Goal: Transaction & Acquisition: Obtain resource

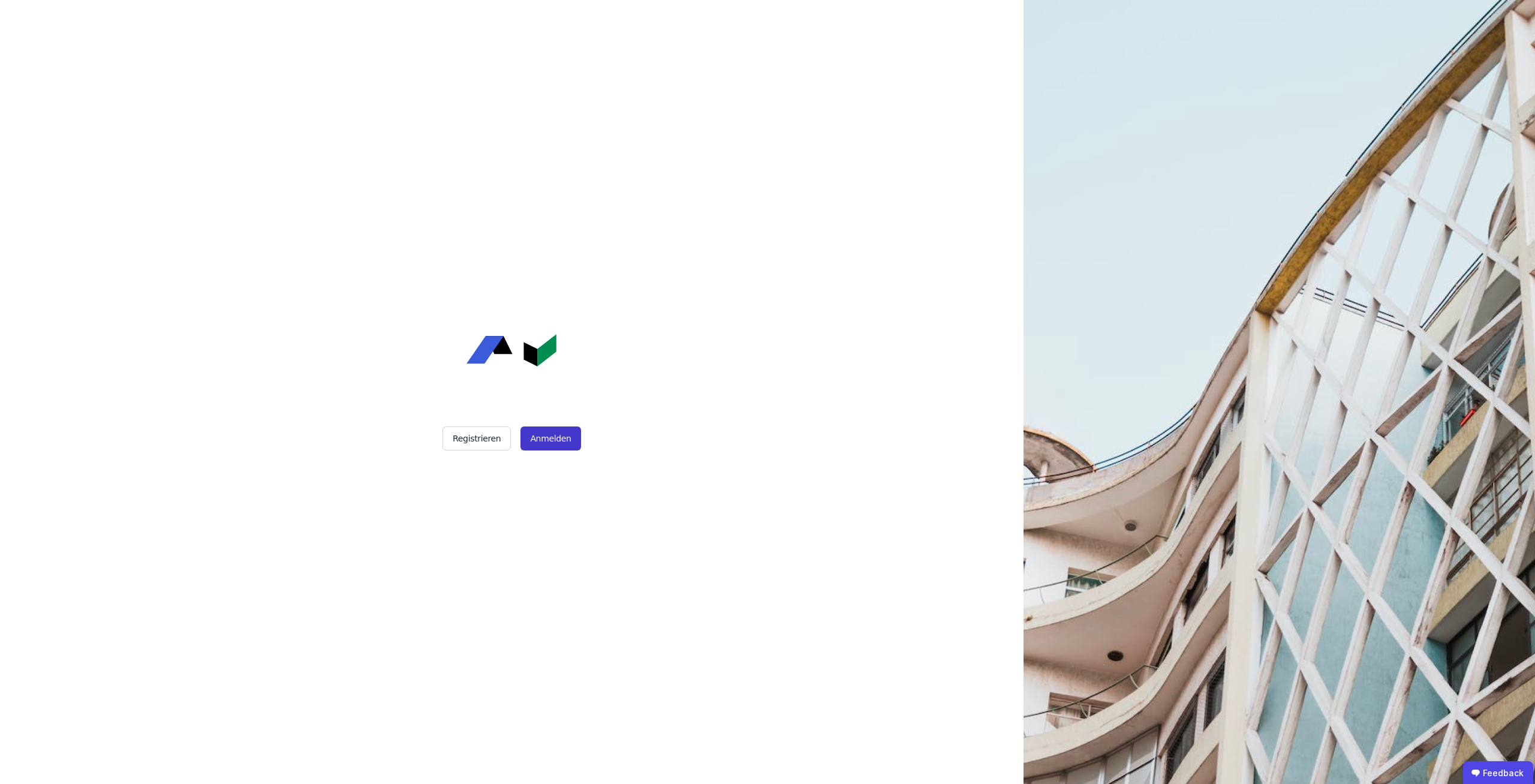
click at [555, 428] on button "Anmelden" at bounding box center [550, 438] width 60 height 24
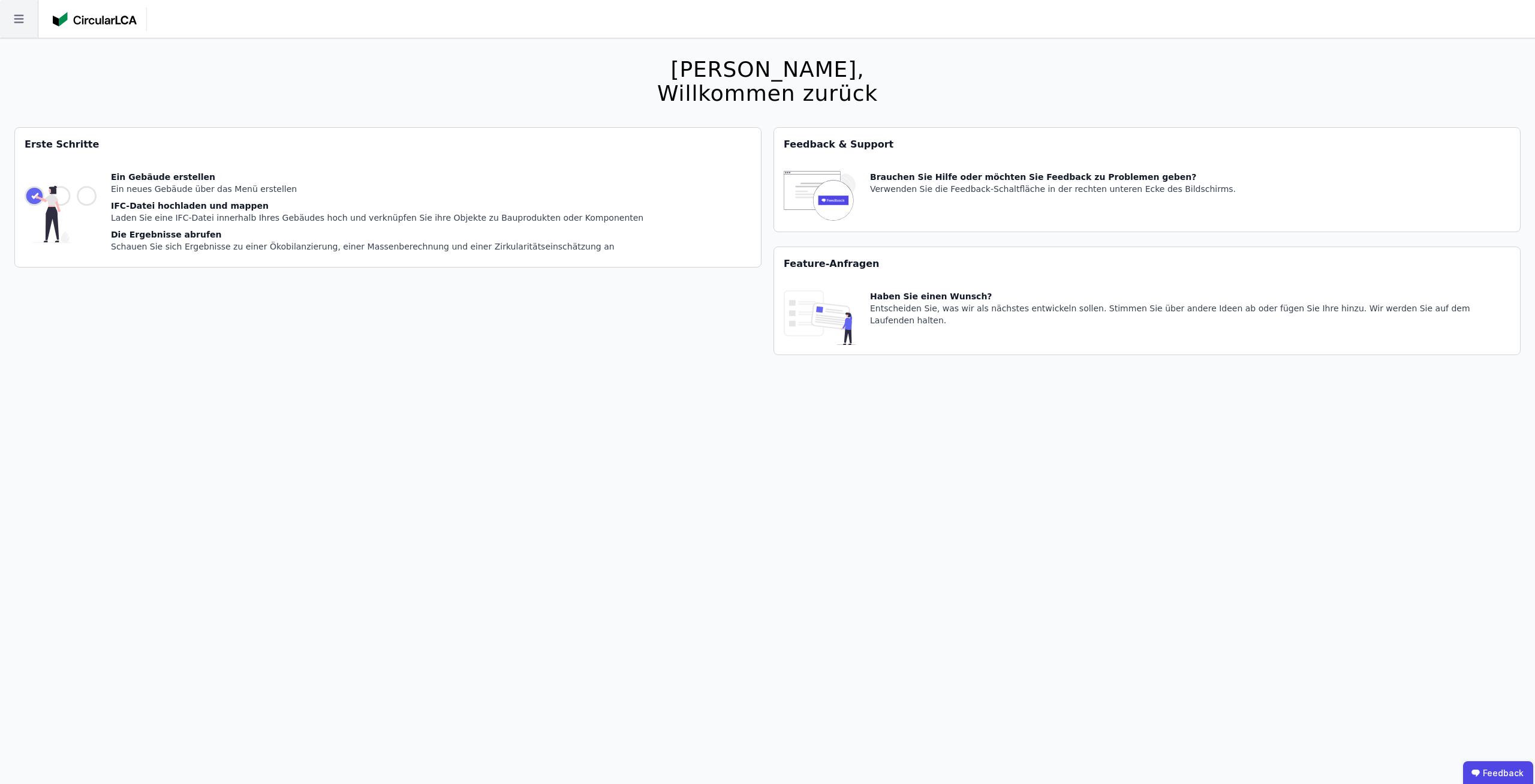
click at [29, 28] on icon at bounding box center [18, 18] width 37 height 37
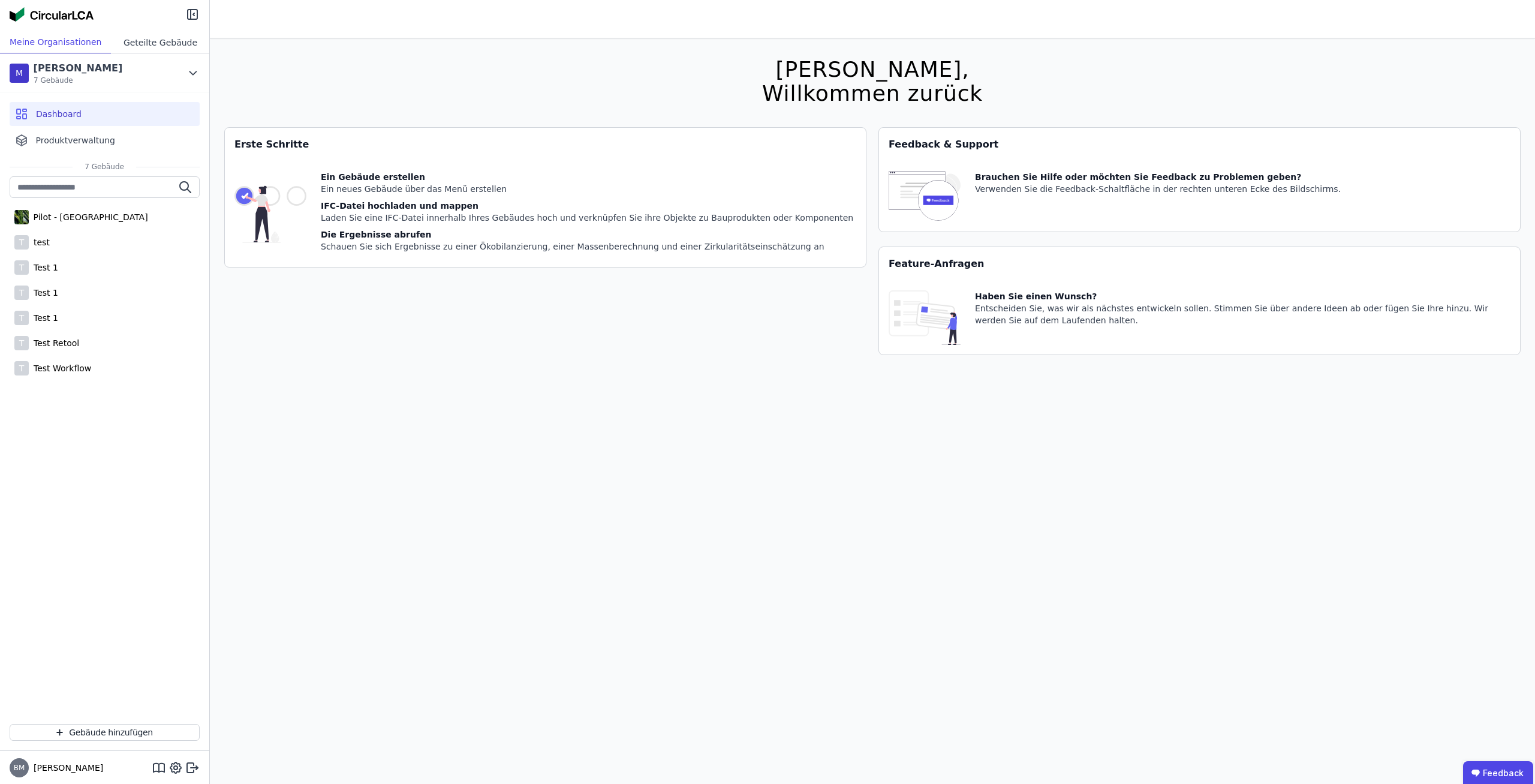
click at [164, 46] on div "Geteilte Gebäude" at bounding box center [160, 42] width 98 height 22
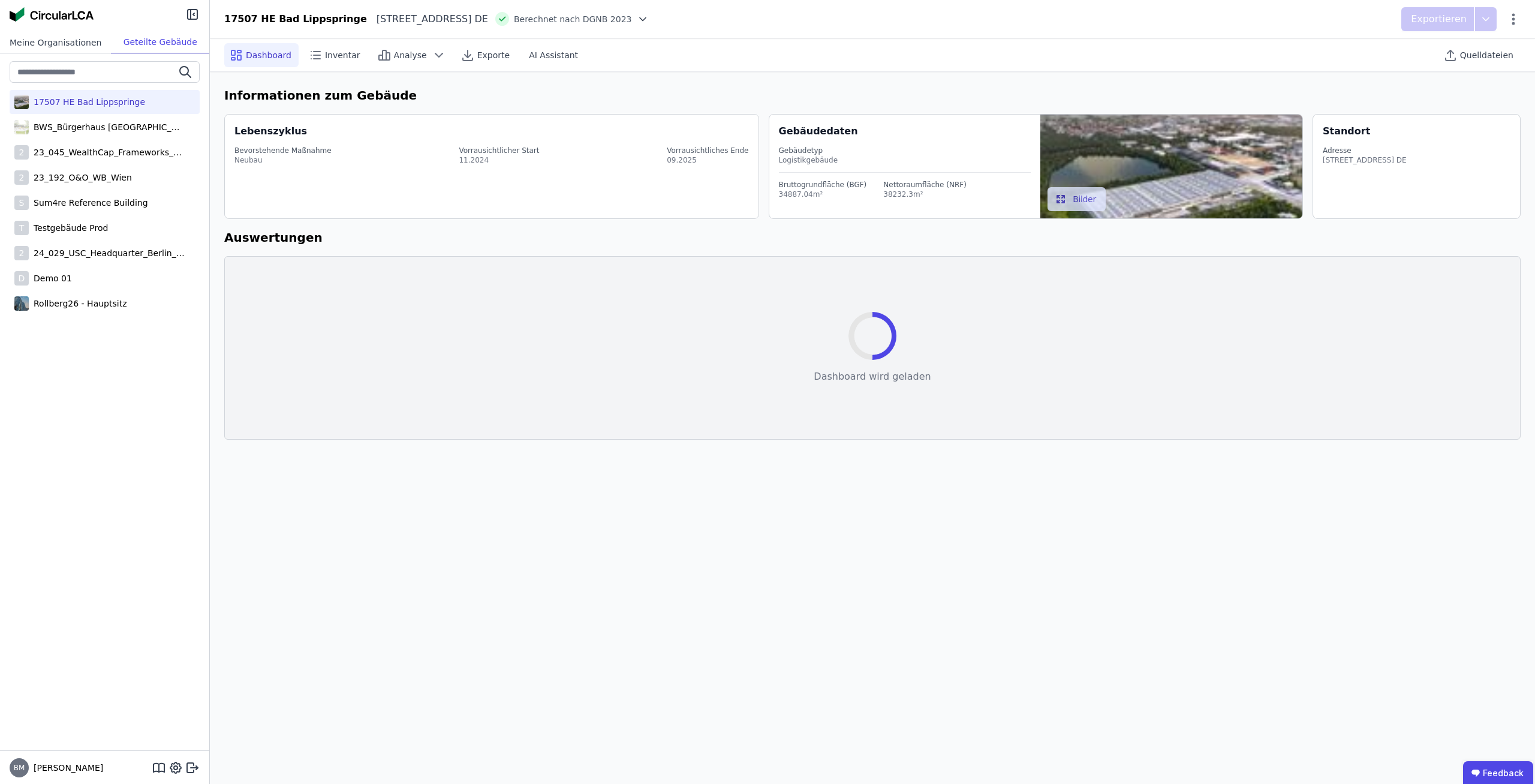
click at [69, 47] on div "Meine Organisationen" at bounding box center [55, 42] width 111 height 22
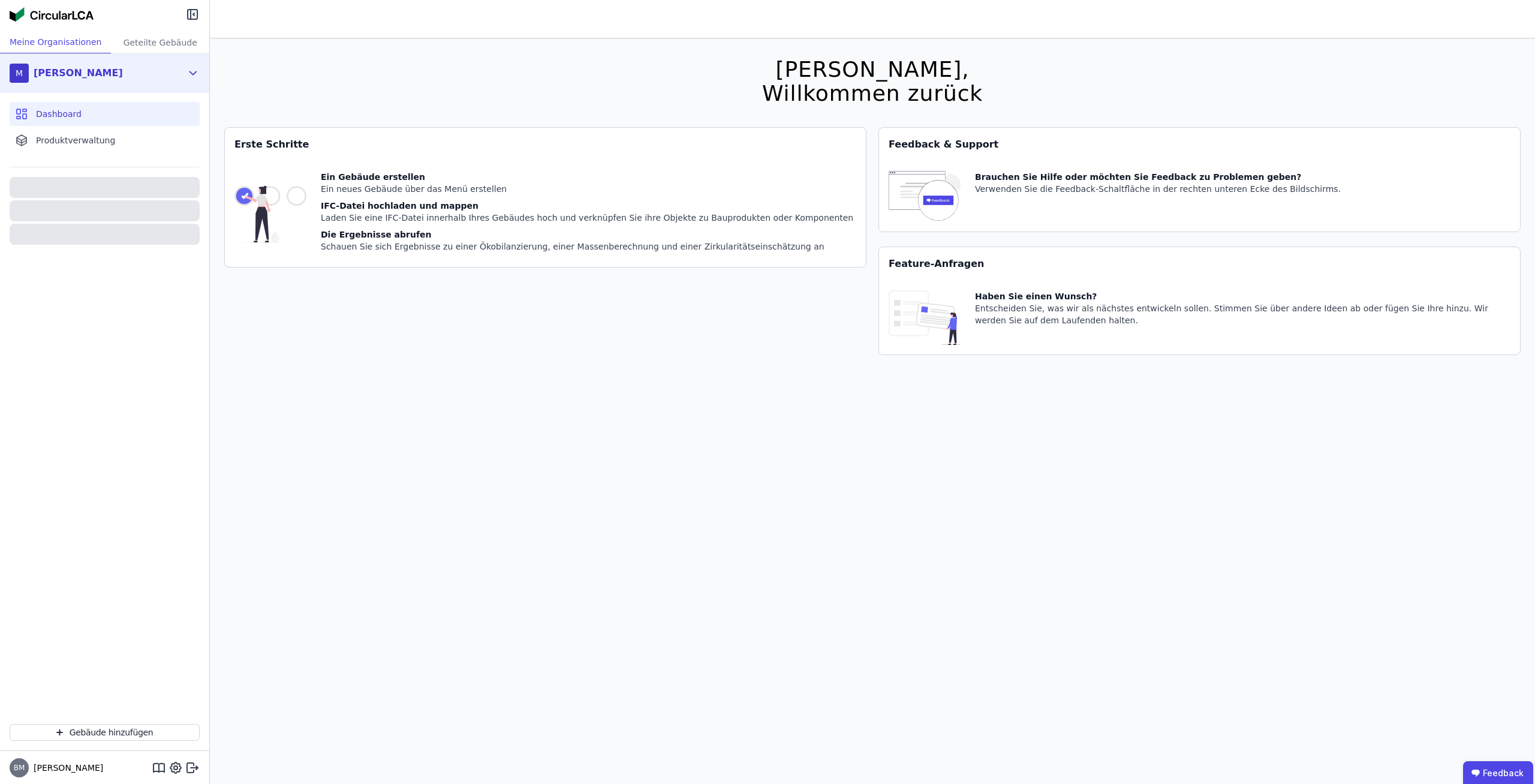
click at [153, 71] on div "M [PERSON_NAME]" at bounding box center [96, 73] width 172 height 24
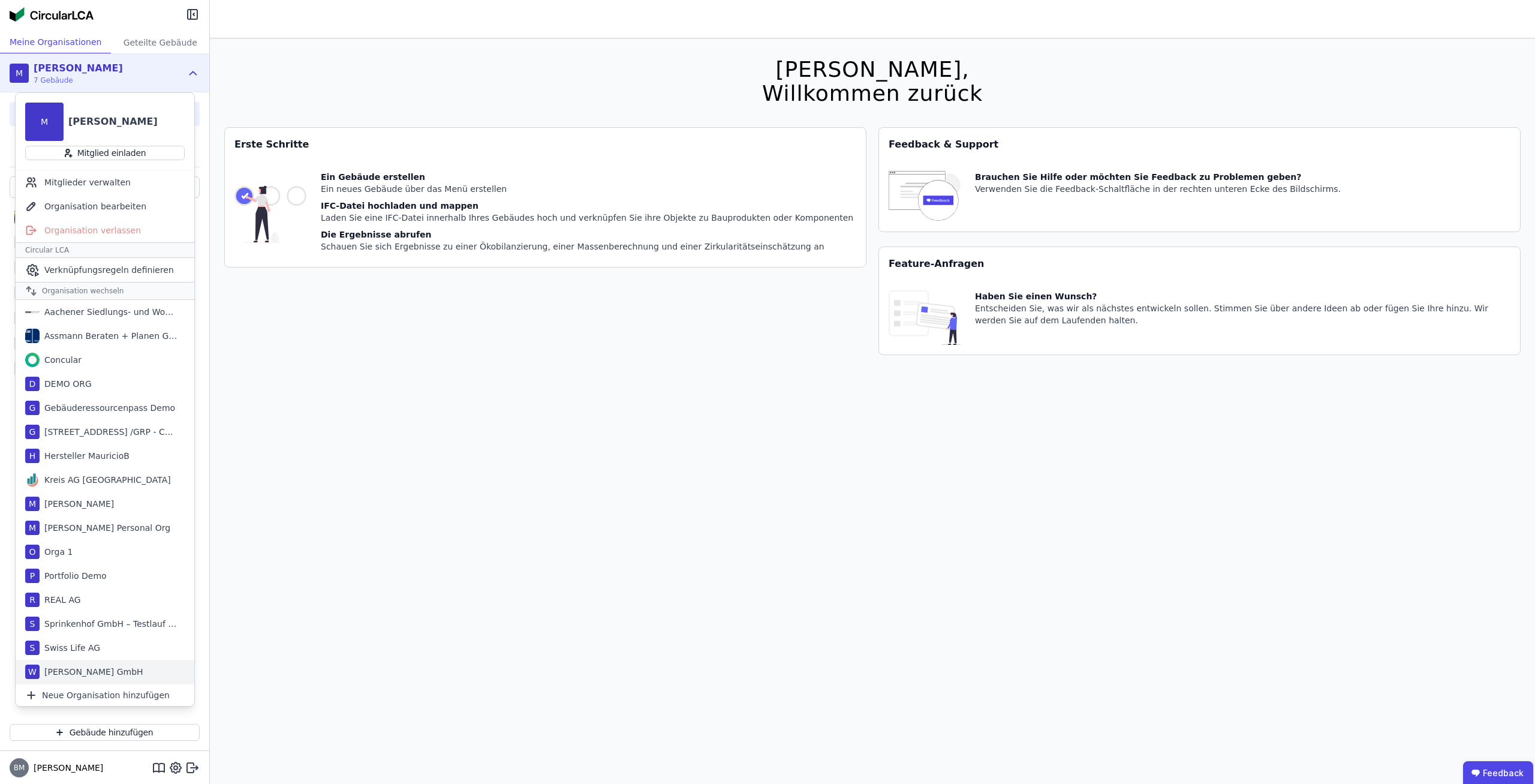
click at [111, 667] on div "[PERSON_NAME] GmbH" at bounding box center [91, 672] width 104 height 12
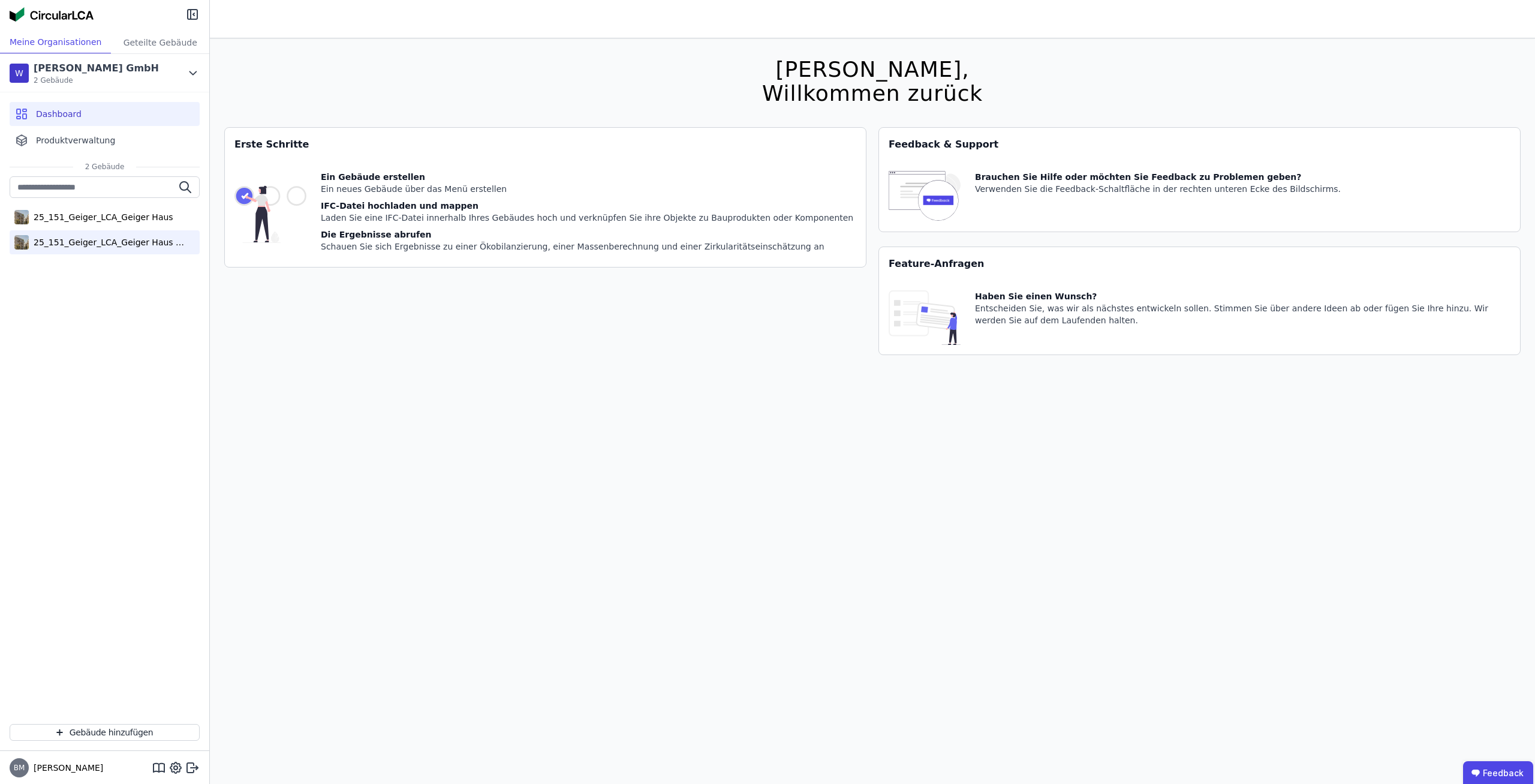
click at [151, 242] on div "25_151_Geiger_LCA_Geiger Haus (copy)" at bounding box center [107, 242] width 156 height 12
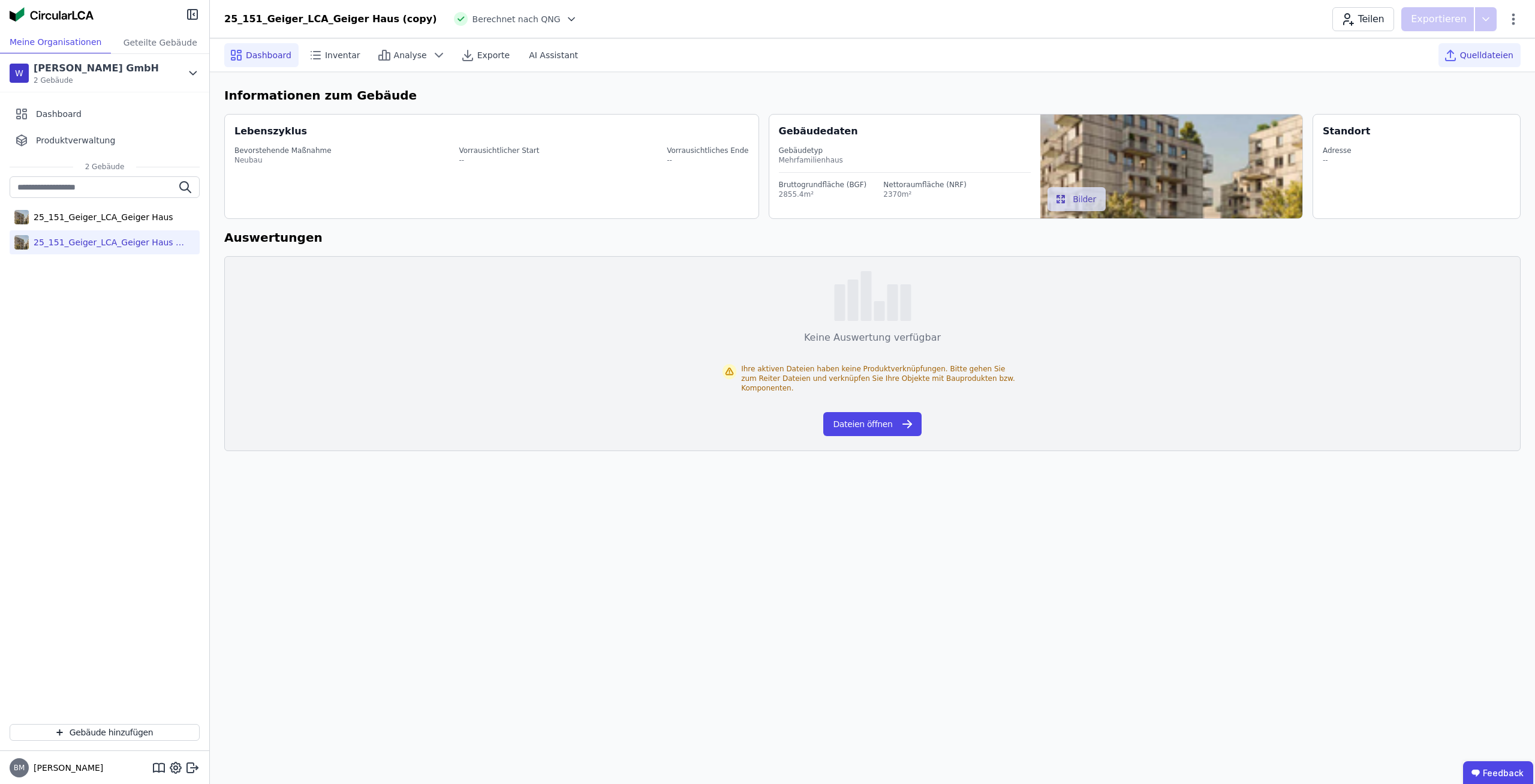
click at [1503, 60] on span "Quelldateien" at bounding box center [1487, 55] width 54 height 12
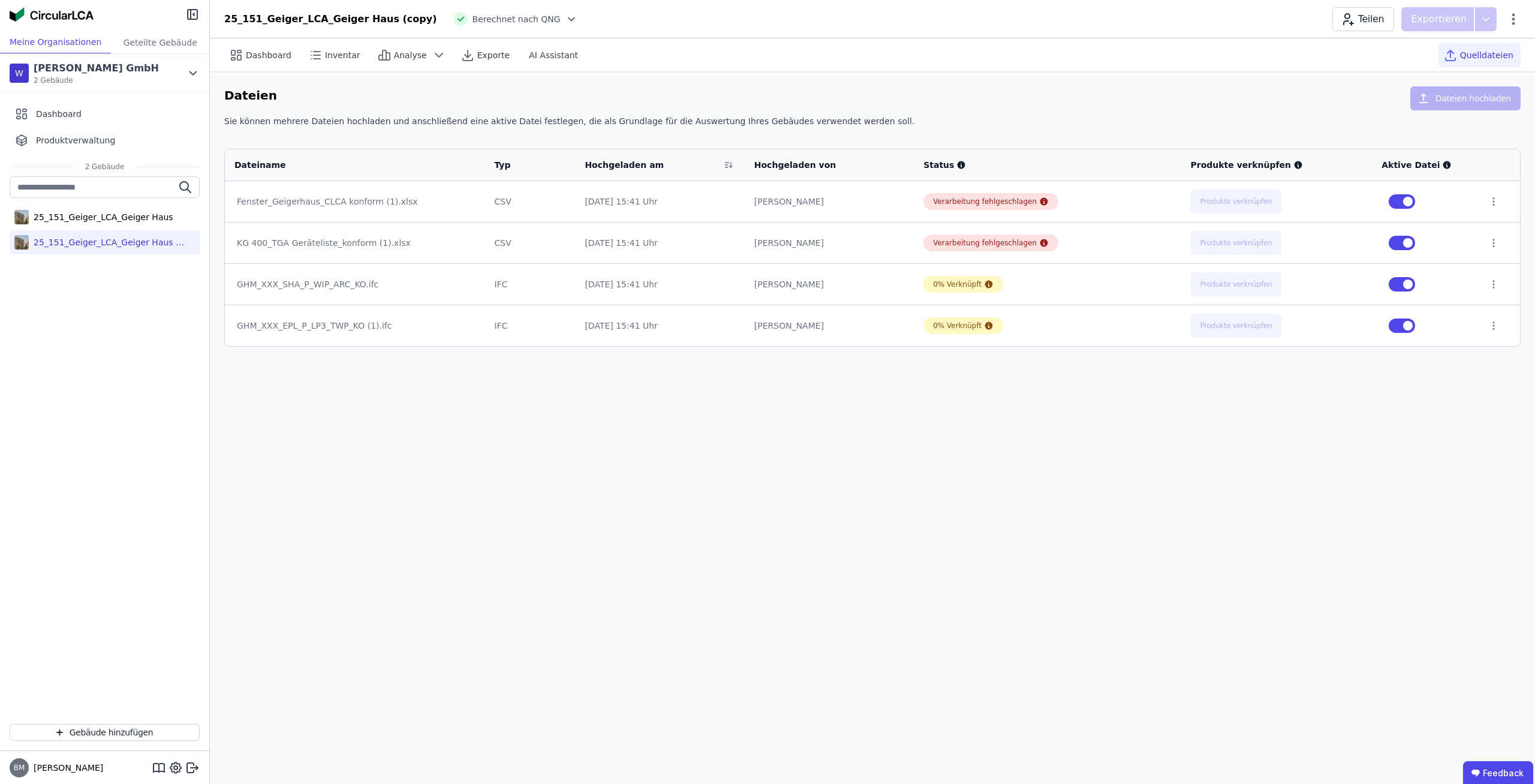
click at [1014, 495] on div "Dashboard Inventar Analyse Exporte AI Assistant Quelldateien Dateien Dateien ho…" at bounding box center [873, 411] width 1326 height 746
click at [139, 223] on div "25_151_Geiger_LCA_Geiger Haus" at bounding box center [101, 217] width 145 height 12
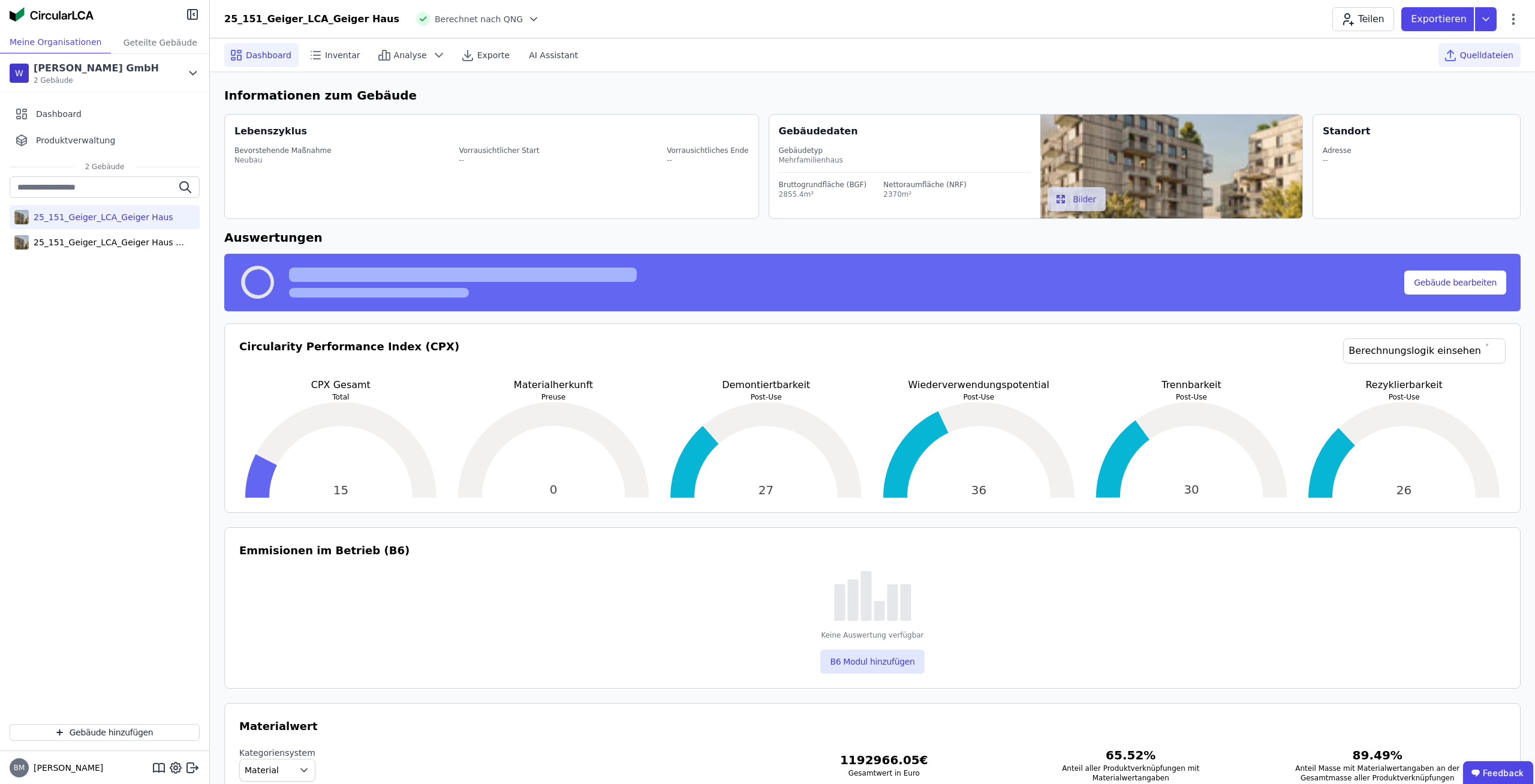
click at [1473, 47] on div "Quelldateien" at bounding box center [1480, 55] width 82 height 24
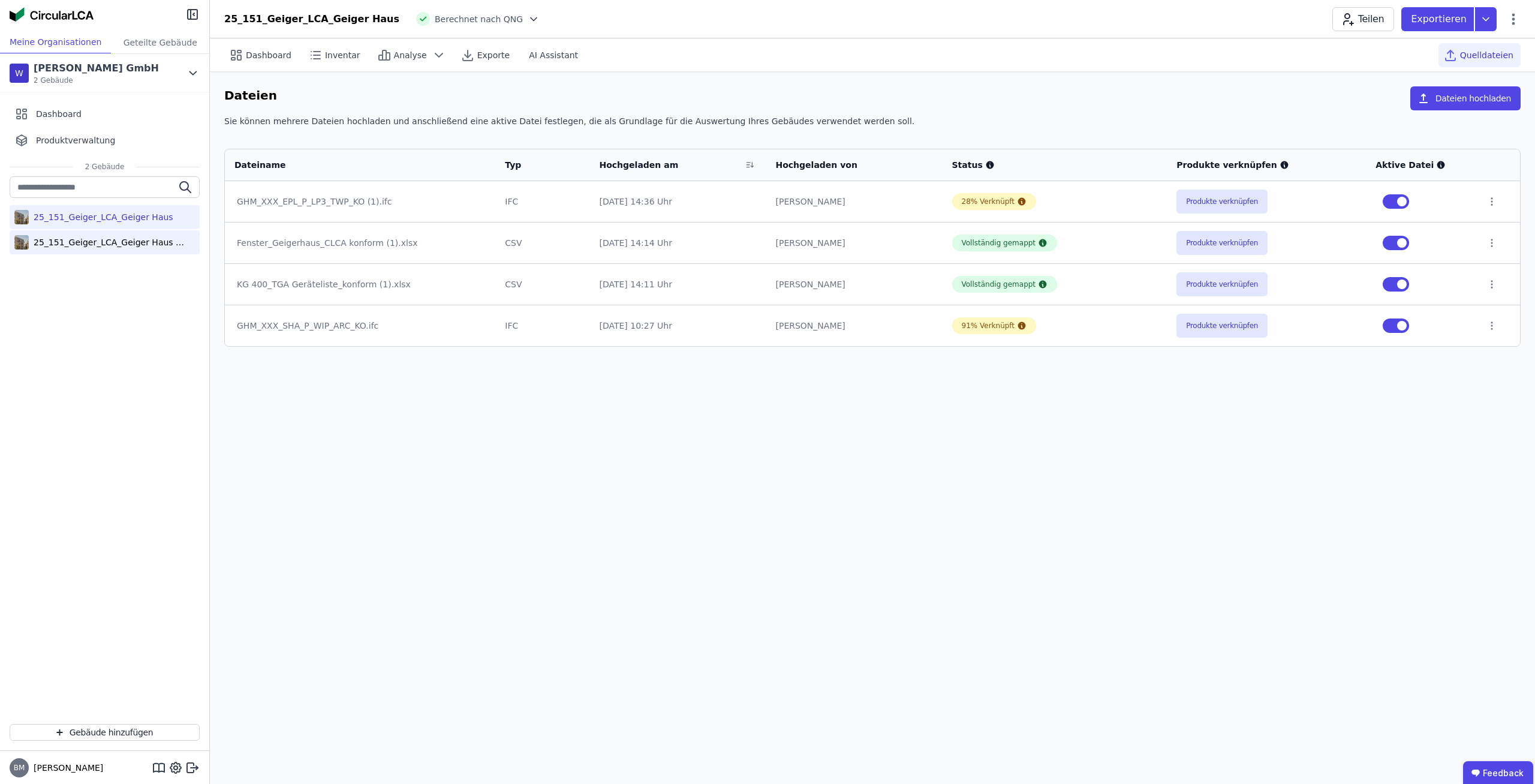
click at [145, 249] on div "25_151_Geiger_LCA_Geiger Haus (copy)" at bounding box center [104, 242] width 190 height 24
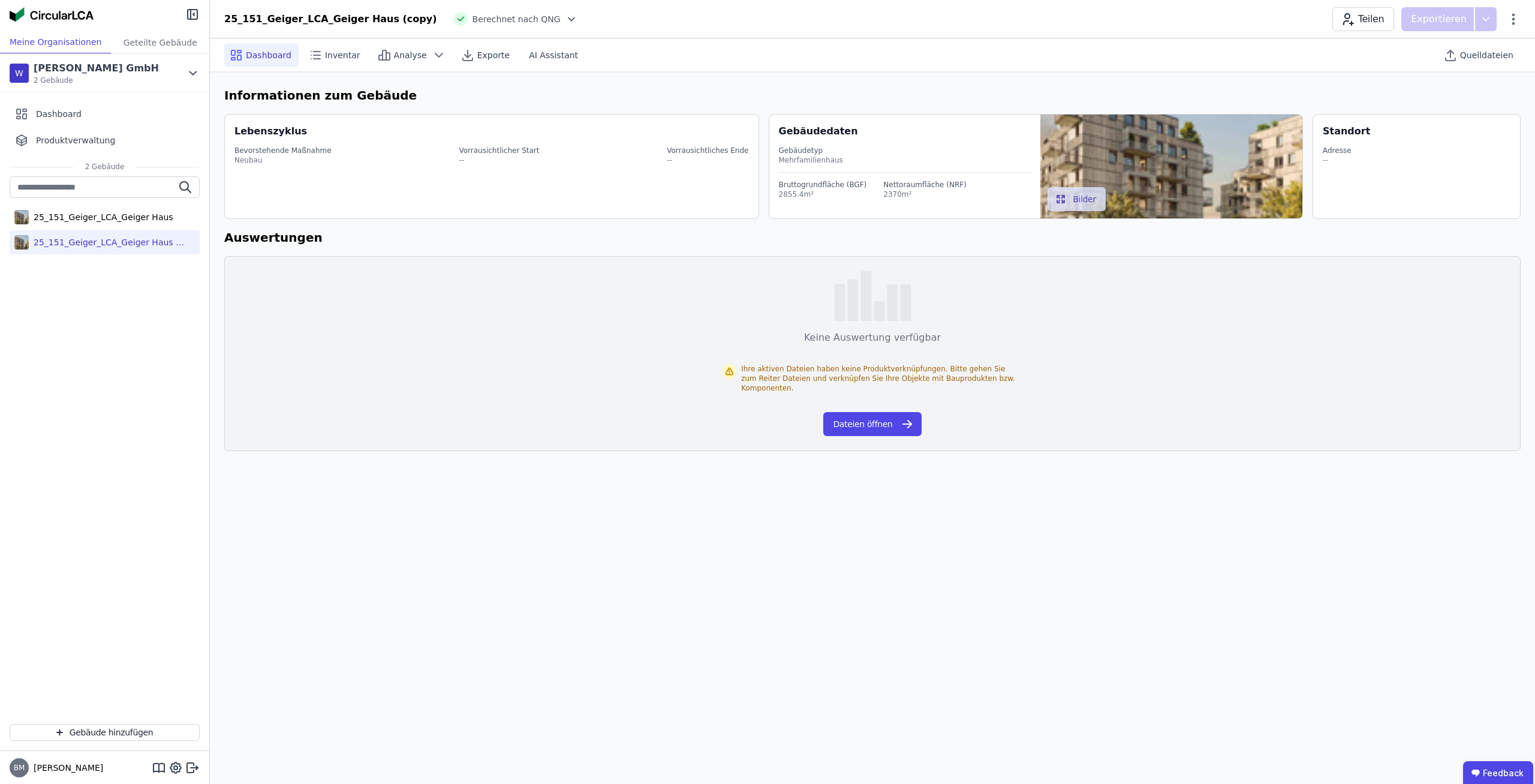
click at [1487, 73] on div "Informationen zum Gebäude Lebenszyklus Bevorstehende Maßnahme Neubau Vorrausich…" at bounding box center [873, 268] width 1326 height 393
click at [1487, 66] on div "Quelldateien" at bounding box center [1480, 55] width 82 height 24
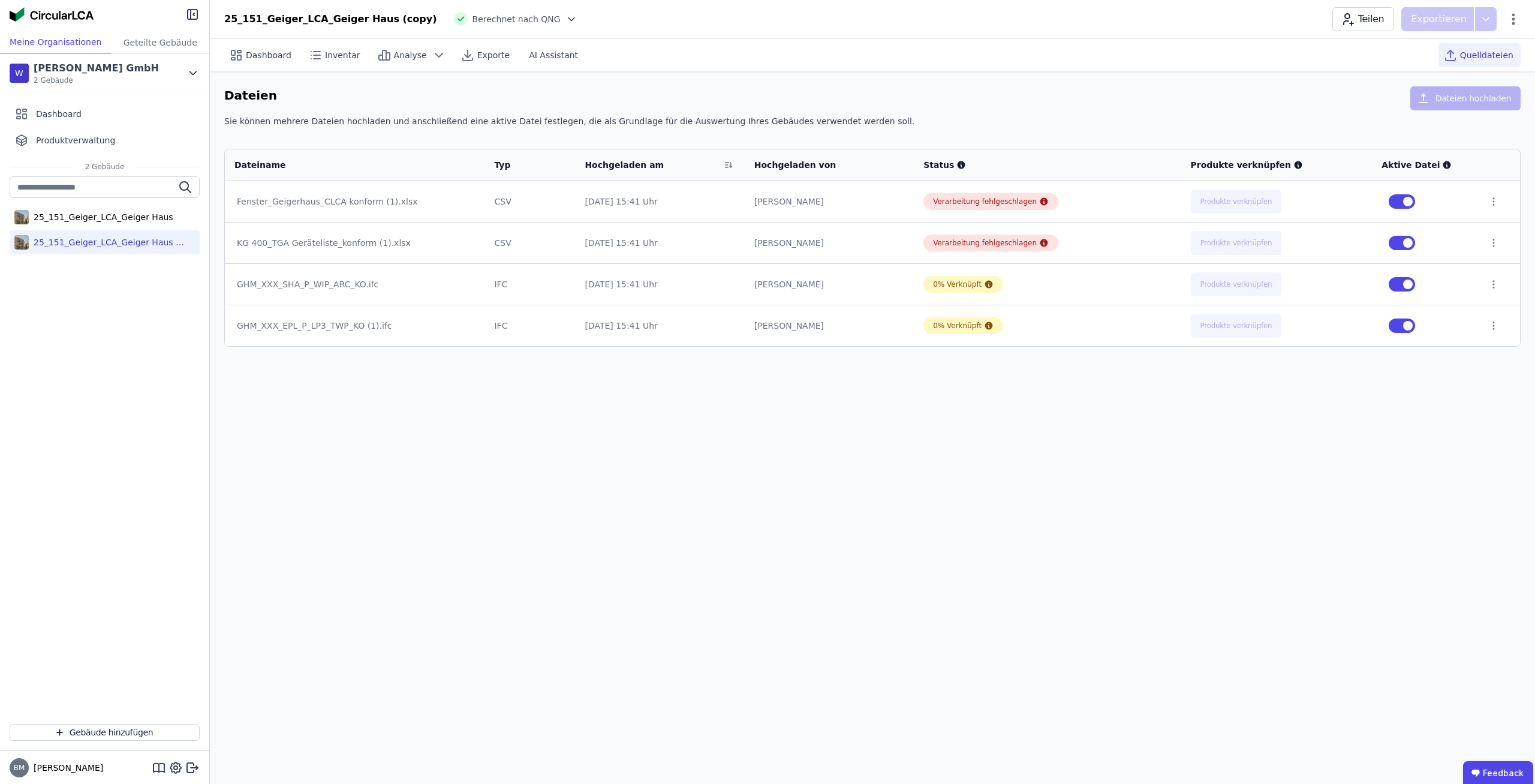
click at [1104, 432] on div "Dashboard Inventar Analyse Exporte AI Assistant Quelldateien Dateien Dateien ho…" at bounding box center [873, 411] width 1326 height 746
click at [1043, 243] on div "Verarbeitung fehlgeschlagen" at bounding box center [991, 242] width 135 height 17
click at [1040, 242] on icon at bounding box center [1044, 243] width 8 height 8
click at [1040, 241] on icon at bounding box center [1044, 243] width 8 height 8
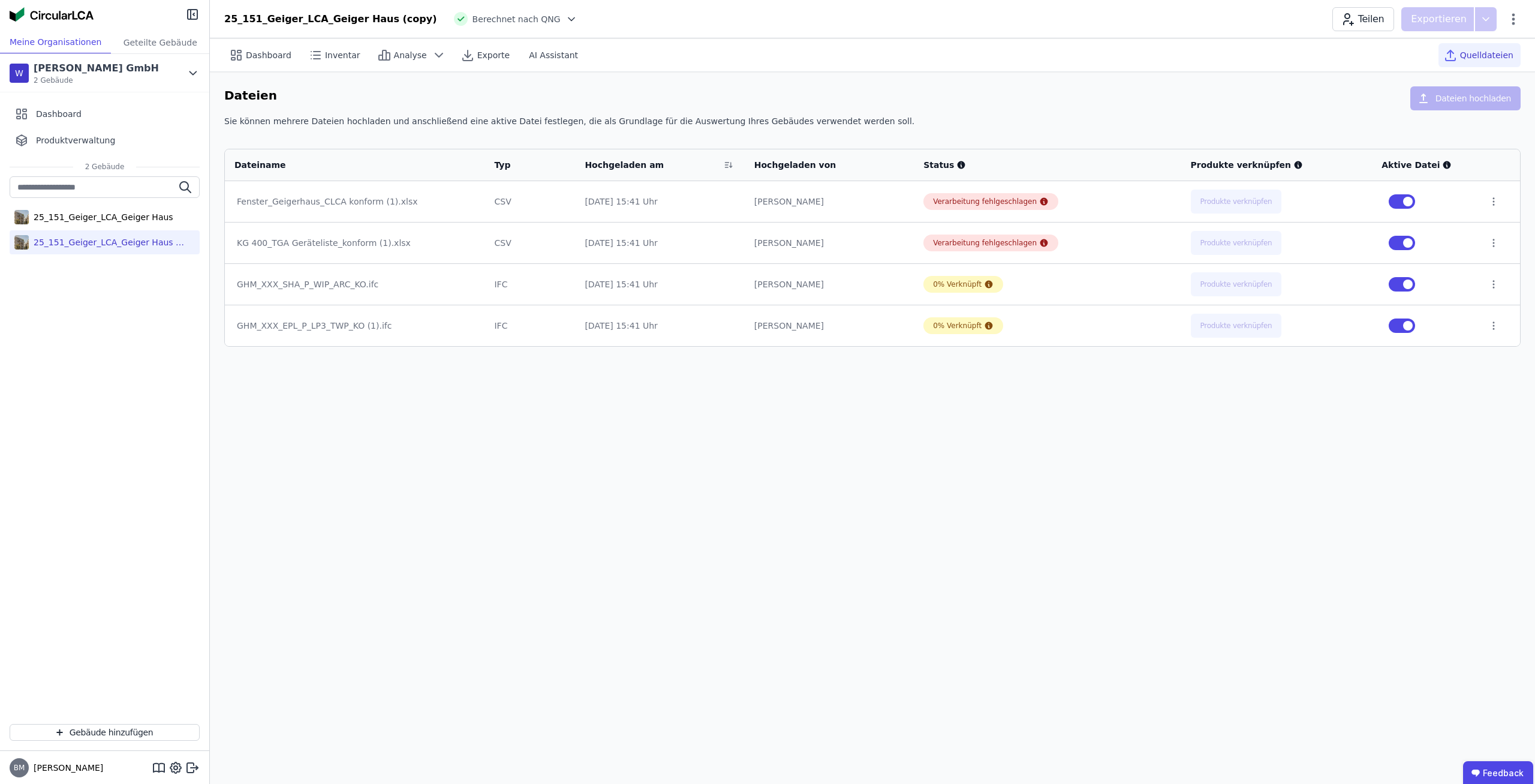
click at [1023, 345] on td "0% Verknüpft" at bounding box center [1047, 326] width 267 height 41
drag, startPoint x: 1027, startPoint y: 327, endPoint x: 971, endPoint y: 293, distance: 65.5
click at [973, 295] on tbody "Fenster_Geigerhaus_CLCA konform (1).xlsx CSV [DATE] 15:41 Uhr [PERSON_NAME] Ver…" at bounding box center [872, 263] width 1295 height 165
click at [1079, 328] on div "0% Verknüpft" at bounding box center [1047, 326] width 248 height 17
click at [1052, 314] on td "0% Verknüpft" at bounding box center [1047, 326] width 267 height 41
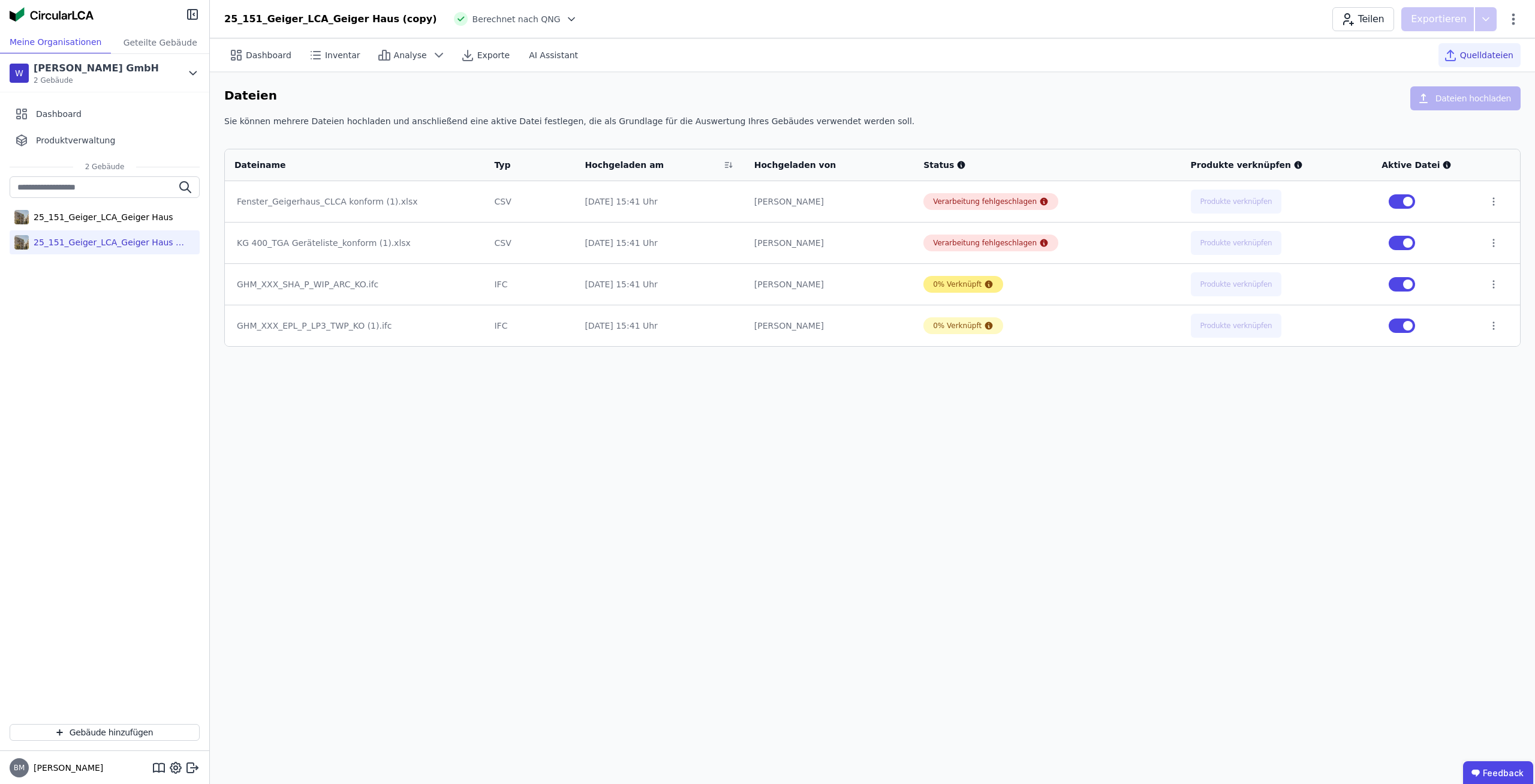
drag, startPoint x: 1004, startPoint y: 287, endPoint x: 998, endPoint y: 281, distance: 8.5
click at [999, 281] on td "0% Verknüpft" at bounding box center [1047, 284] width 267 height 41
click at [154, 225] on div "25_151_Geiger_LCA_Geiger Haus" at bounding box center [104, 217] width 190 height 24
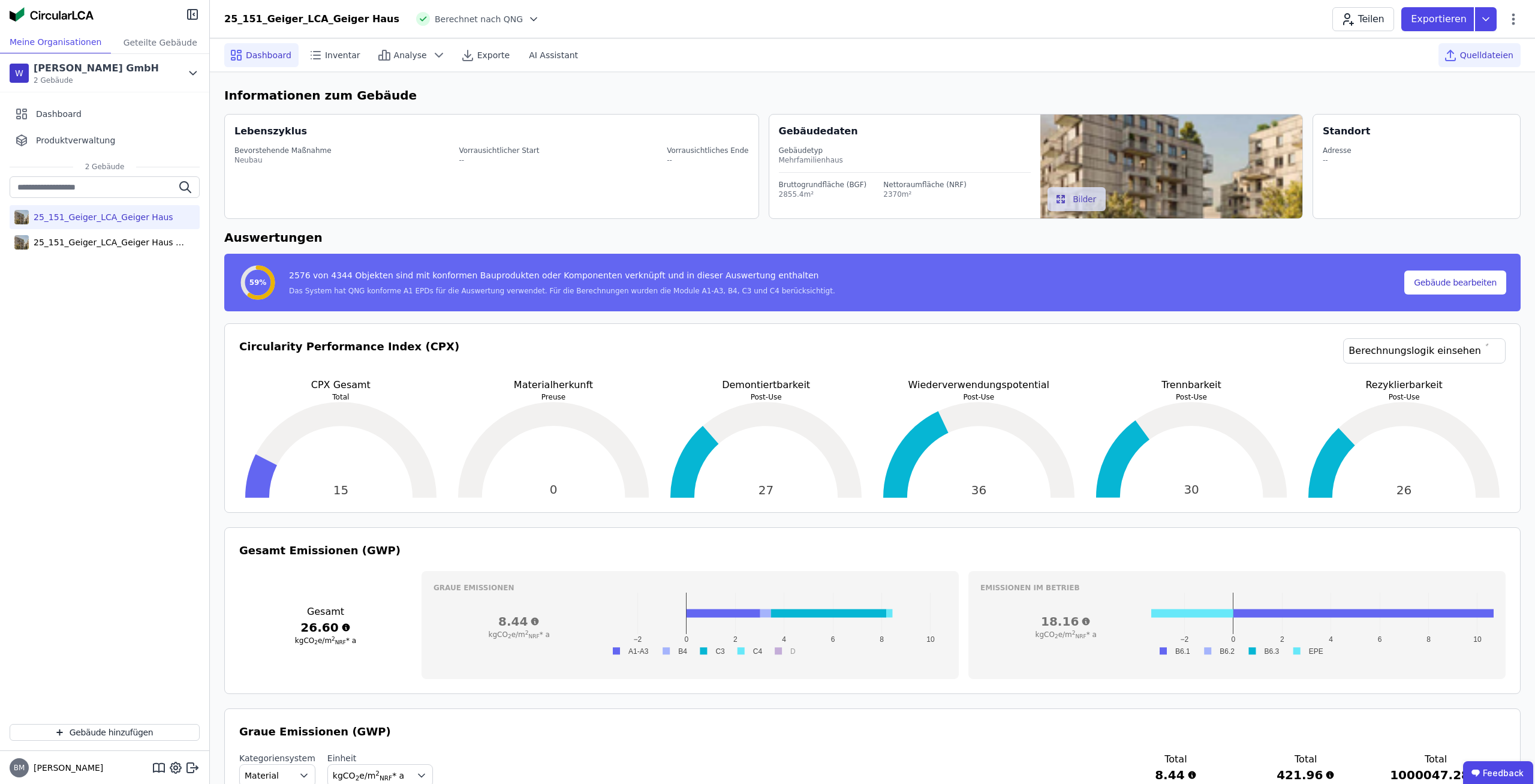
click at [1486, 56] on span "Quelldateien" at bounding box center [1487, 55] width 54 height 12
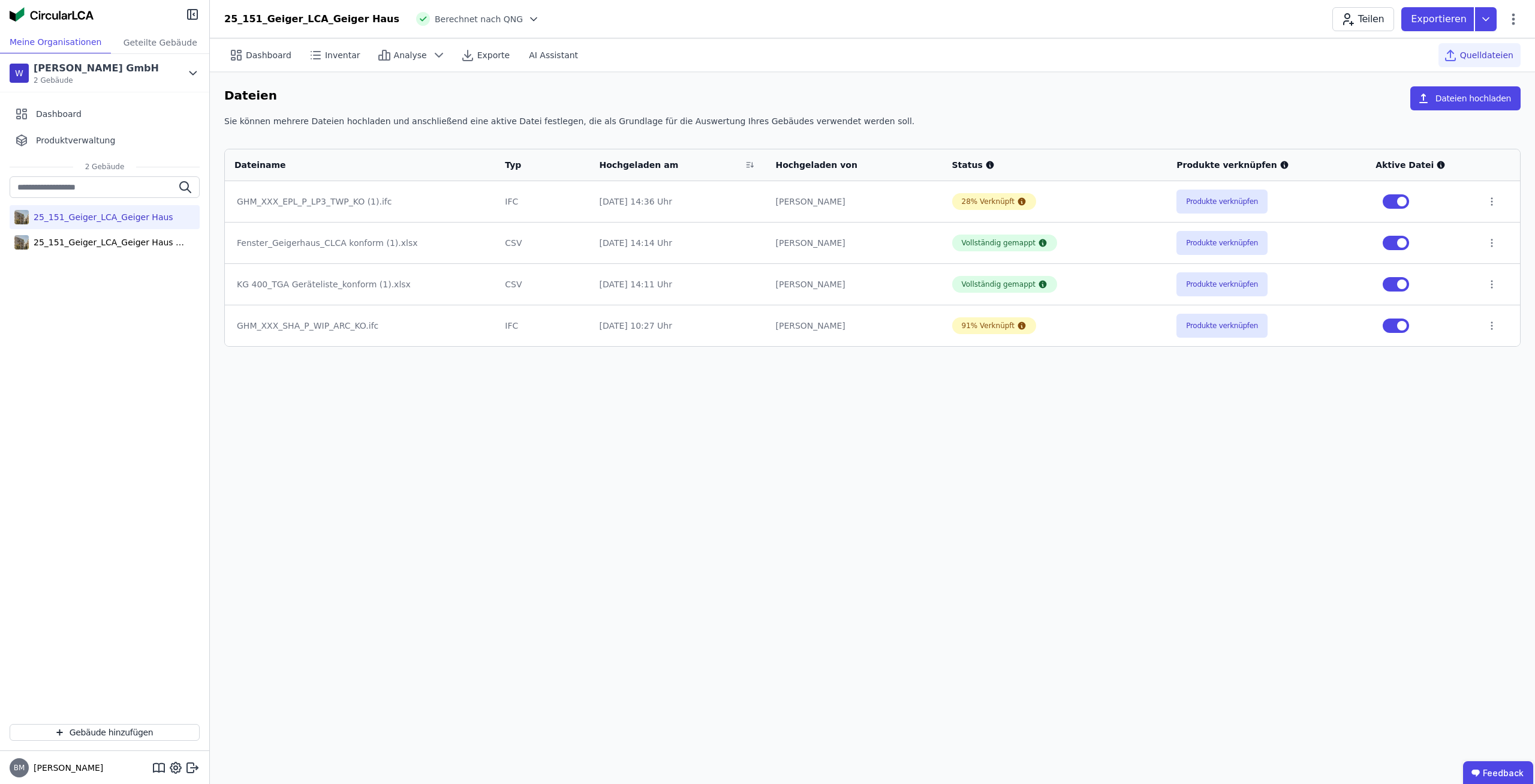
click at [887, 390] on div "Dashboard Inventar Analyse Exporte AI Assistant Quelldateien Dateien Dateien ho…" at bounding box center [873, 411] width 1326 height 746
click at [137, 243] on div "25_151_Geiger_LCA_Geiger Haus (copy)" at bounding box center [107, 242] width 156 height 12
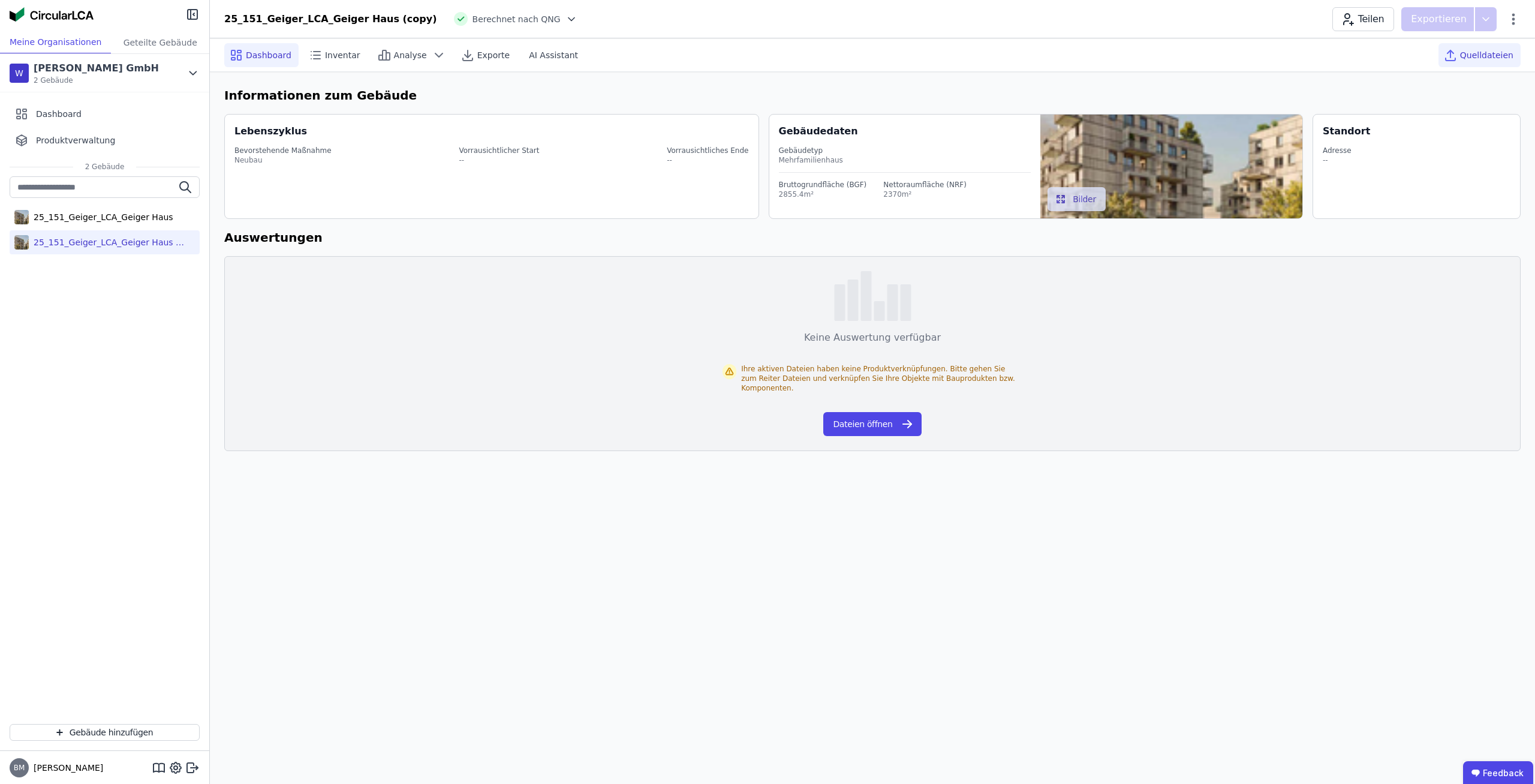
click at [1489, 64] on div "Quelldateien" at bounding box center [1480, 55] width 82 height 24
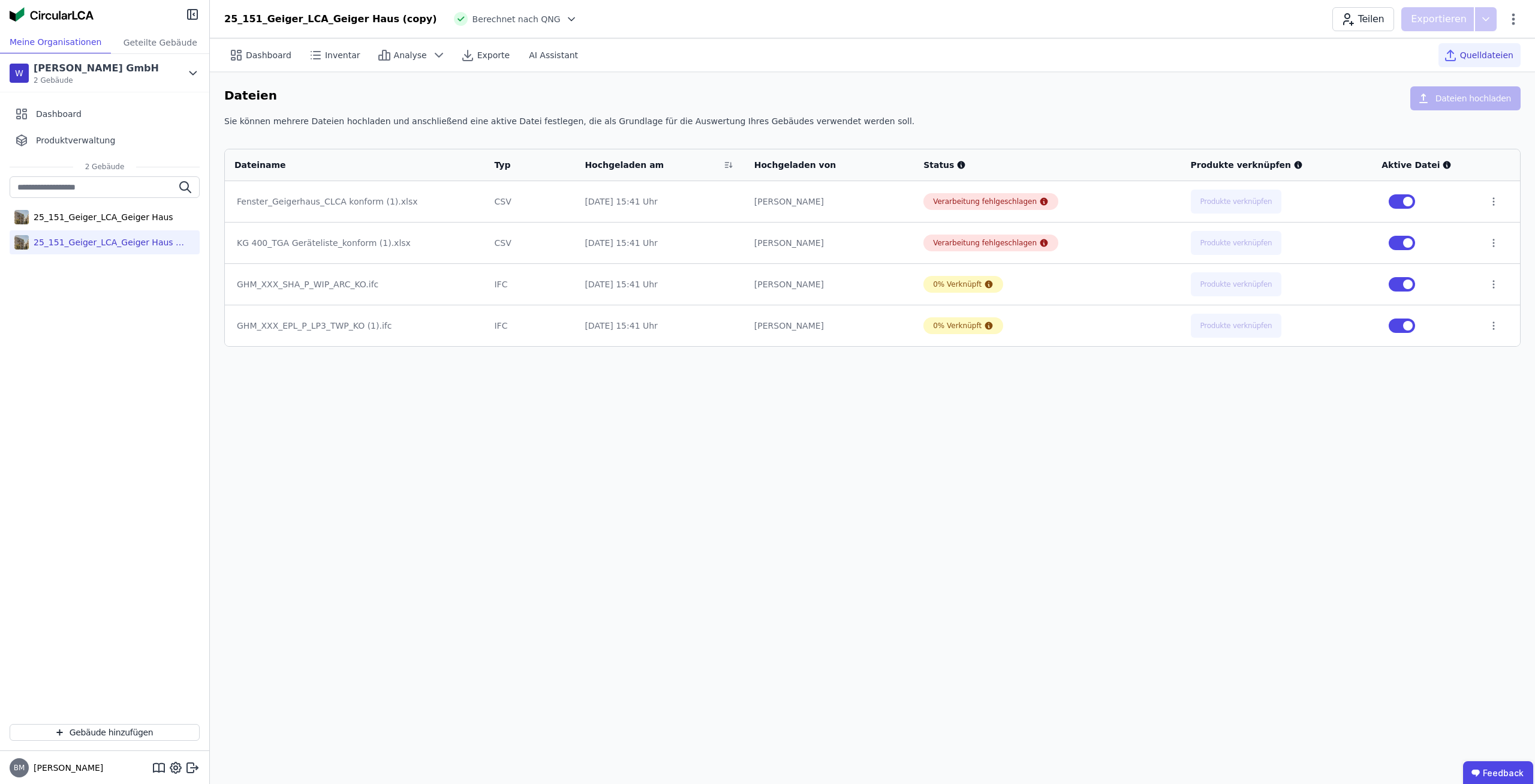
click at [974, 465] on div "Dashboard Inventar Analyse Exporte AI Assistant Quelldateien Dateien Dateien ho…" at bounding box center [873, 411] width 1326 height 746
click at [857, 628] on div "Dashboard Inventar Analyse Exporte AI Assistant Quelldateien Dateien Dateien ho…" at bounding box center [873, 411] width 1326 height 746
click at [470, 524] on div "Dashboard Inventar Analyse Exporte AI Assistant Quelldateien Dateien Dateien ho…" at bounding box center [873, 411] width 1326 height 746
drag, startPoint x: 455, startPoint y: 531, endPoint x: 401, endPoint y: 421, distance: 122.5
click at [446, 517] on div "Dashboard Inventar Analyse Exporte AI Assistant Quelldateien Dateien Dateien ho…" at bounding box center [873, 411] width 1326 height 746
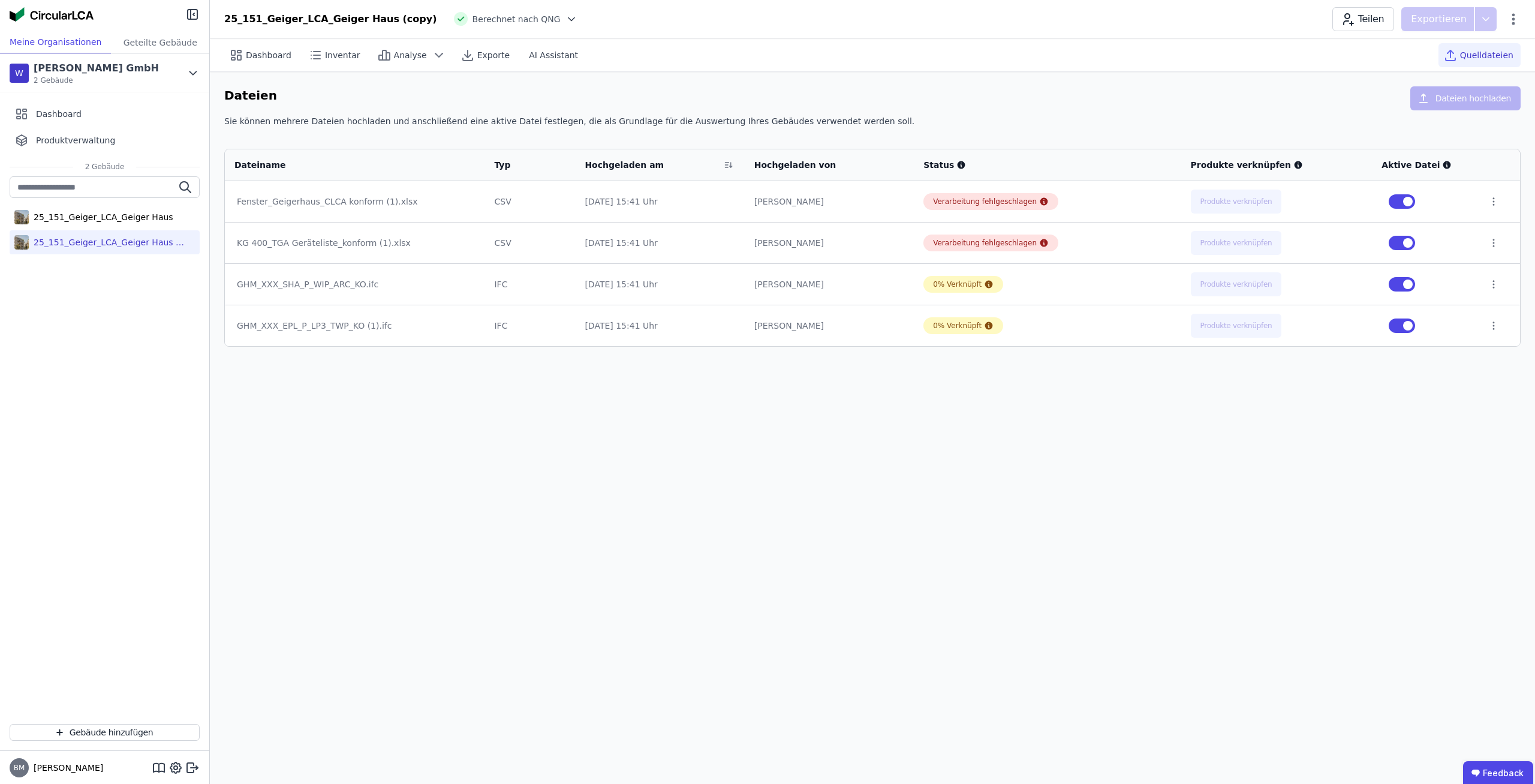
drag, startPoint x: 401, startPoint y: 421, endPoint x: 364, endPoint y: 331, distance: 97.3
click at [367, 340] on div "Dashboard Inventar Analyse Exporte AI Assistant Quelldateien Dateien Dateien ho…" at bounding box center [873, 411] width 1326 height 746
click at [352, 246] on tbody "Fenster_Geigerhaus_CLCA konform (1).xlsx CSV [DATE] 15:41 Uhr [PERSON_NAME] Ver…" at bounding box center [872, 263] width 1295 height 165
click at [407, 393] on div "Dashboard Inventar Analyse Exporte AI Assistant Quelldateien Dateien Dateien ho…" at bounding box center [873, 411] width 1326 height 746
drag, startPoint x: 437, startPoint y: 459, endPoint x: 311, endPoint y: 168, distance: 317.1
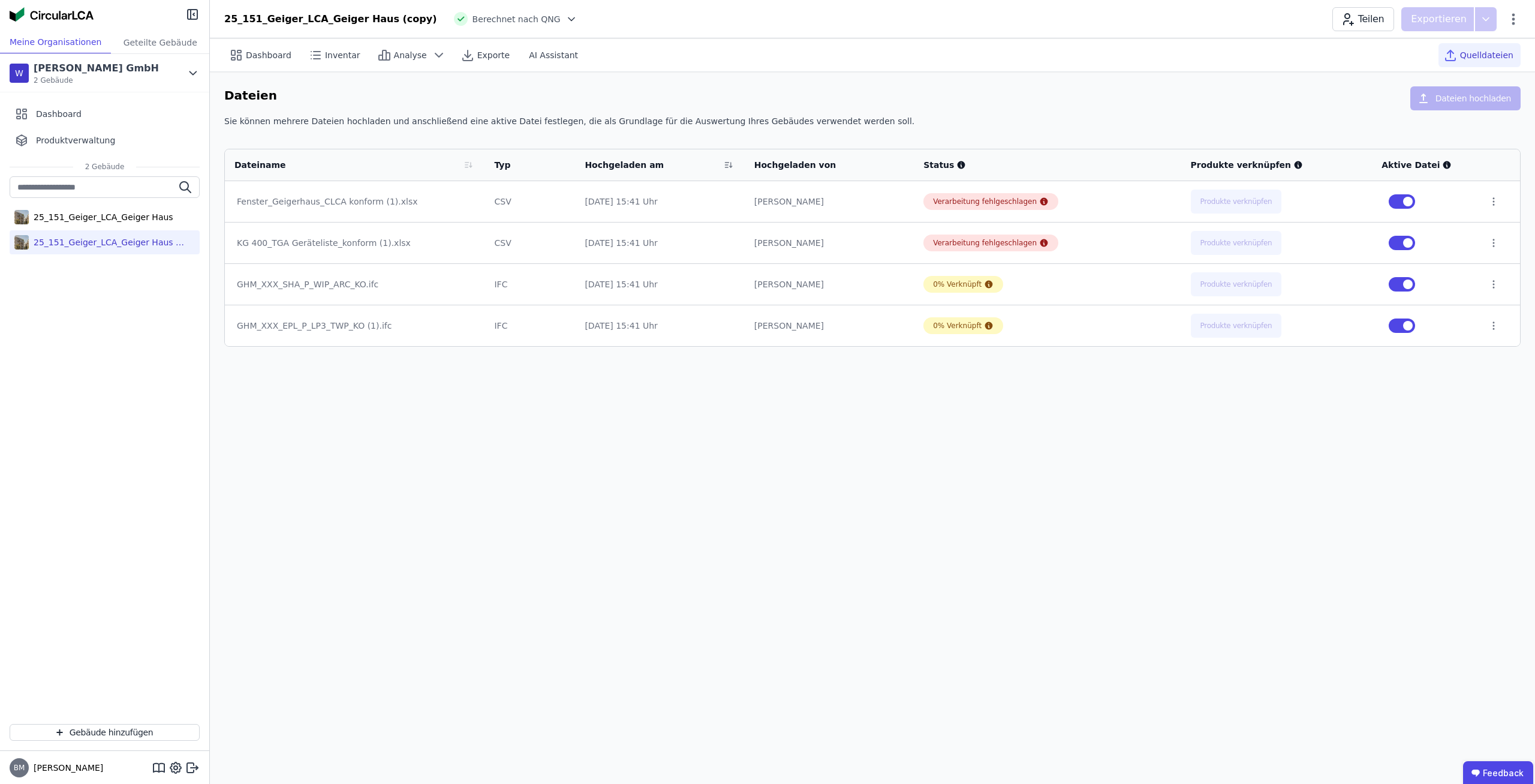
click at [311, 176] on div "Dashboard Inventar Analyse Exporte AI Assistant Quelldateien Dateien Dateien ho…" at bounding box center [873, 411] width 1326 height 746
click at [387, 430] on div "Dashboard Inventar Analyse Exporte AI Assistant Quelldateien Dateien Dateien ho…" at bounding box center [873, 411] width 1326 height 746
click at [694, 504] on div "Dashboard Inventar Analyse Exporte AI Assistant Quelldateien Dateien Dateien ho…" at bounding box center [873, 411] width 1326 height 746
click at [123, 219] on div "25_151_Geiger_LCA_Geiger Haus" at bounding box center [101, 217] width 145 height 12
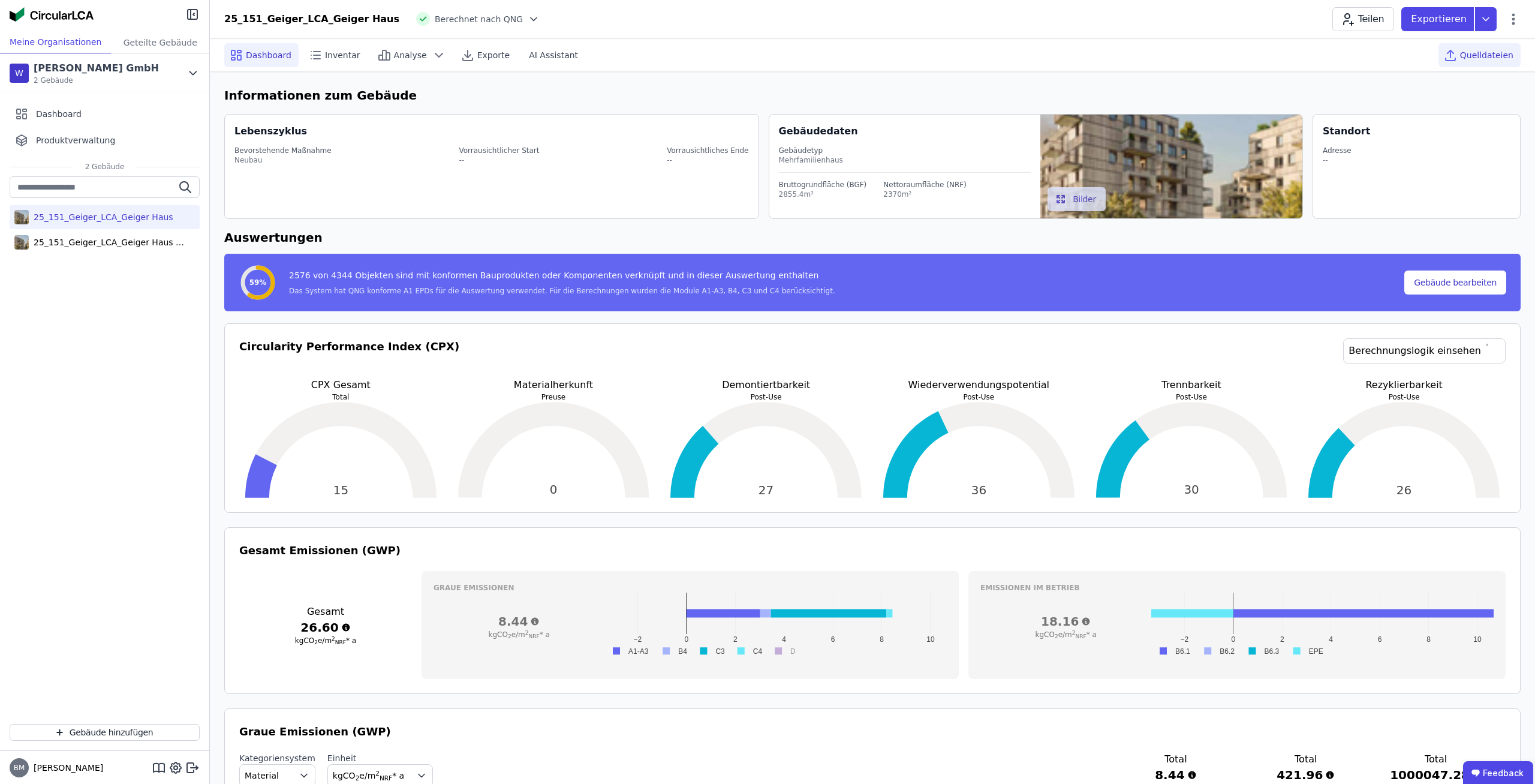
click at [1479, 63] on div "Quelldateien" at bounding box center [1480, 55] width 82 height 24
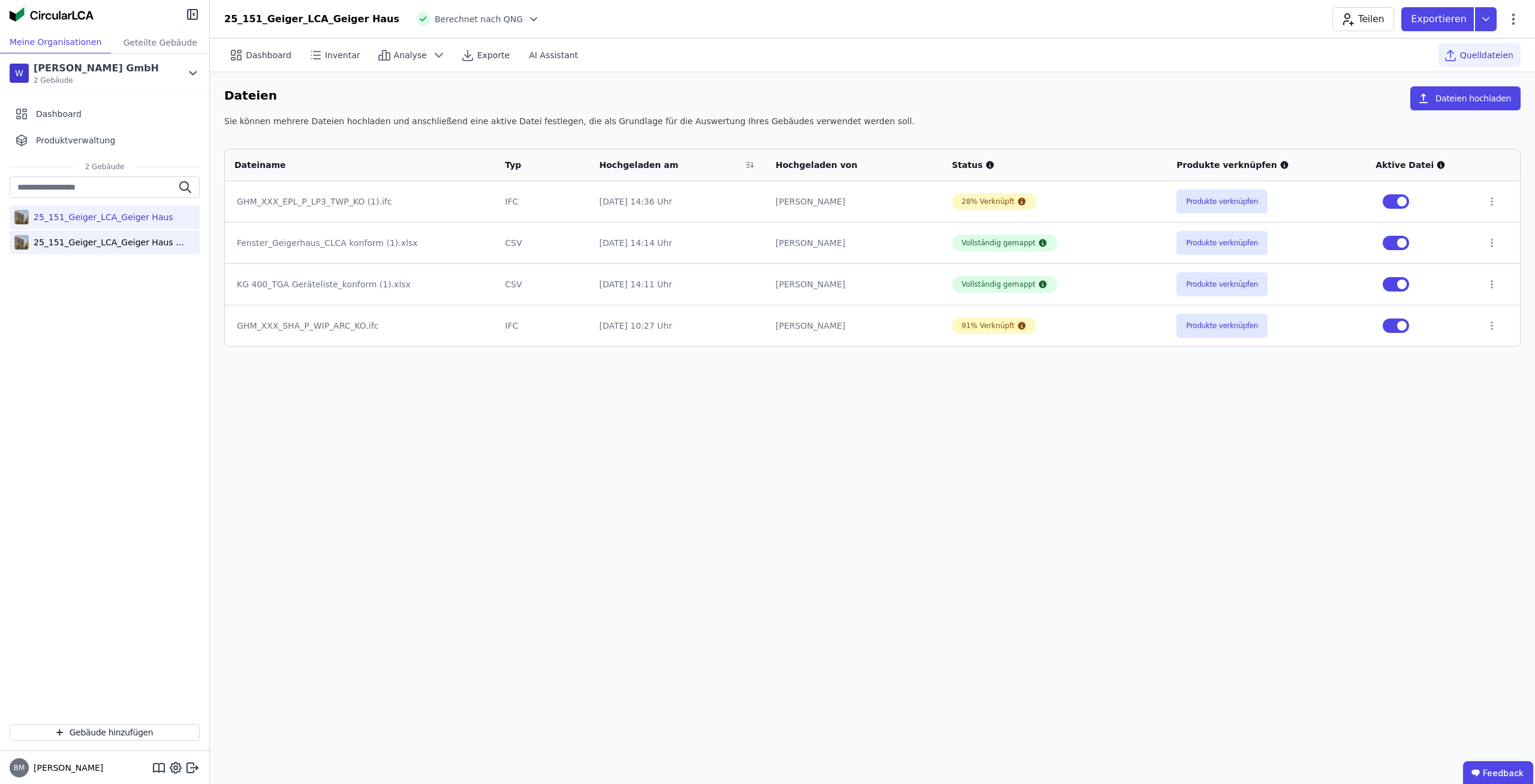
click at [143, 244] on div "25_151_Geiger_LCA_Geiger Haus (copy)" at bounding box center [107, 242] width 156 height 12
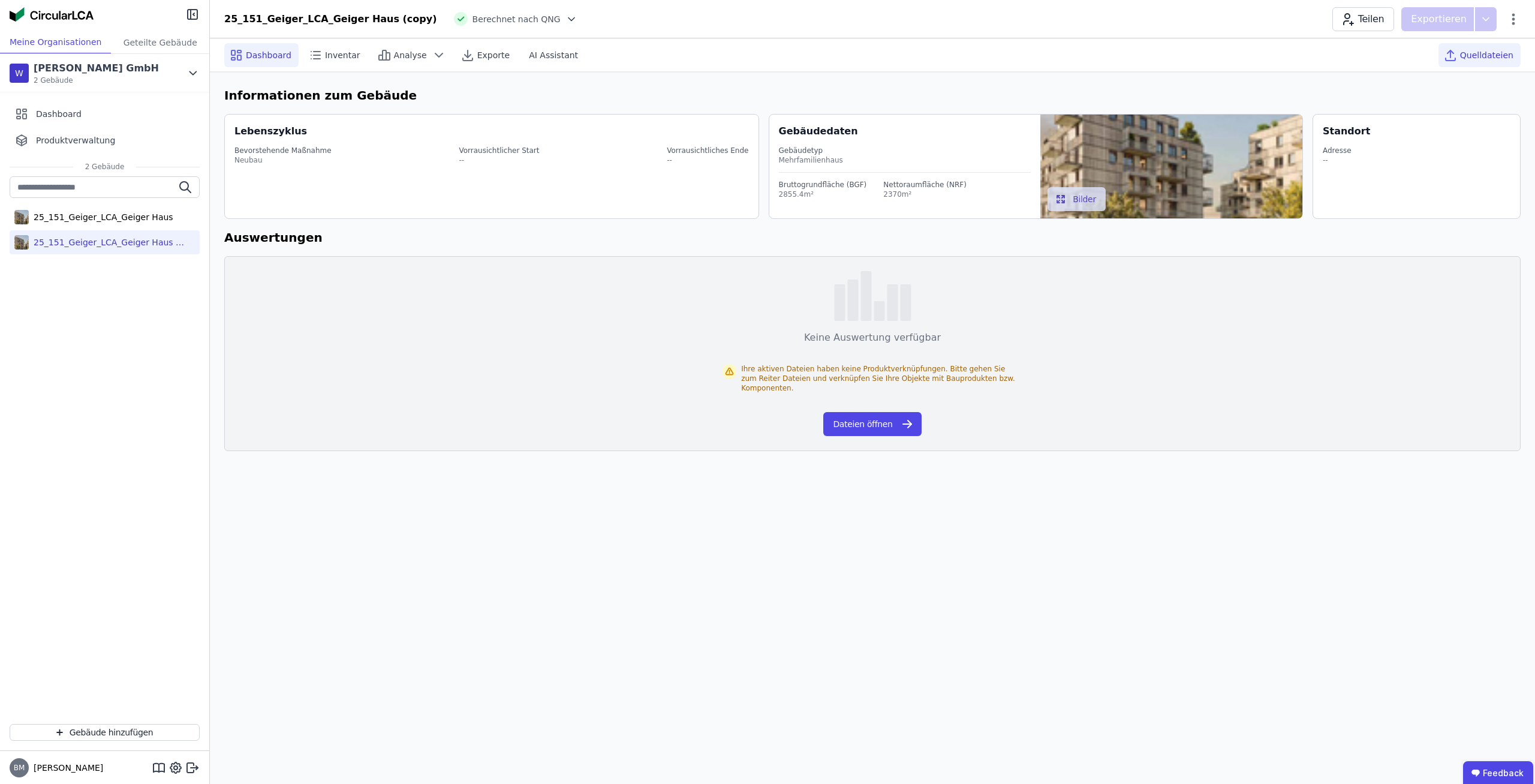
click at [1493, 64] on div "Quelldateien" at bounding box center [1480, 55] width 82 height 24
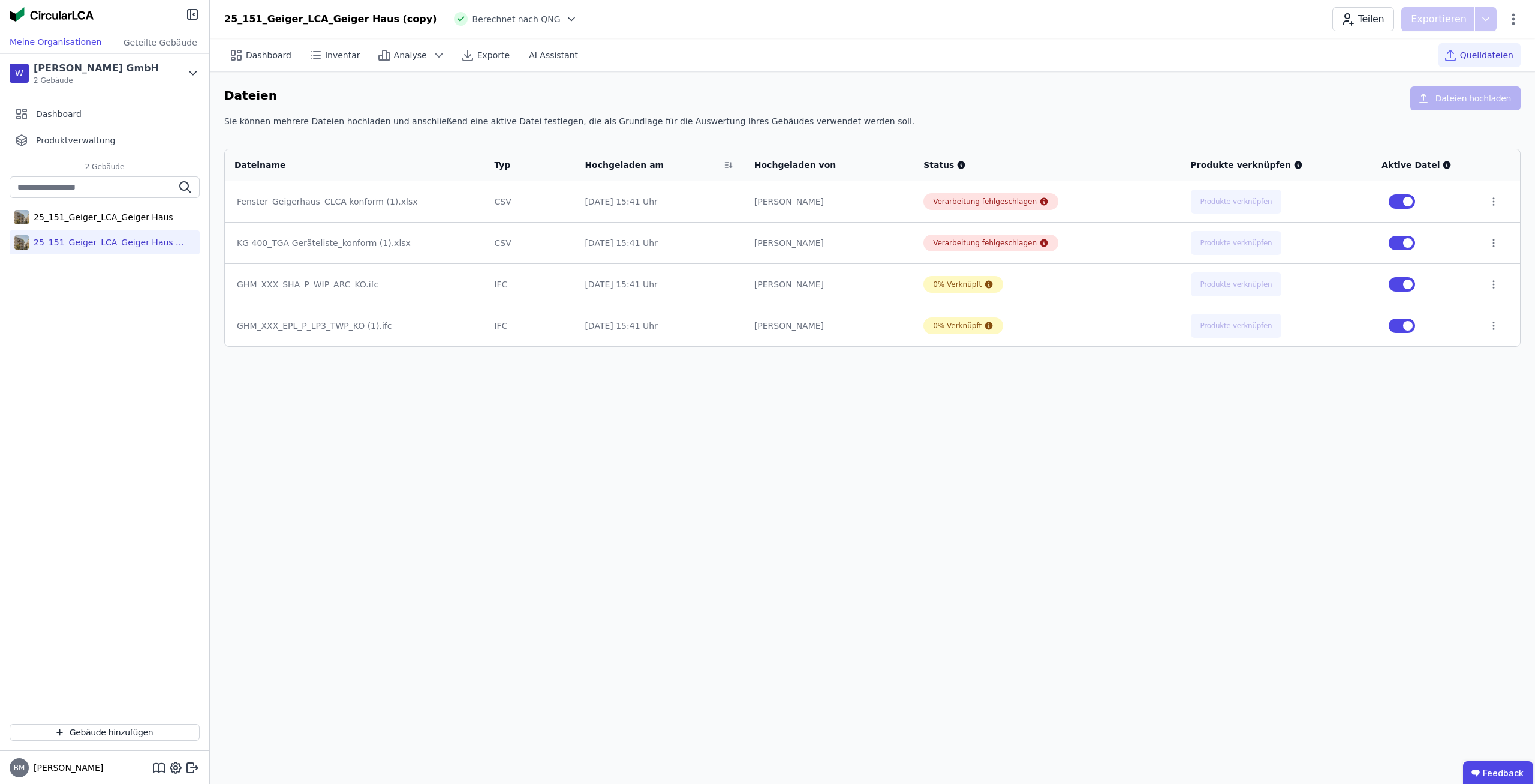
click at [945, 468] on div "Dashboard Inventar Analyse Exporte AI Assistant Quelldateien Dateien Dateien ho…" at bounding box center [873, 411] width 1326 height 746
click at [125, 223] on div "25_151_Geiger_LCA_Geiger Haus" at bounding box center [104, 217] width 190 height 24
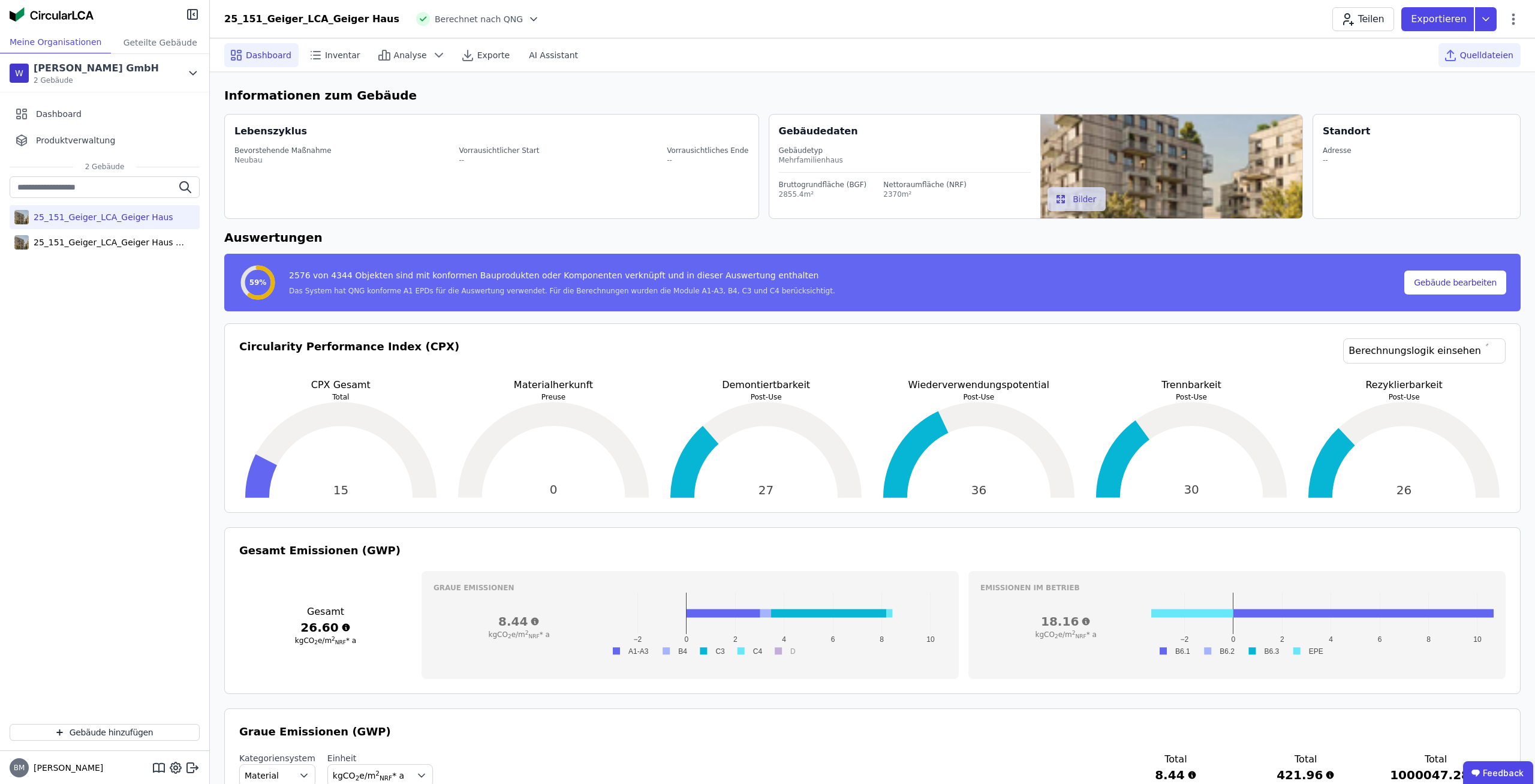
click at [1477, 60] on span "Quelldateien" at bounding box center [1487, 55] width 54 height 12
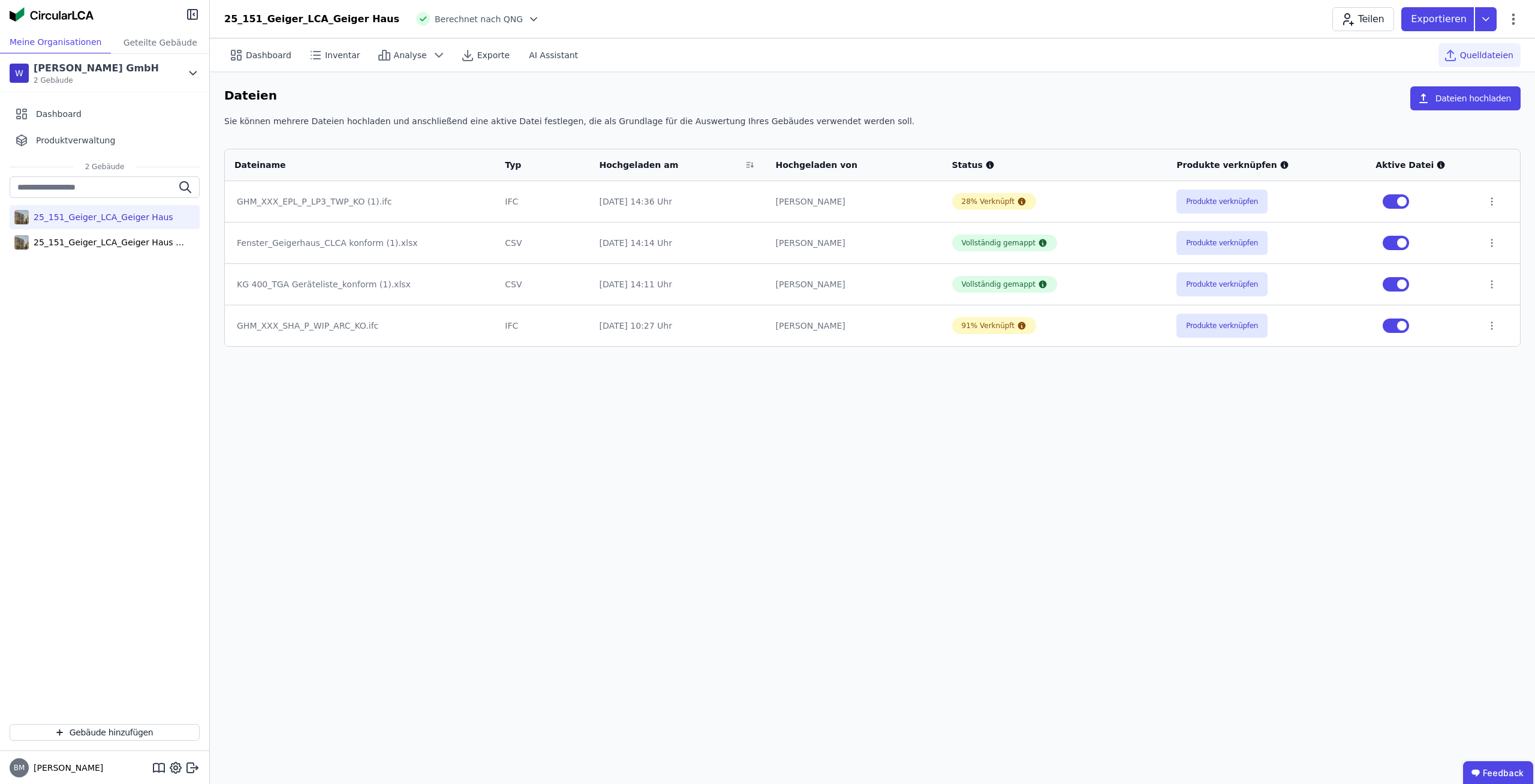
click at [811, 483] on div "Dashboard Inventar Analyse Exporte AI Assistant Quelldateien Dateien Dateien ho…" at bounding box center [873, 411] width 1326 height 746
click at [110, 80] on span "2 Gebäude" at bounding box center [96, 80] width 126 height 10
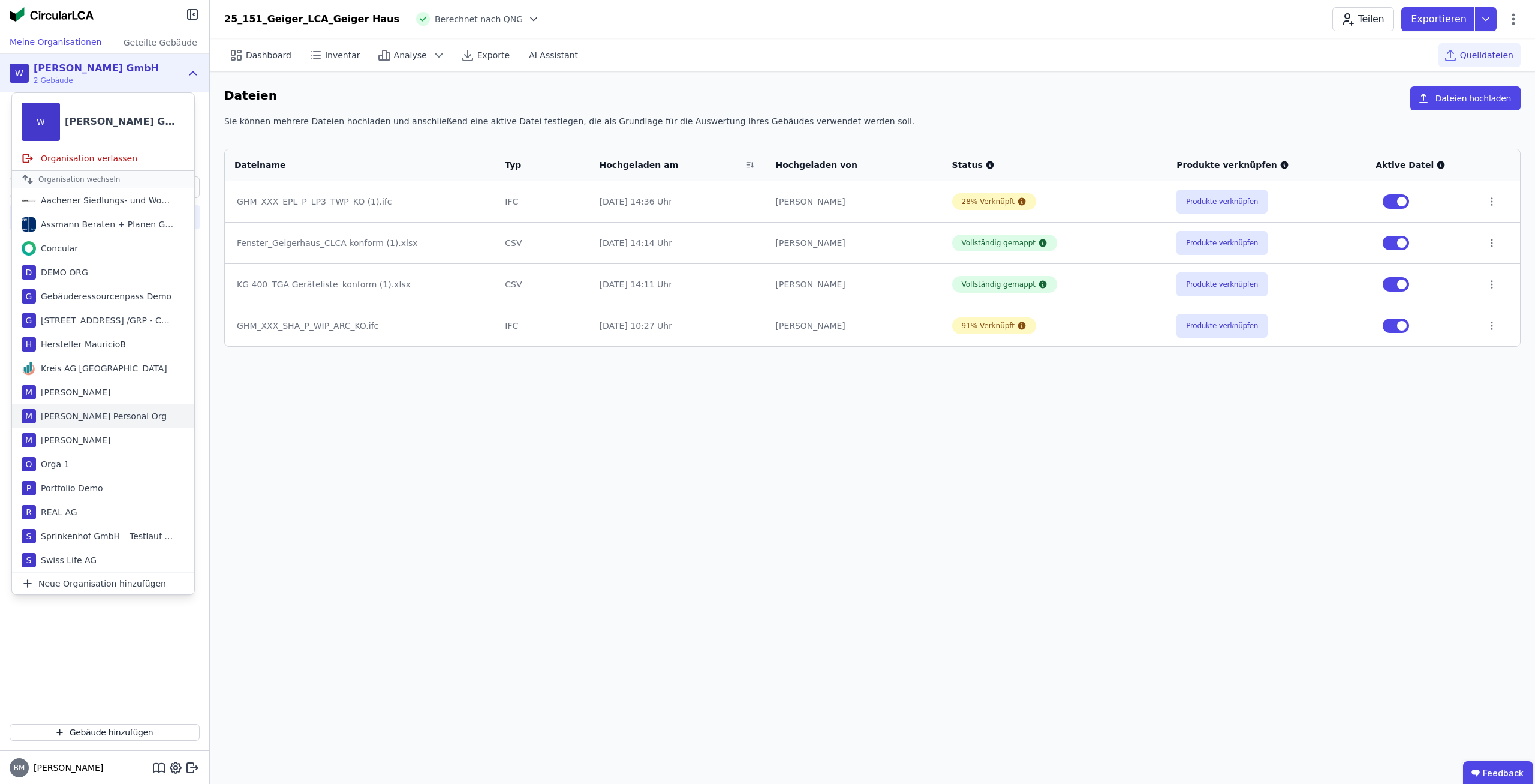
click at [104, 414] on div "[PERSON_NAME] Personal Org" at bounding box center [101, 416] width 131 height 12
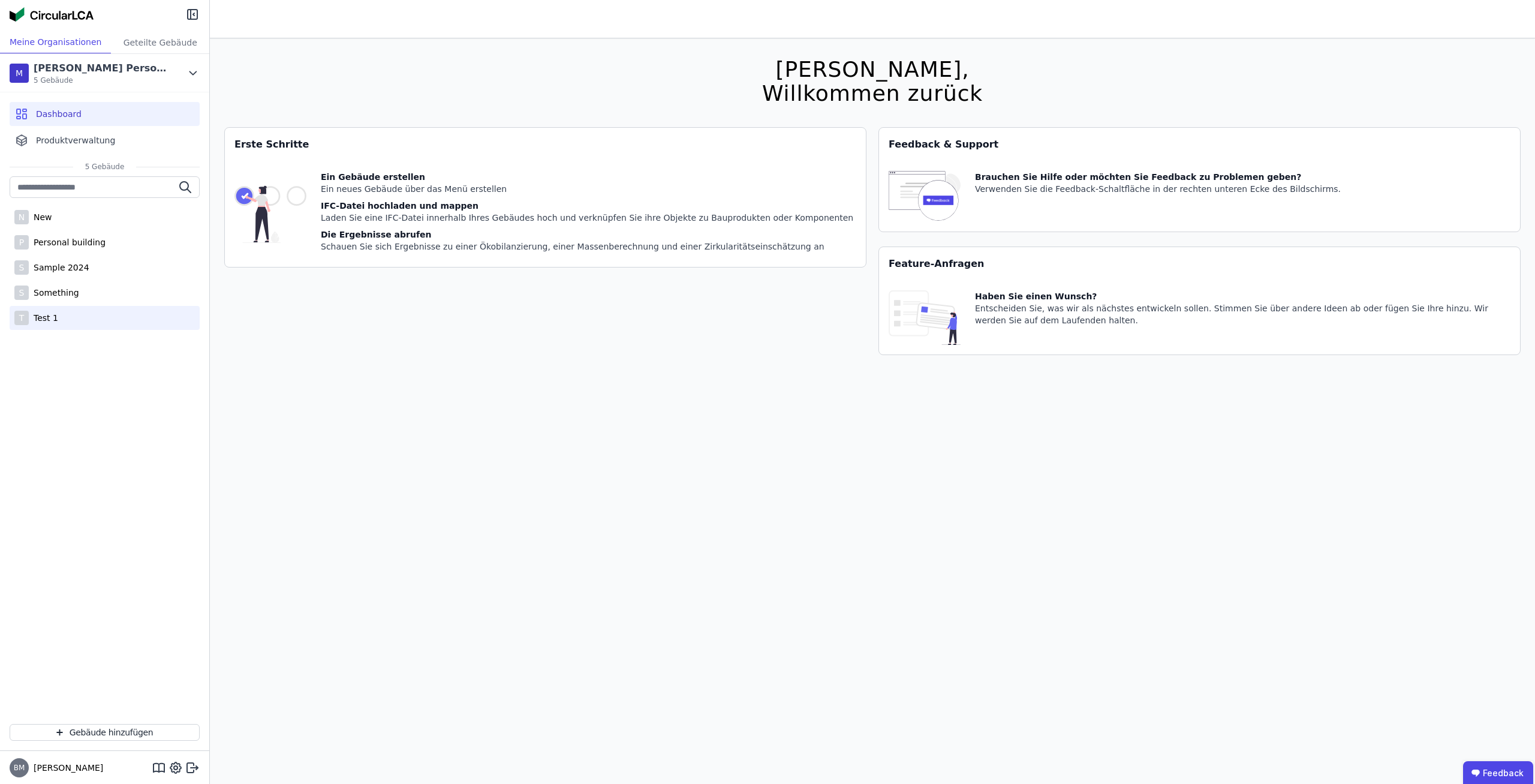
click at [96, 320] on div "T Test 1" at bounding box center [104, 317] width 190 height 24
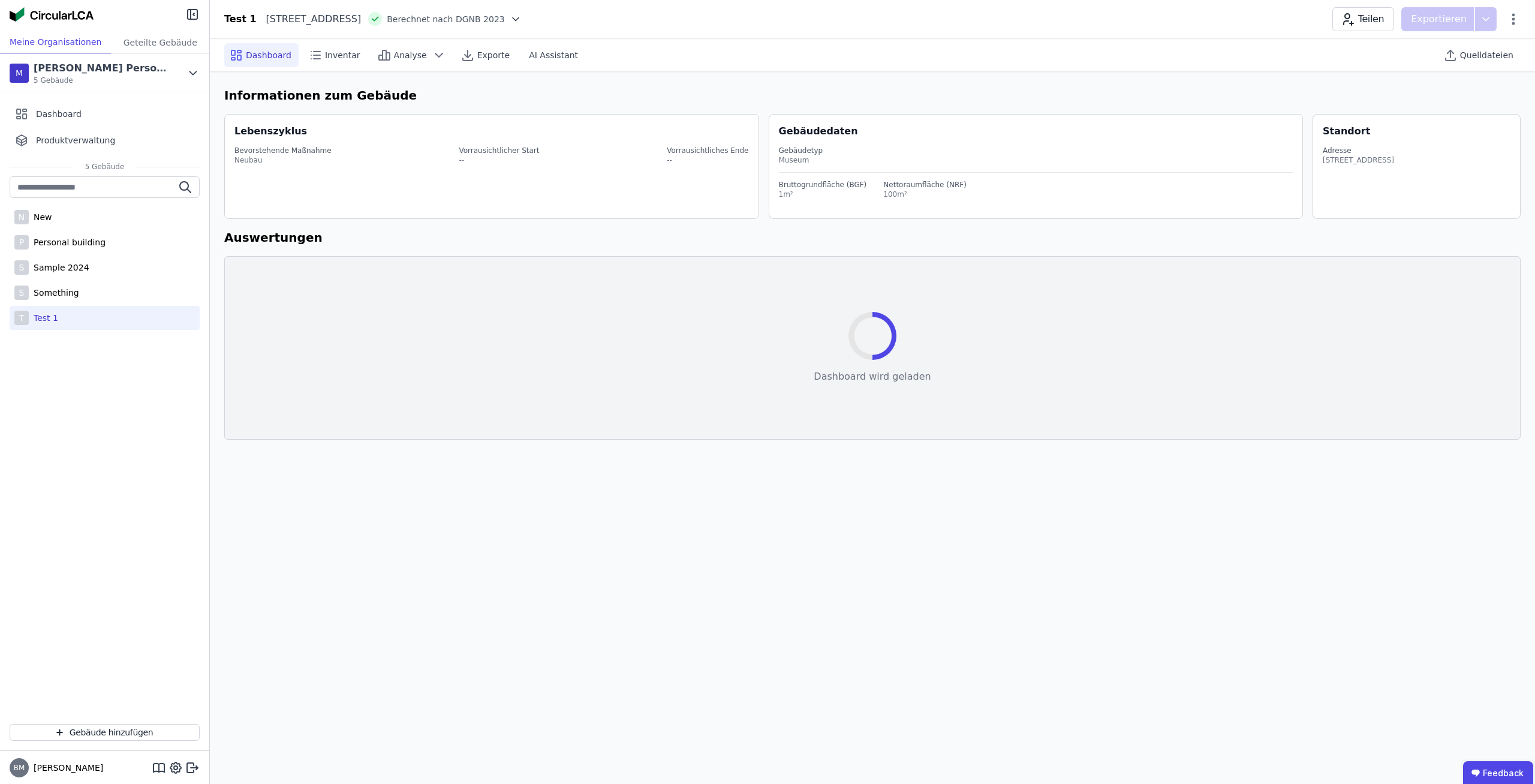
click at [1484, 56] on span "Quelldateien" at bounding box center [1487, 55] width 54 height 12
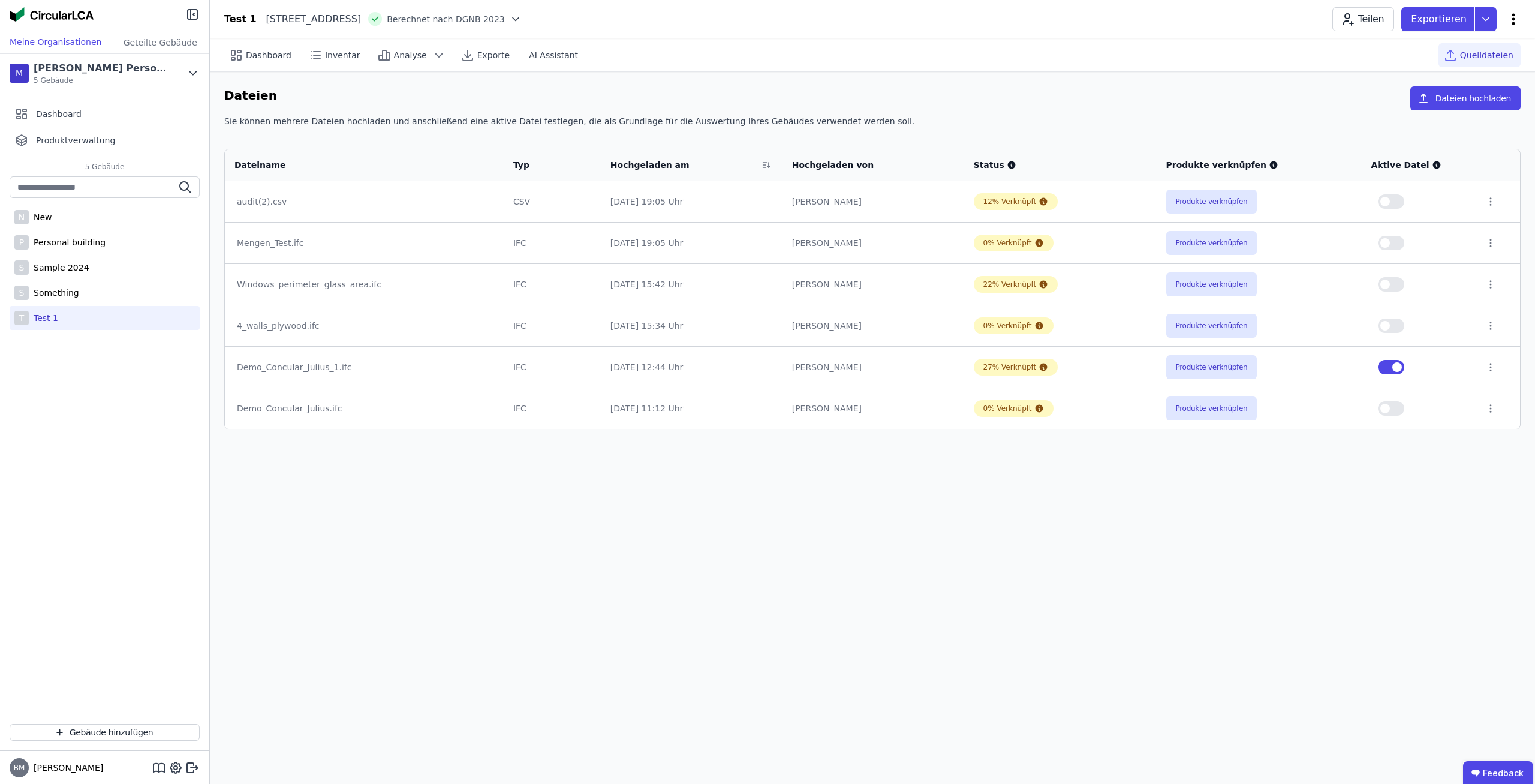
click at [1512, 20] on icon at bounding box center [1514, 19] width 3 height 12
click at [1487, 18] on icon at bounding box center [1486, 19] width 21 height 24
click at [1485, 18] on icon at bounding box center [1486, 19] width 21 height 24
click at [1424, 87] on div "Ökobilanzierung" at bounding box center [1390, 90] width 68 height 12
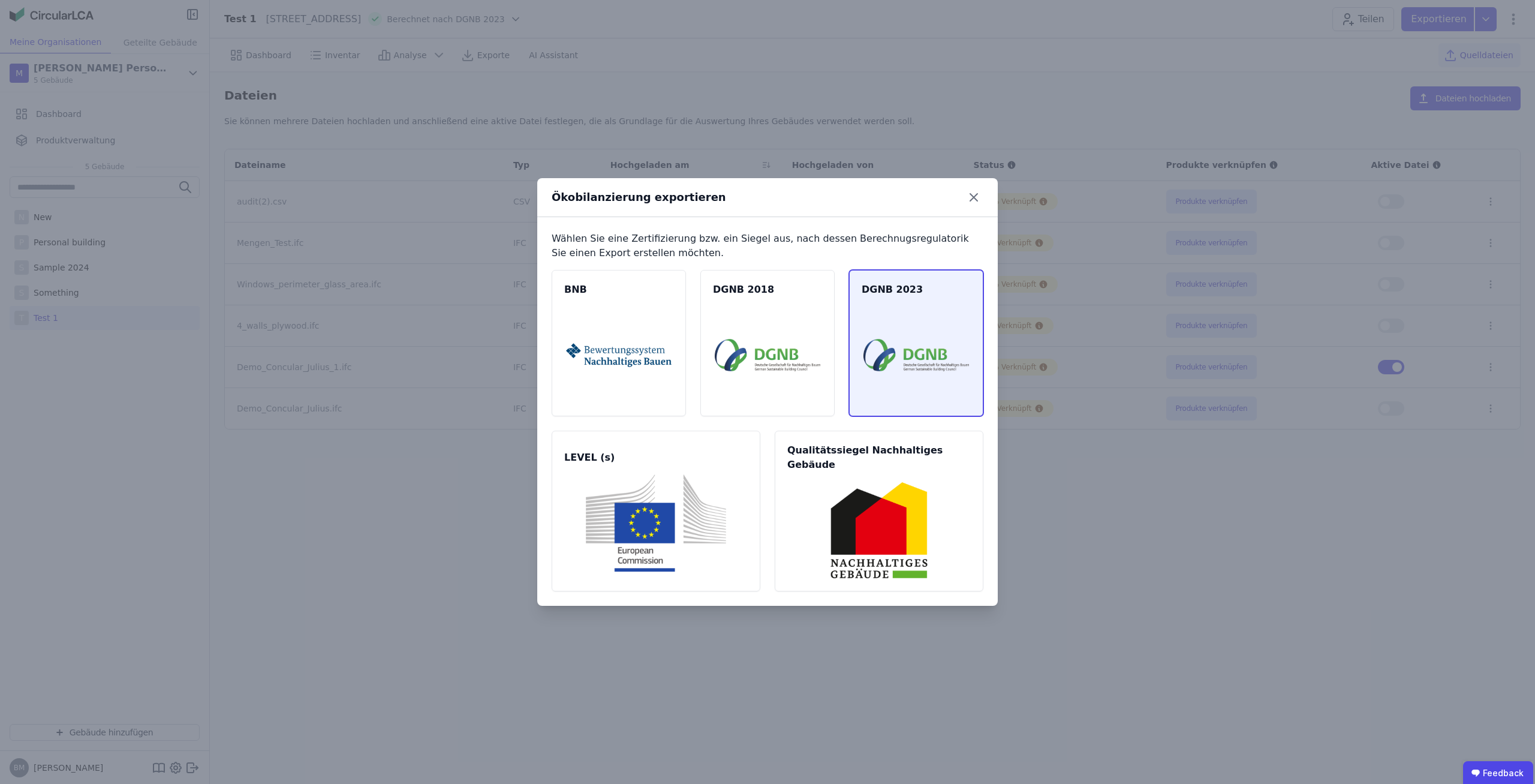
click at [947, 353] on img at bounding box center [916, 355] width 106 height 97
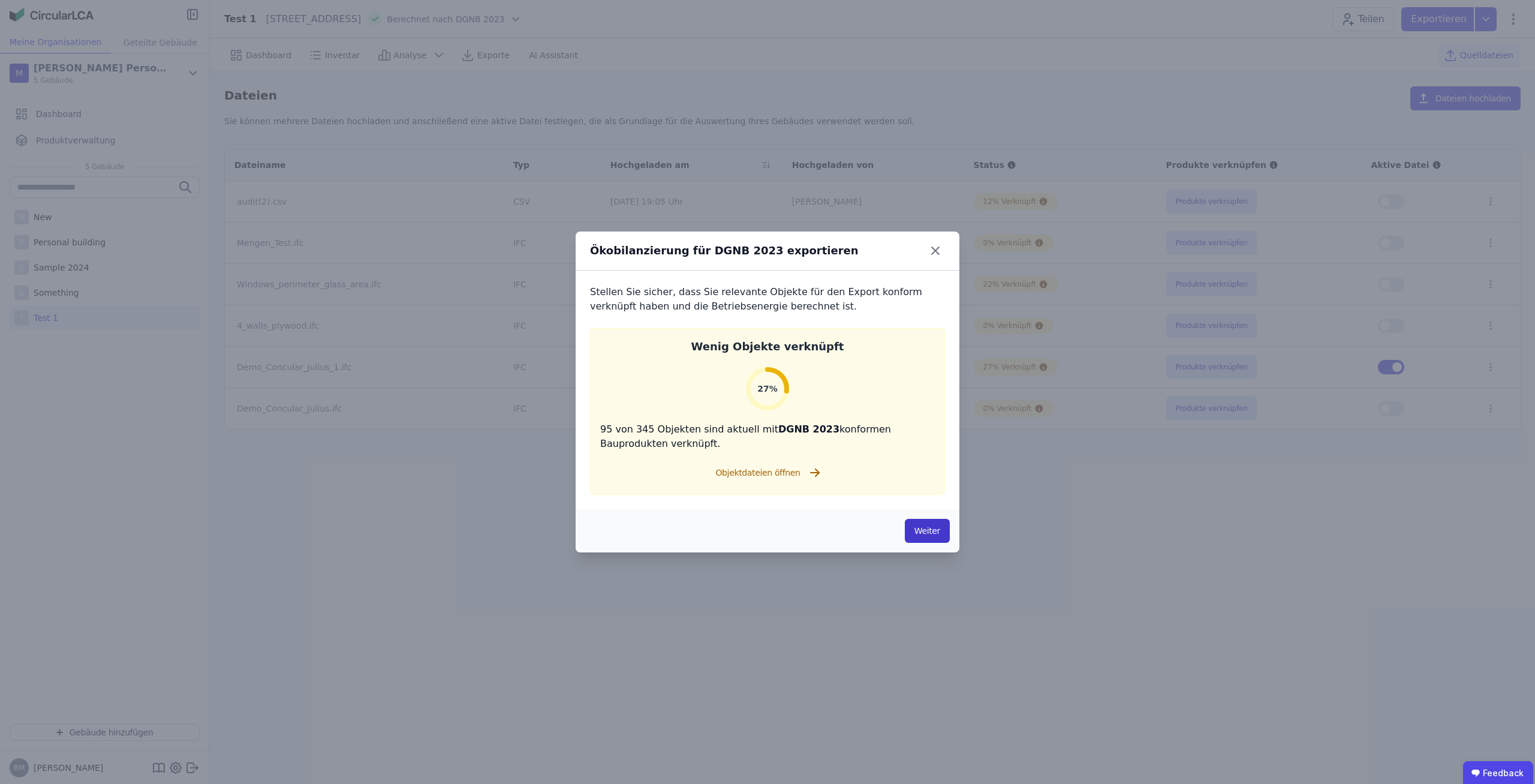
click at [929, 534] on button "Weiter" at bounding box center [927, 531] width 45 height 24
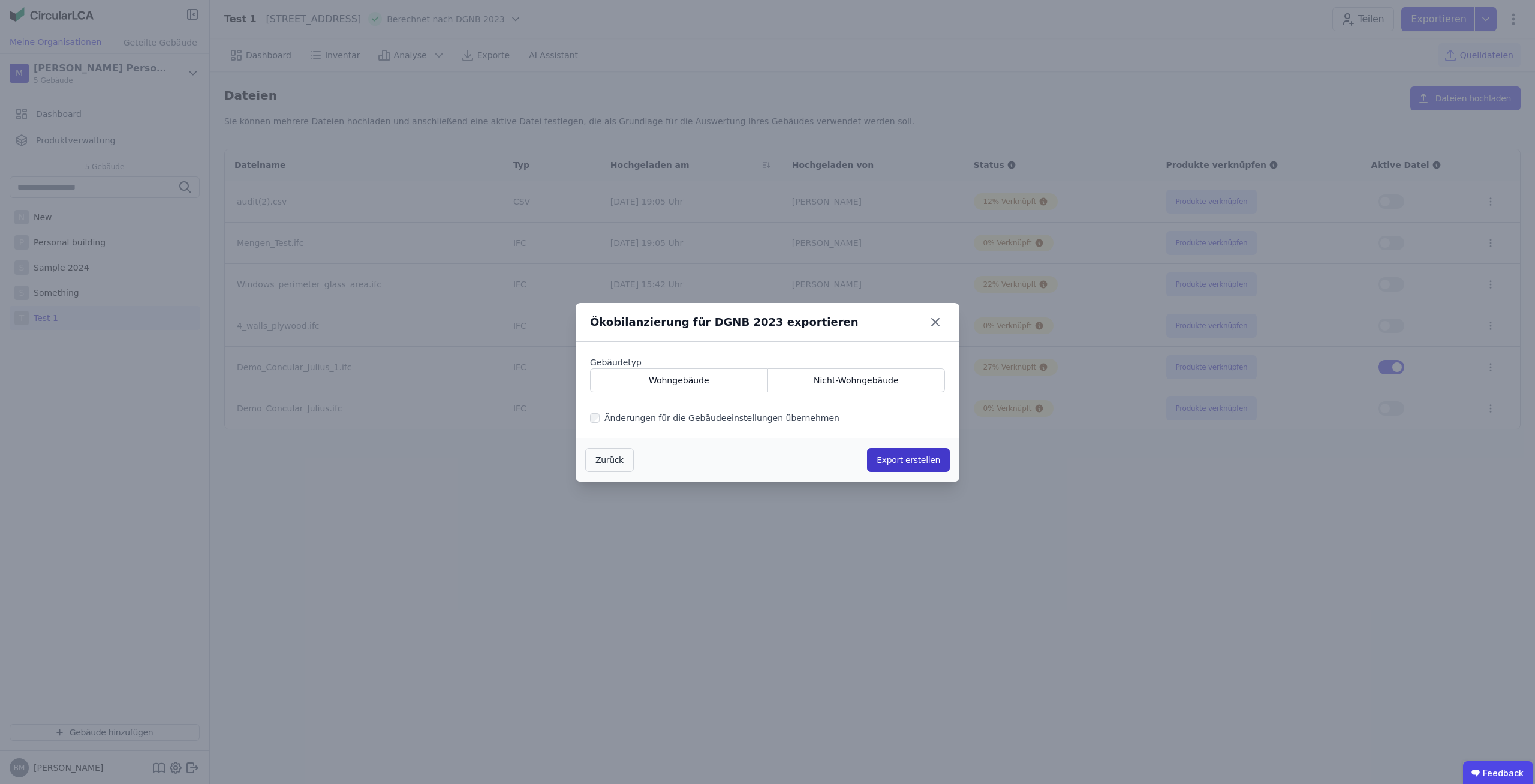
click at [919, 464] on button "Export erstellen" at bounding box center [908, 460] width 83 height 24
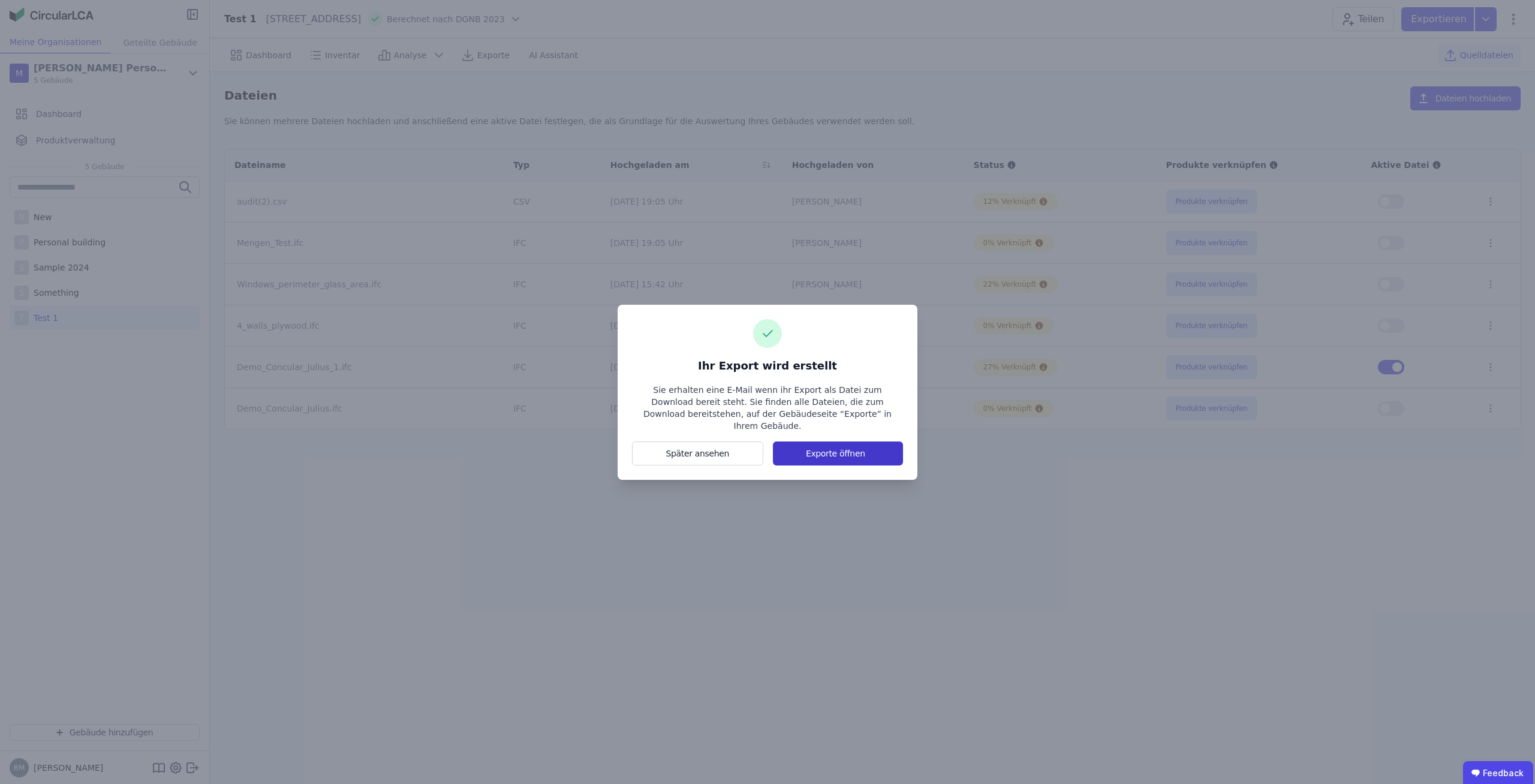
click at [830, 445] on button "Exporte öffnen" at bounding box center [838, 453] width 130 height 24
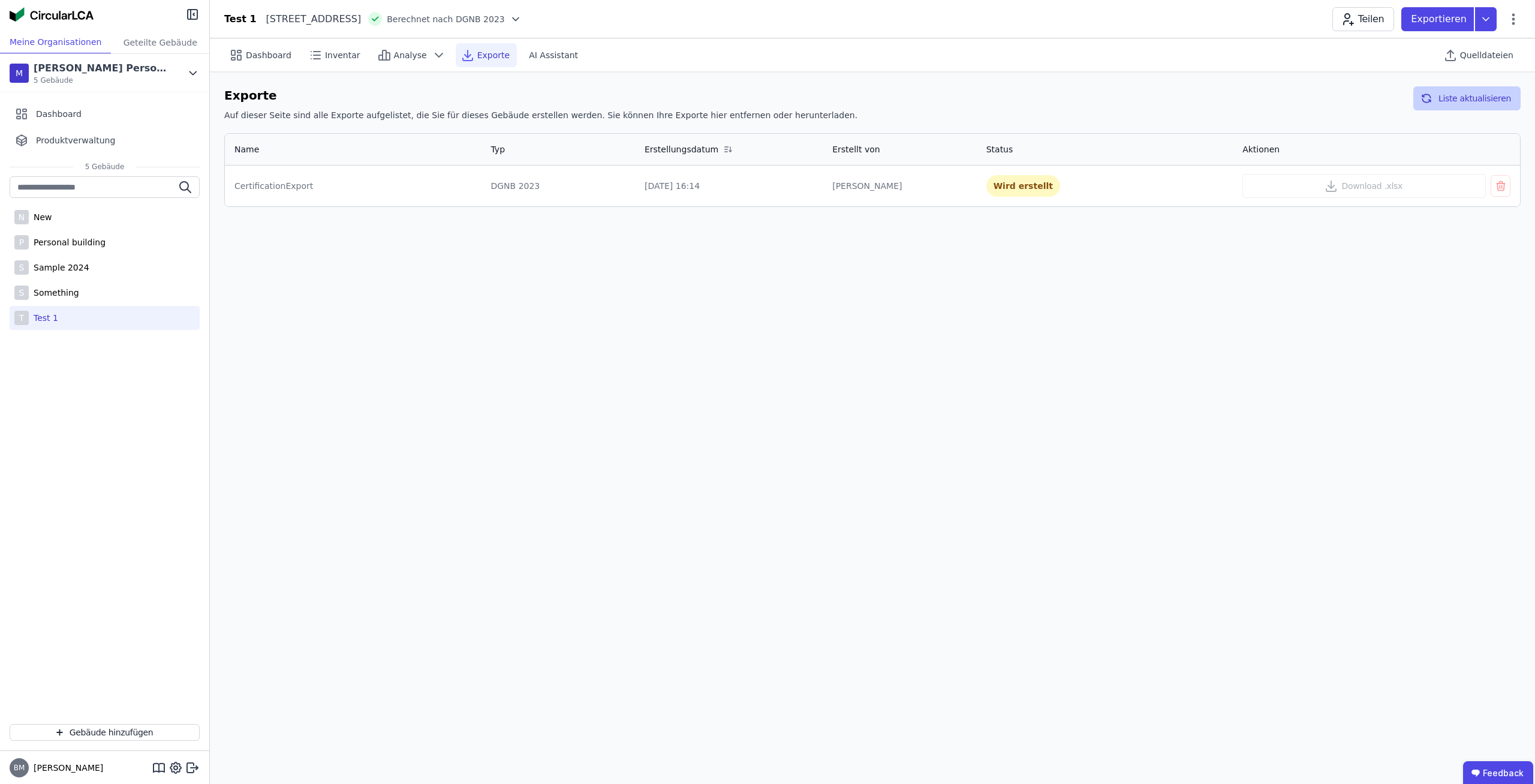
click at [1433, 101] on icon "button" at bounding box center [1427, 98] width 12 height 15
click at [1453, 99] on button "Liste aktualisieren" at bounding box center [1467, 98] width 107 height 24
click at [1450, 99] on button "Liste aktualisieren" at bounding box center [1467, 98] width 107 height 24
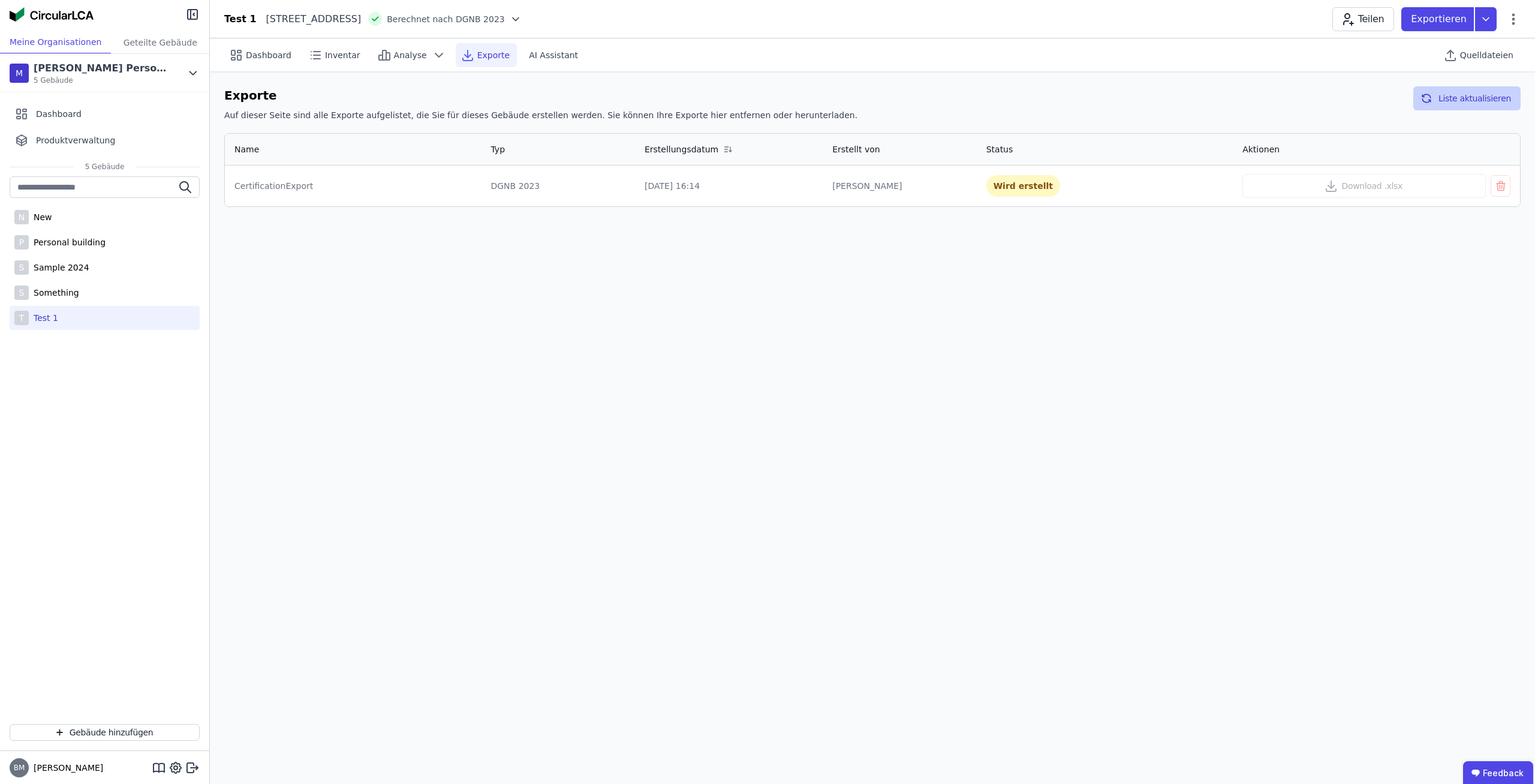
click at [1450, 99] on button "Liste aktualisieren" at bounding box center [1467, 98] width 107 height 24
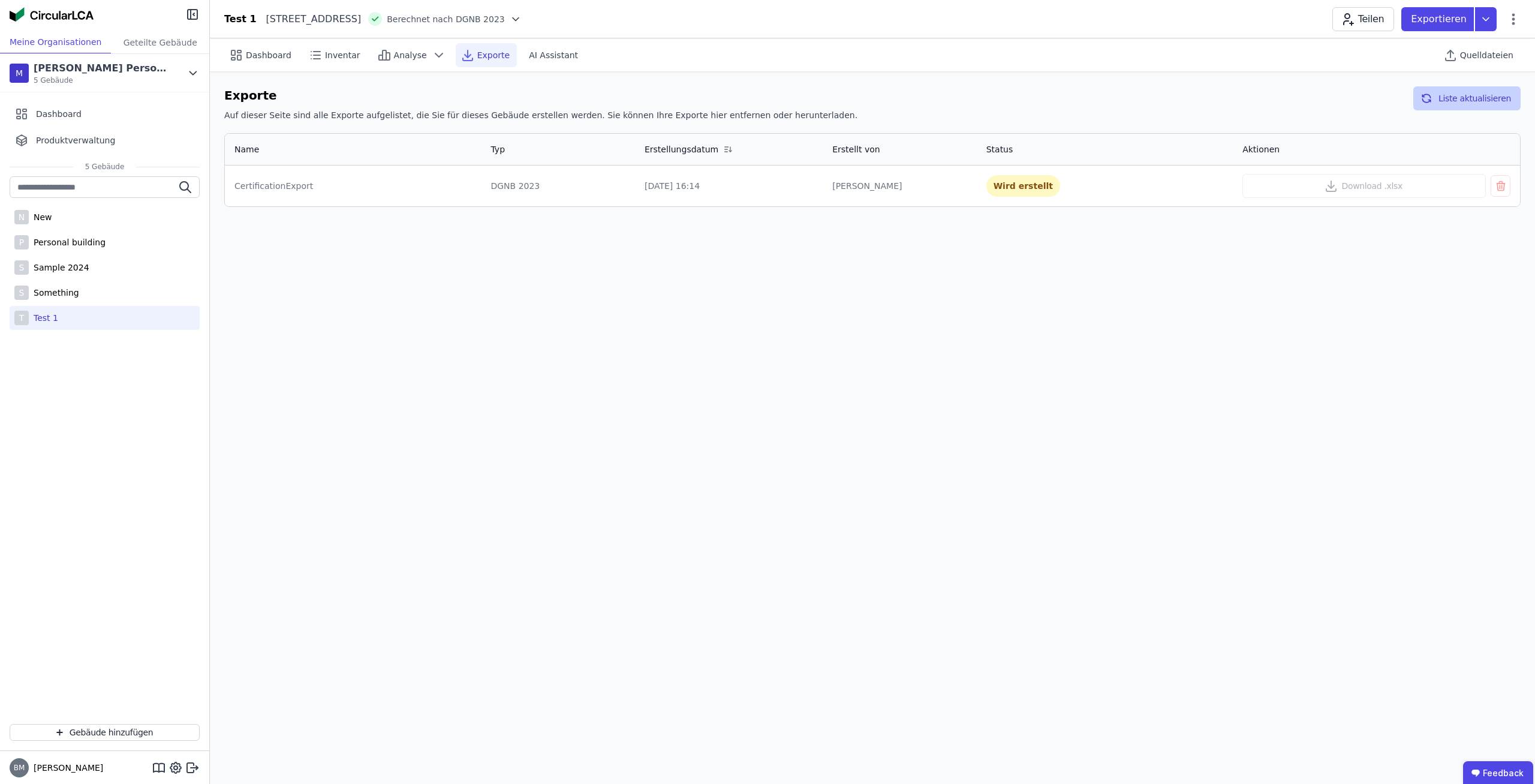
click at [1450, 99] on button "Liste aktualisieren" at bounding box center [1467, 98] width 107 height 24
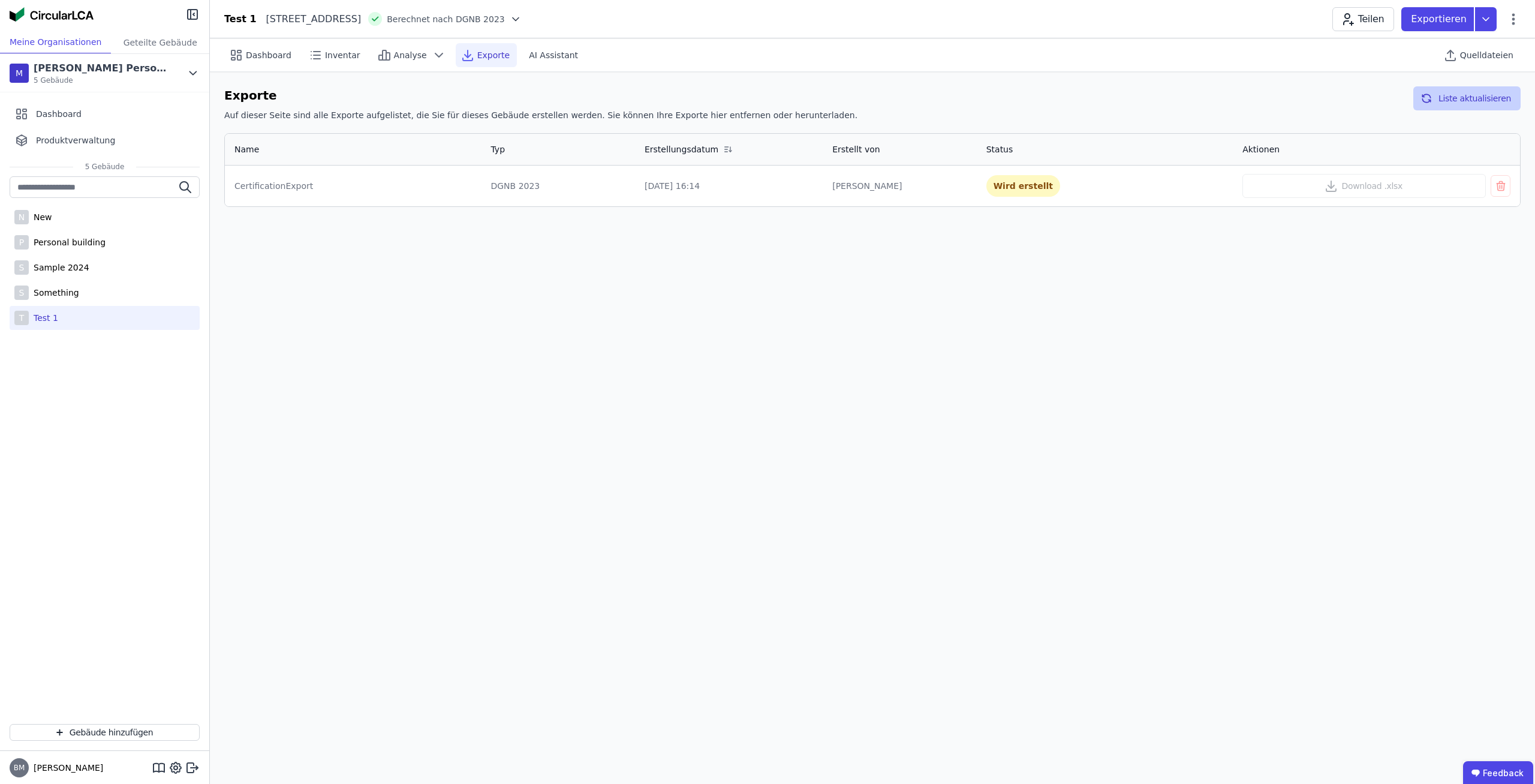
click at [1450, 99] on button "Liste aktualisieren" at bounding box center [1467, 98] width 107 height 24
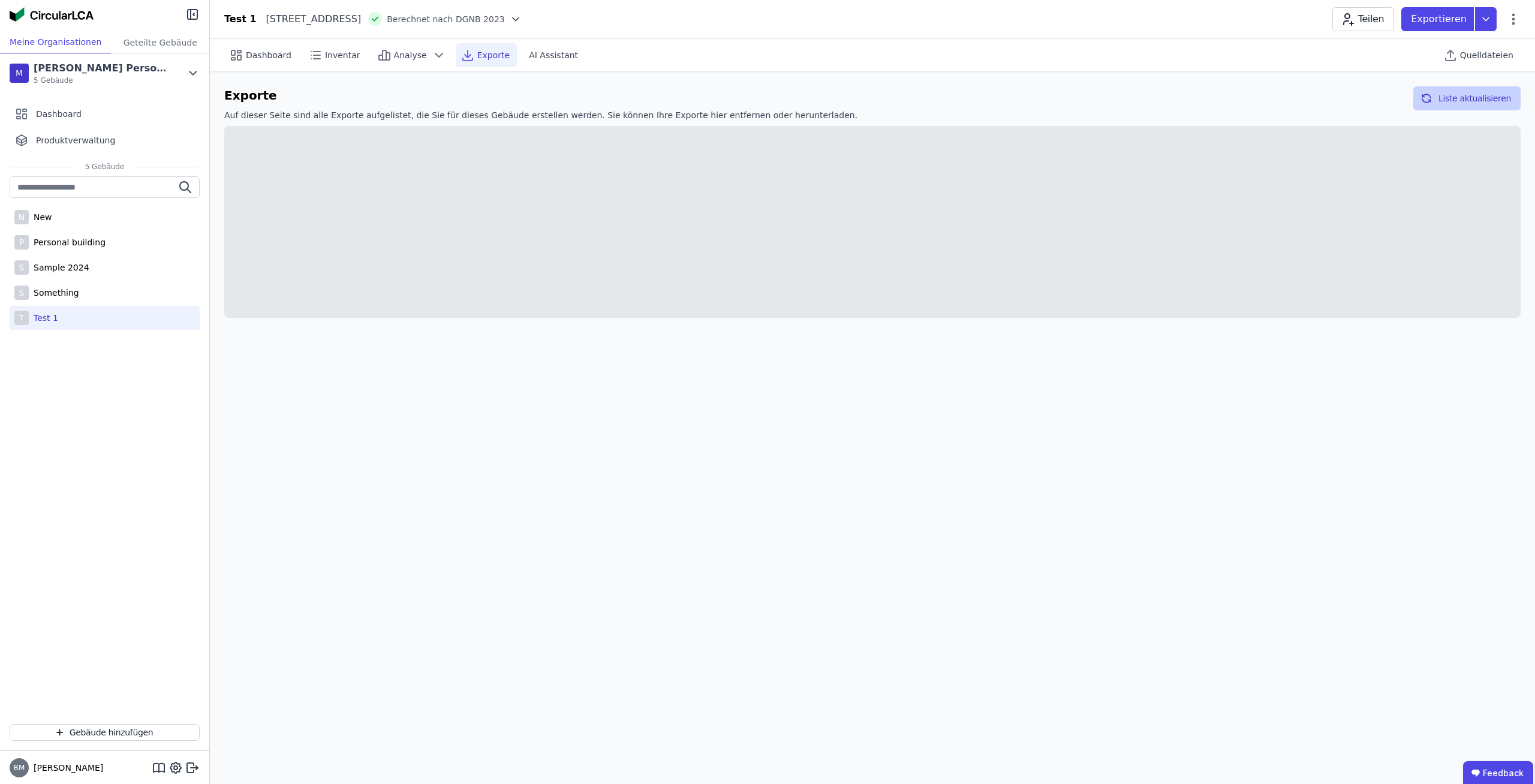
click at [1450, 99] on button "Liste aktualisieren" at bounding box center [1467, 98] width 107 height 24
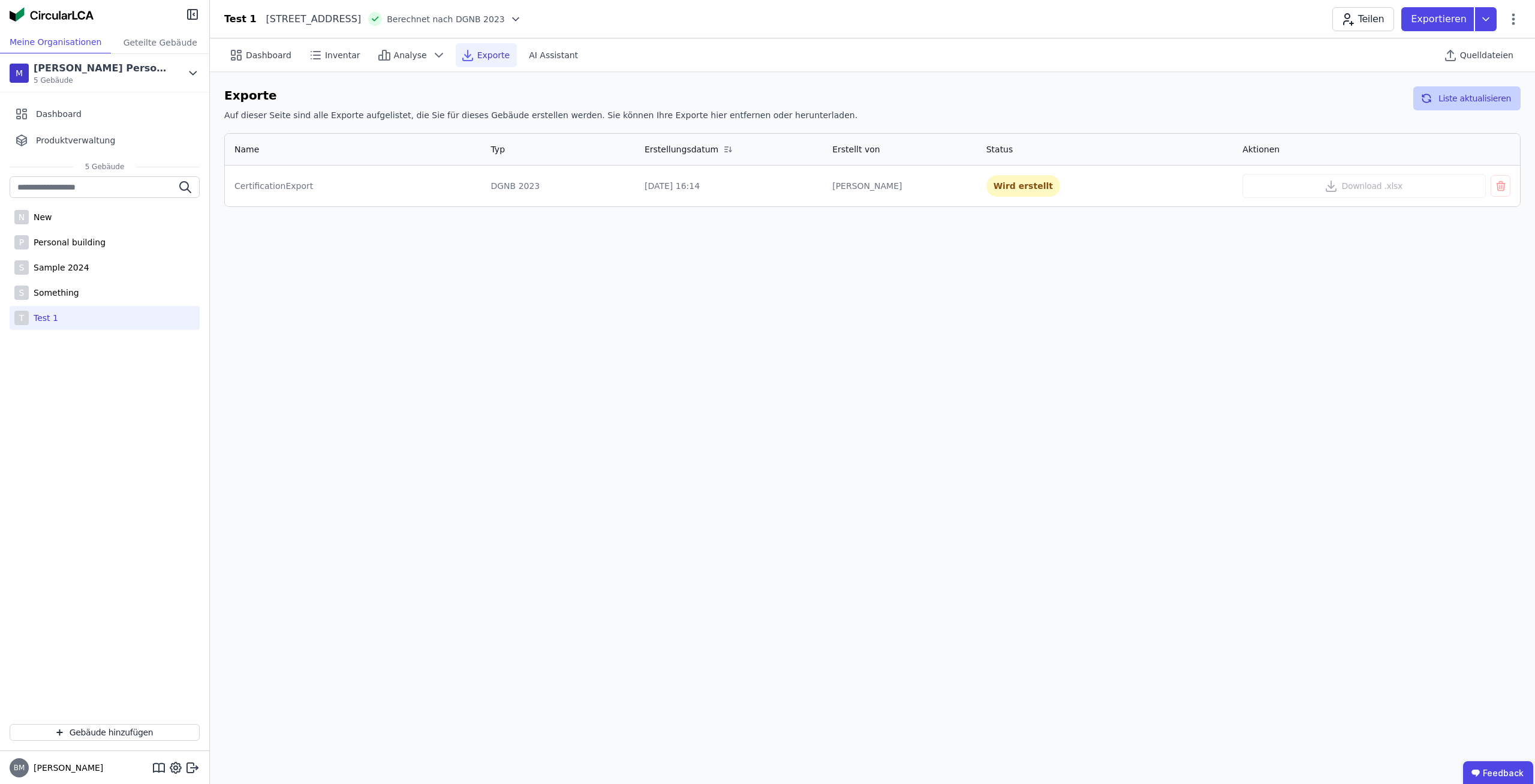
click at [1450, 99] on button "Liste aktualisieren" at bounding box center [1467, 98] width 107 height 24
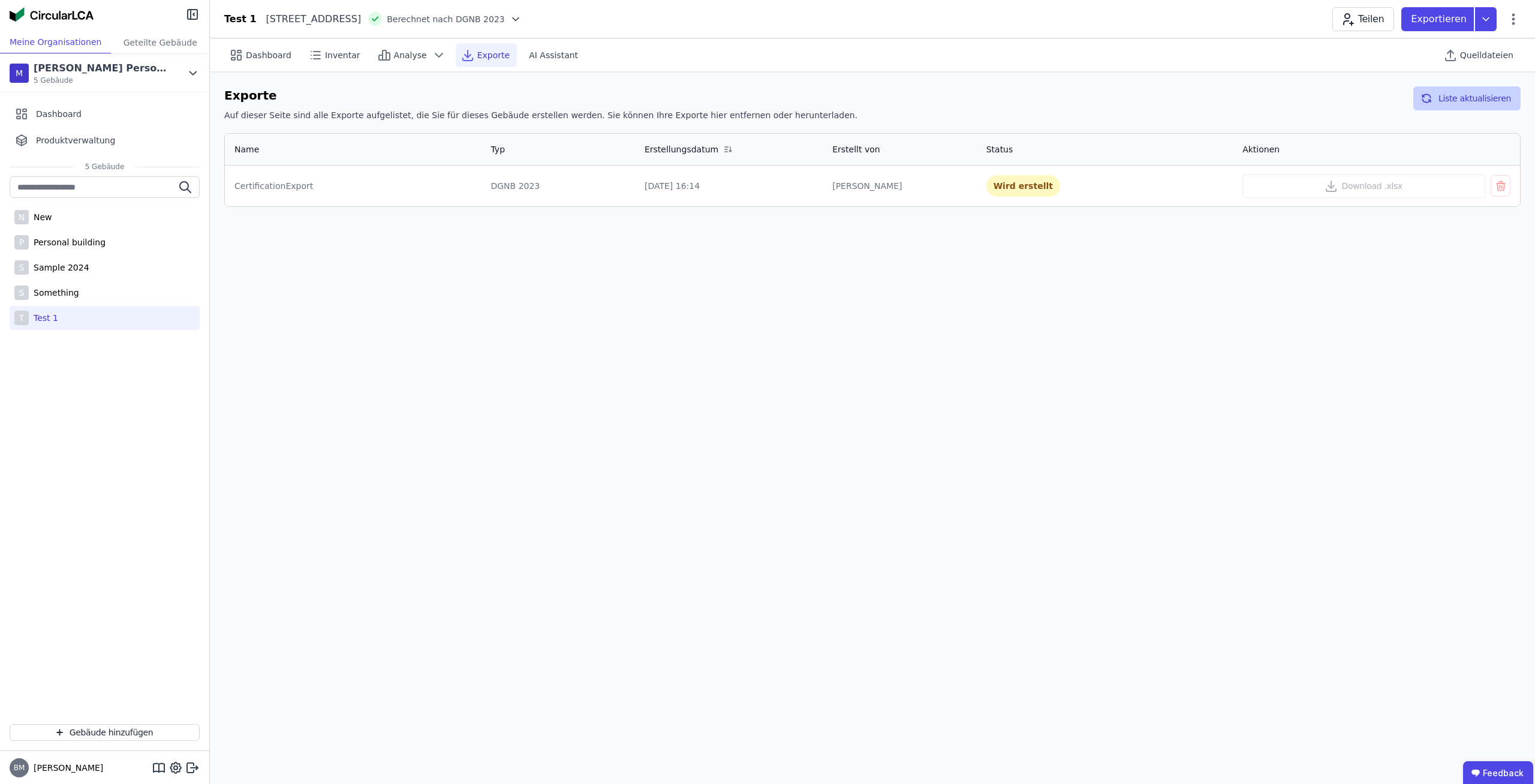
click at [1450, 99] on button "Liste aktualisieren" at bounding box center [1467, 98] width 107 height 24
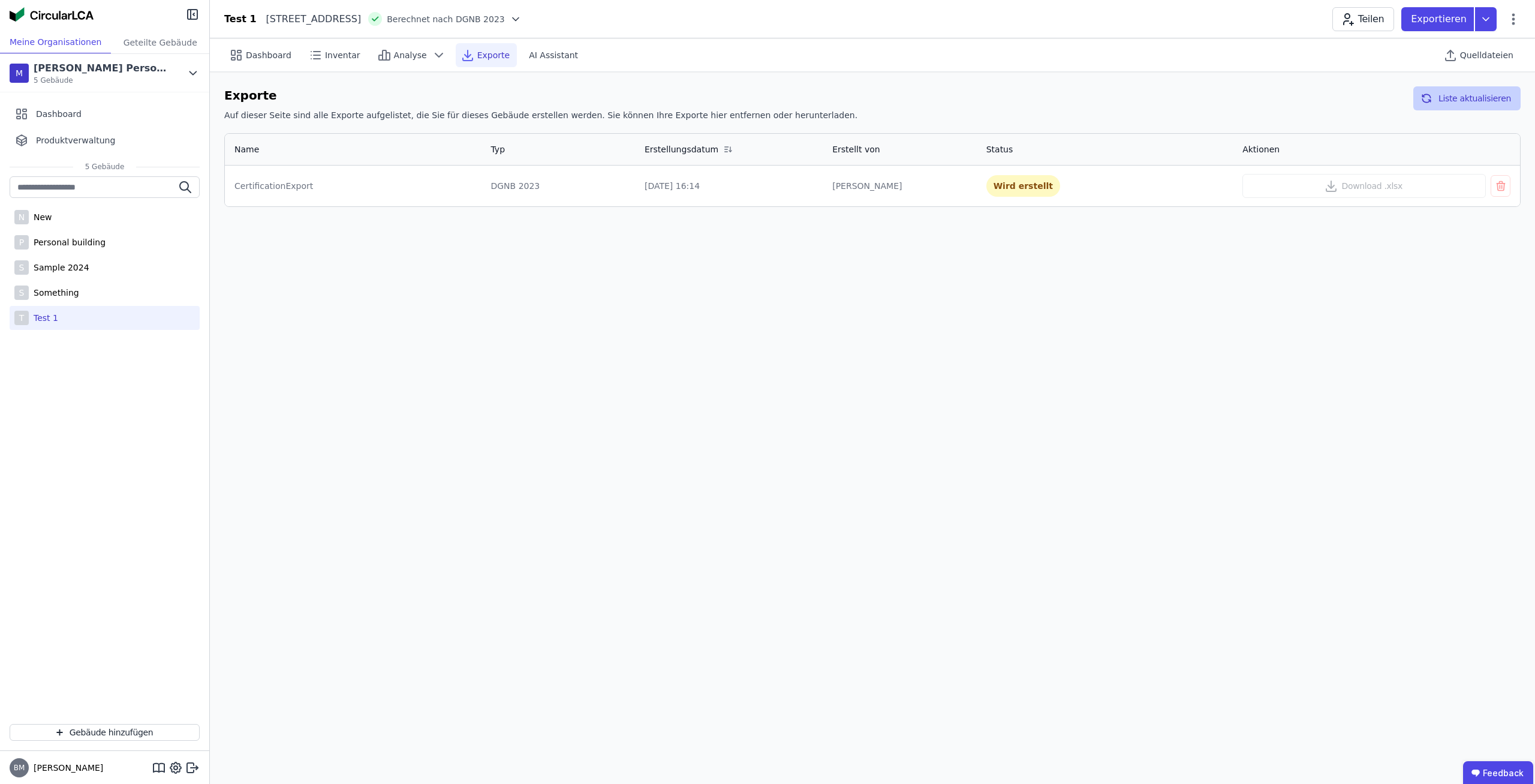
click at [1450, 99] on button "Liste aktualisieren" at bounding box center [1467, 98] width 107 height 24
click at [1448, 99] on button "Liste aktualisieren" at bounding box center [1467, 98] width 107 height 24
click at [1447, 101] on button "Liste aktualisieren" at bounding box center [1467, 98] width 107 height 24
click at [1447, 101] on button "Liste aktualisieren" at bounding box center [1467, 98] width 107 height 24
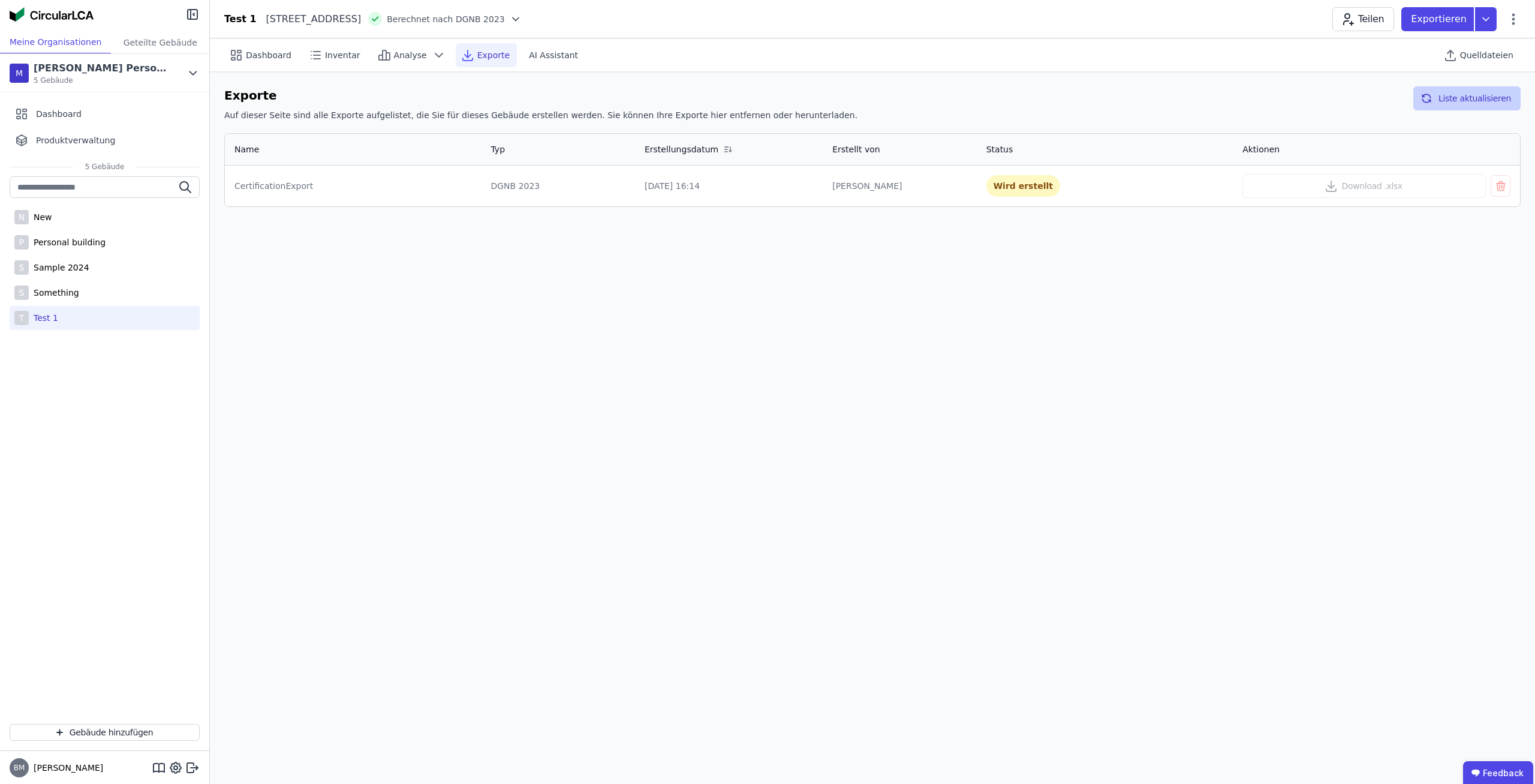
click at [1447, 101] on button "Liste aktualisieren" at bounding box center [1467, 98] width 107 height 24
click at [1448, 99] on button "Liste aktualisieren" at bounding box center [1467, 98] width 107 height 24
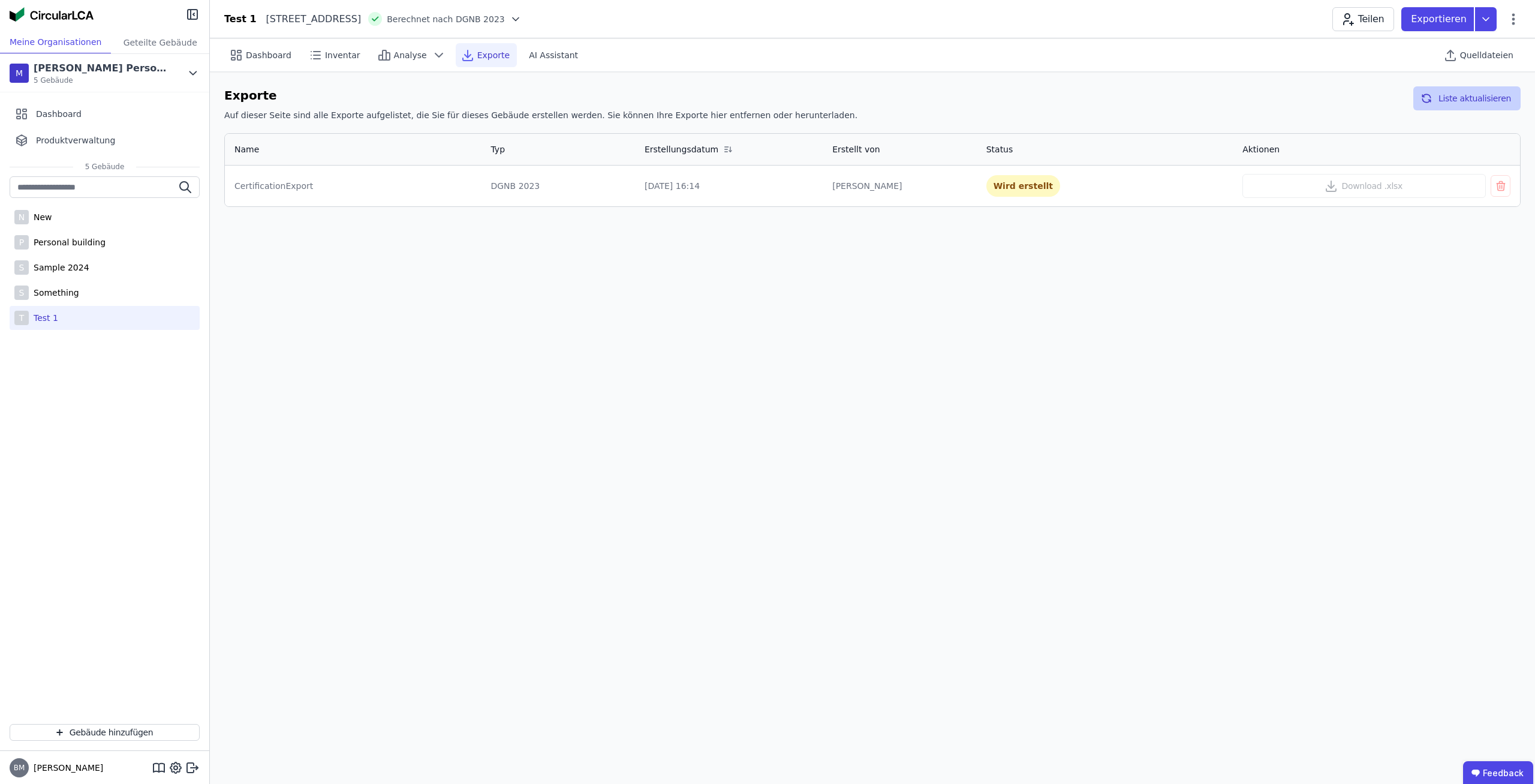
click at [1448, 99] on button "Liste aktualisieren" at bounding box center [1467, 98] width 107 height 24
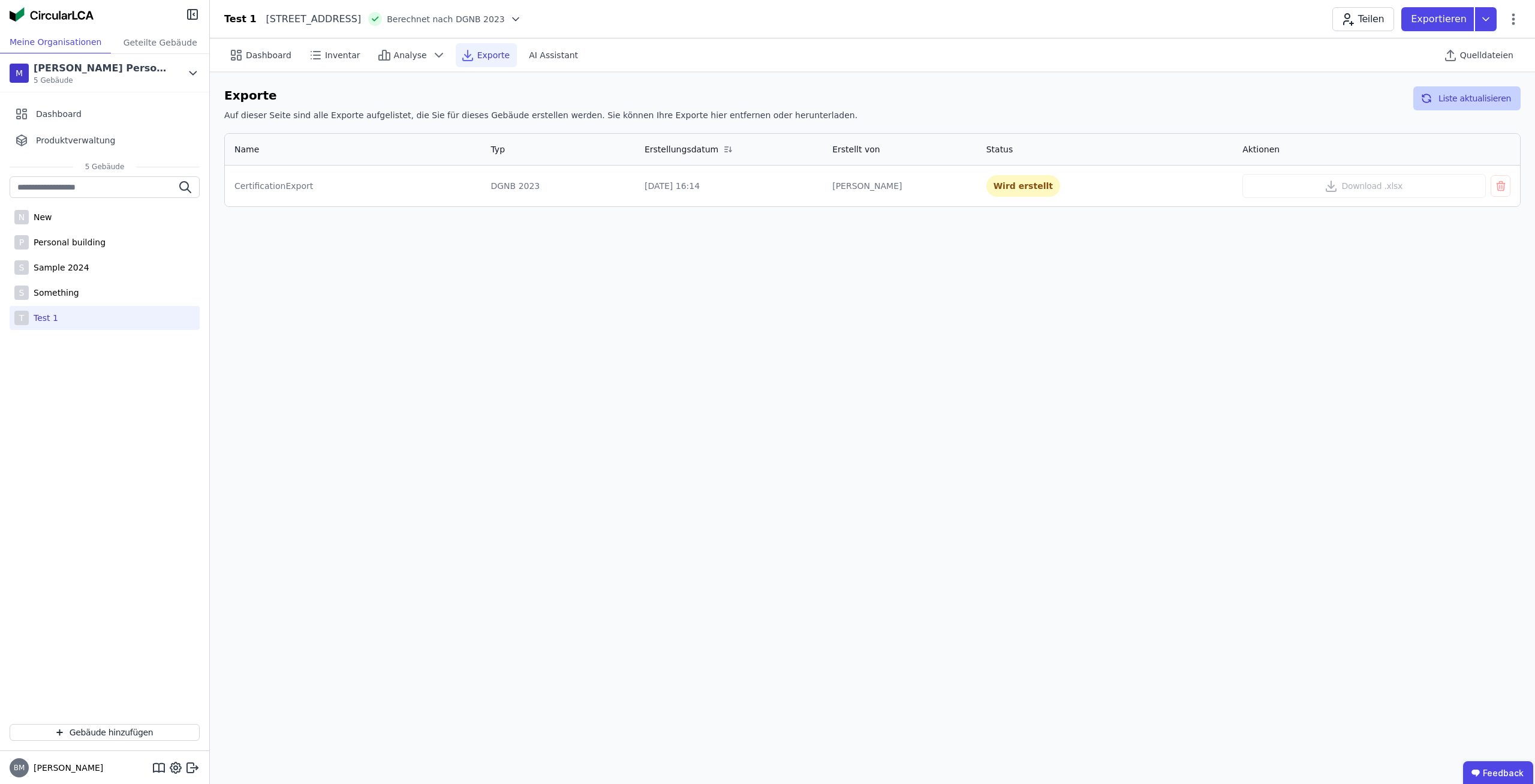
click at [1448, 99] on button "Liste aktualisieren" at bounding box center [1467, 98] width 107 height 24
click at [1530, 101] on div "Exporte Auf dieser Seite sind alle Exporte aufgelistet, die Sie für dieses Gebä…" at bounding box center [873, 146] width 1326 height 149
click at [1464, 95] on button "Liste aktualisieren" at bounding box center [1467, 98] width 107 height 24
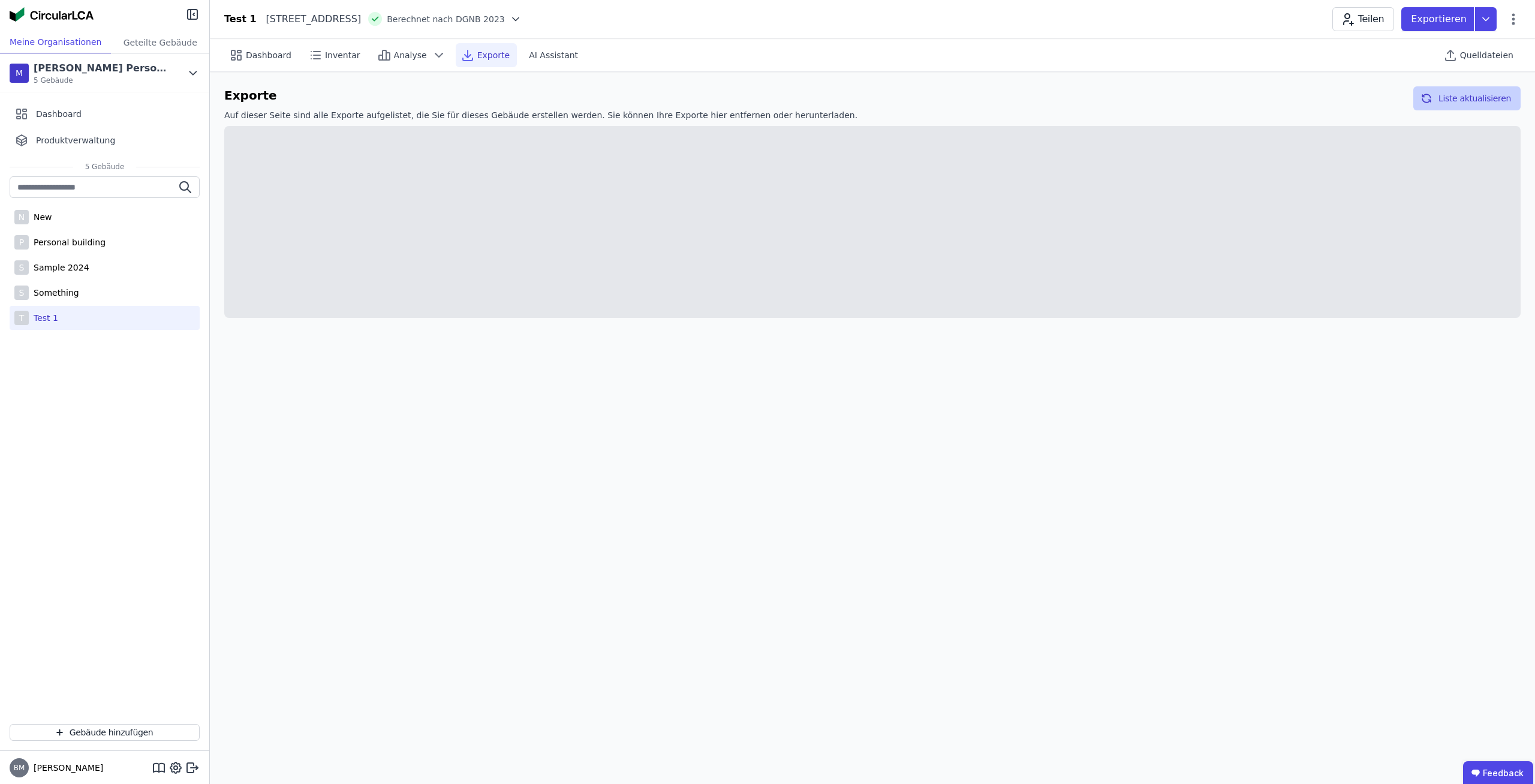
click at [1464, 95] on button "Liste aktualisieren" at bounding box center [1467, 98] width 107 height 24
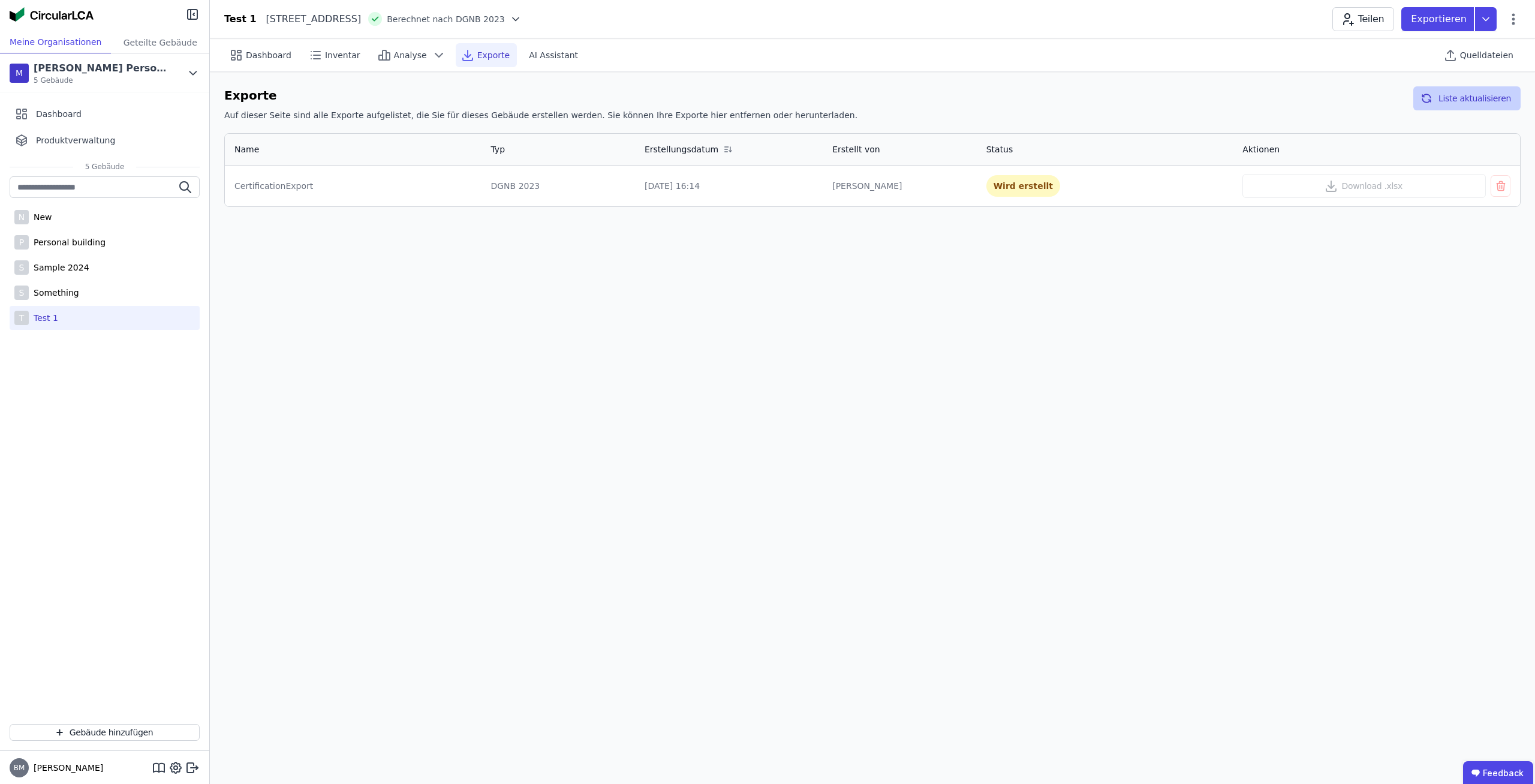
click at [1464, 95] on button "Liste aktualisieren" at bounding box center [1467, 98] width 107 height 24
click at [1469, 54] on span "Quelldateien" at bounding box center [1487, 55] width 54 height 12
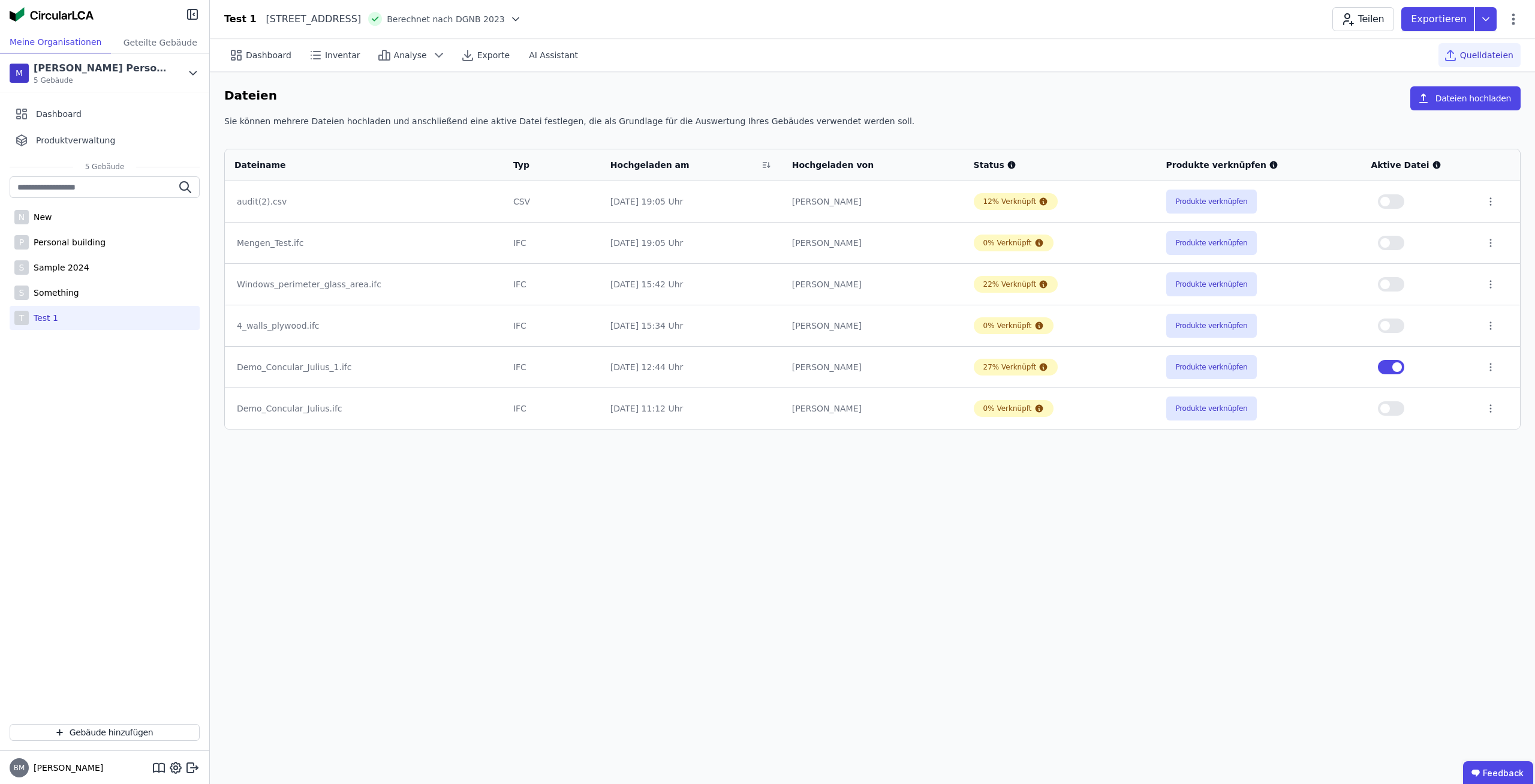
drag, startPoint x: 841, startPoint y: 208, endPoint x: 869, endPoint y: 327, distance: 122.2
click at [869, 327] on tbody "audit(2).csv CSV [DATE] 19:05 Uhr [PERSON_NAME] 12% Verknüpft Produkte verknüpf…" at bounding box center [872, 304] width 1295 height 248
click at [935, 542] on div "Dashboard Inventar Analyse Exporte AI Assistant Quelldateien Dateien Dateien ho…" at bounding box center [873, 411] width 1326 height 746
click at [478, 51] on span "Exporte" at bounding box center [494, 55] width 32 height 12
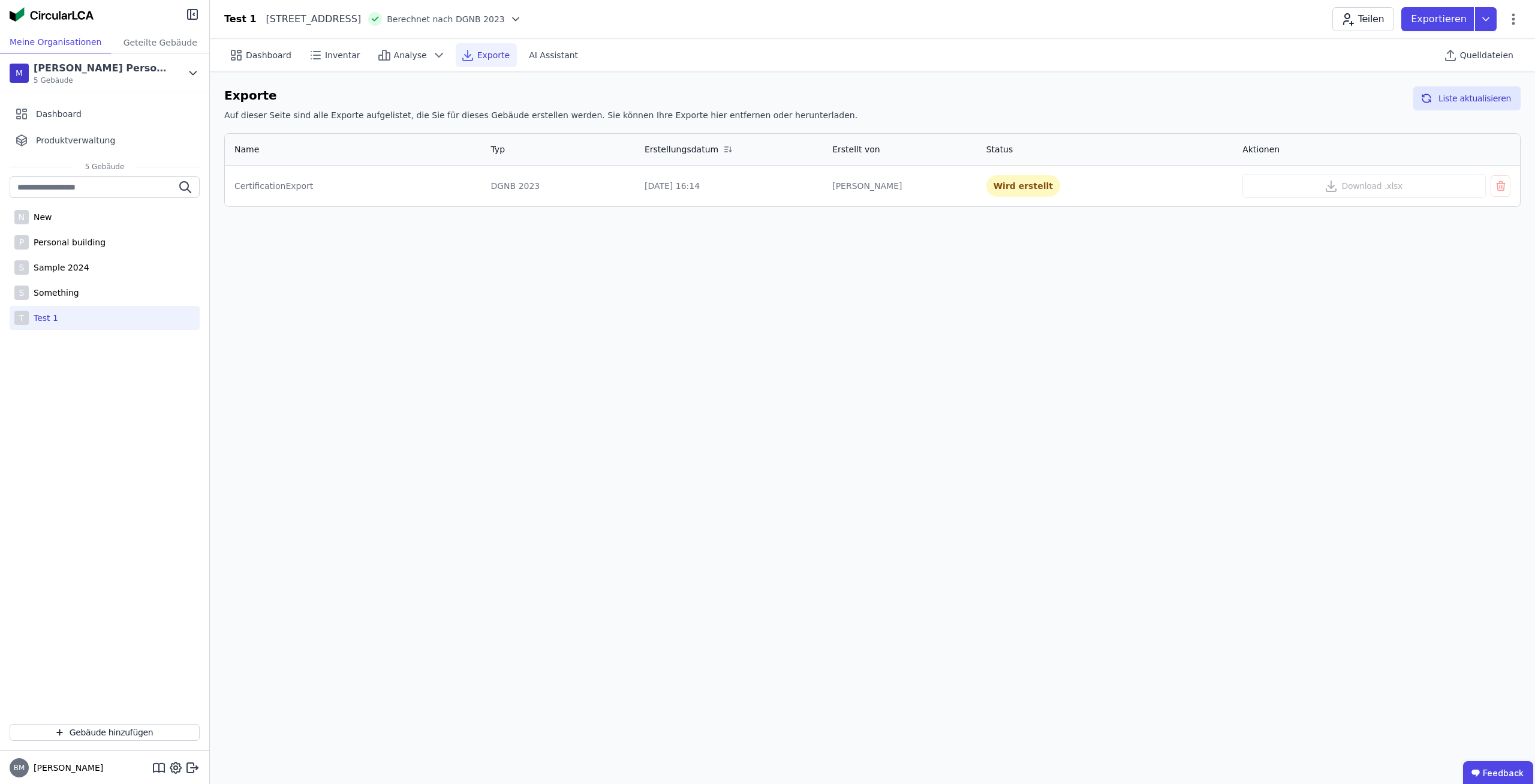
click at [1491, 77] on div "Exporte Auf dieser Seite sind alle Exporte aufgelistet, die Sie für dieses Gebä…" at bounding box center [873, 146] width 1326 height 149
click at [1483, 93] on button "Liste aktualisieren" at bounding box center [1467, 98] width 107 height 24
click at [1481, 95] on button "Liste aktualisieren" at bounding box center [1467, 98] width 107 height 24
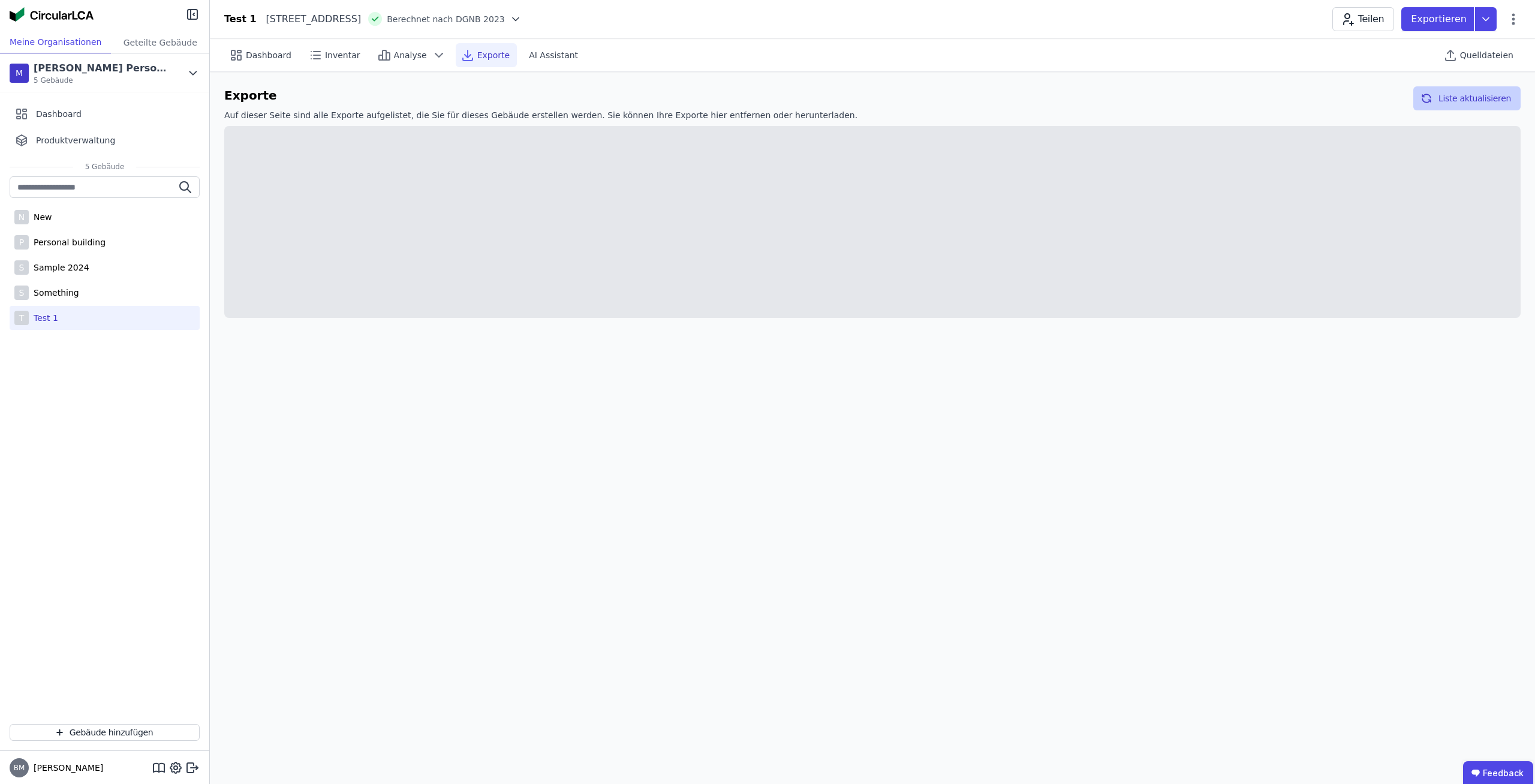
click at [1481, 95] on button "Liste aktualisieren" at bounding box center [1467, 98] width 107 height 24
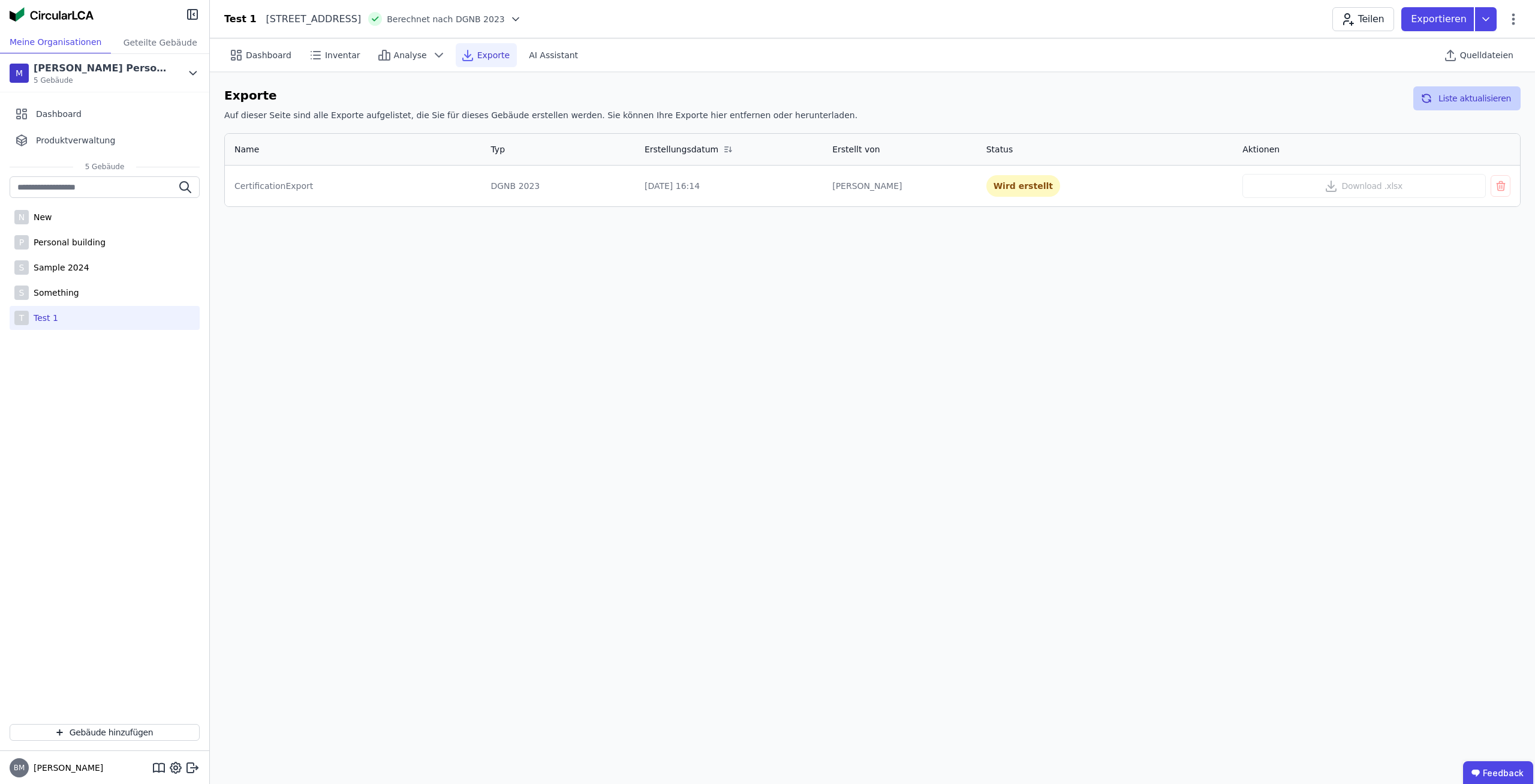
click at [1481, 95] on button "Liste aktualisieren" at bounding box center [1467, 98] width 107 height 24
click at [1455, 101] on button "Liste aktualisieren" at bounding box center [1467, 98] width 107 height 24
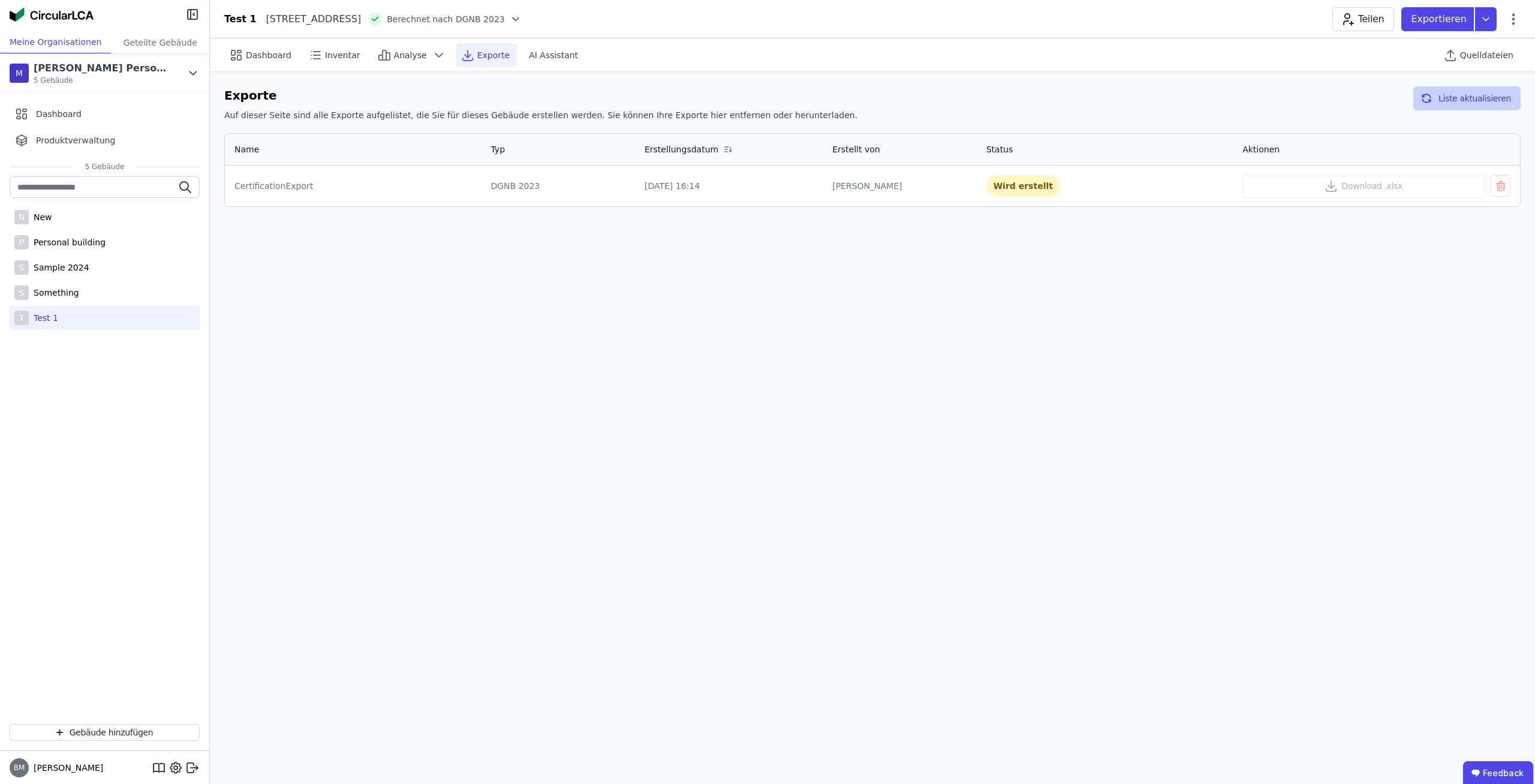
click at [1455, 101] on button "Liste aktualisieren" at bounding box center [1467, 98] width 107 height 24
click at [1455, 101] on button "Liste aktualisieren" at bounding box center [1467, 98] width 107 height 24
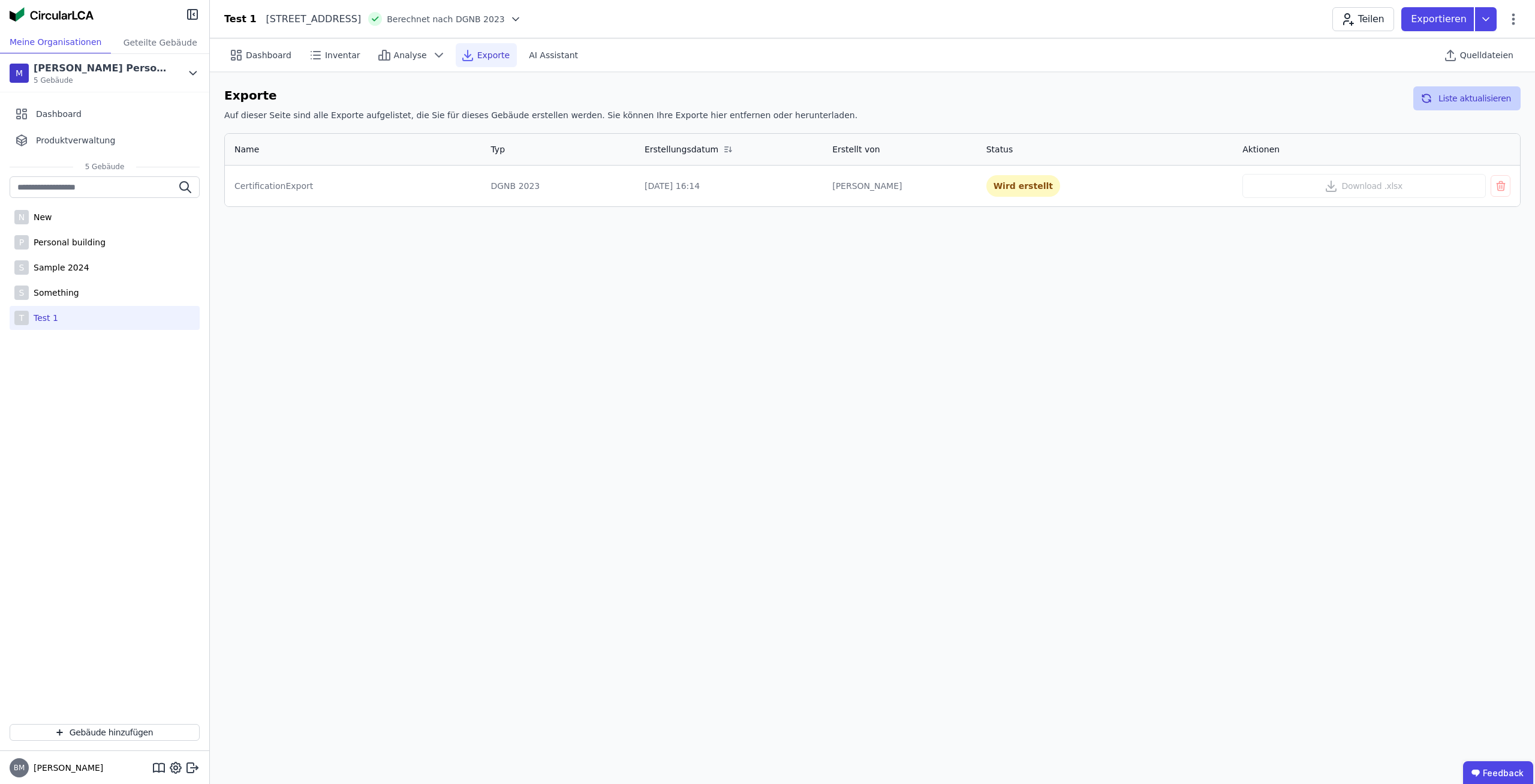
click at [1455, 101] on button "Liste aktualisieren" at bounding box center [1467, 98] width 107 height 24
click at [1454, 101] on button "Liste aktualisieren" at bounding box center [1467, 98] width 107 height 24
click at [1487, 89] on button "Liste aktualisieren" at bounding box center [1467, 98] width 107 height 24
click at [1480, 93] on button "Liste aktualisieren" at bounding box center [1467, 98] width 107 height 24
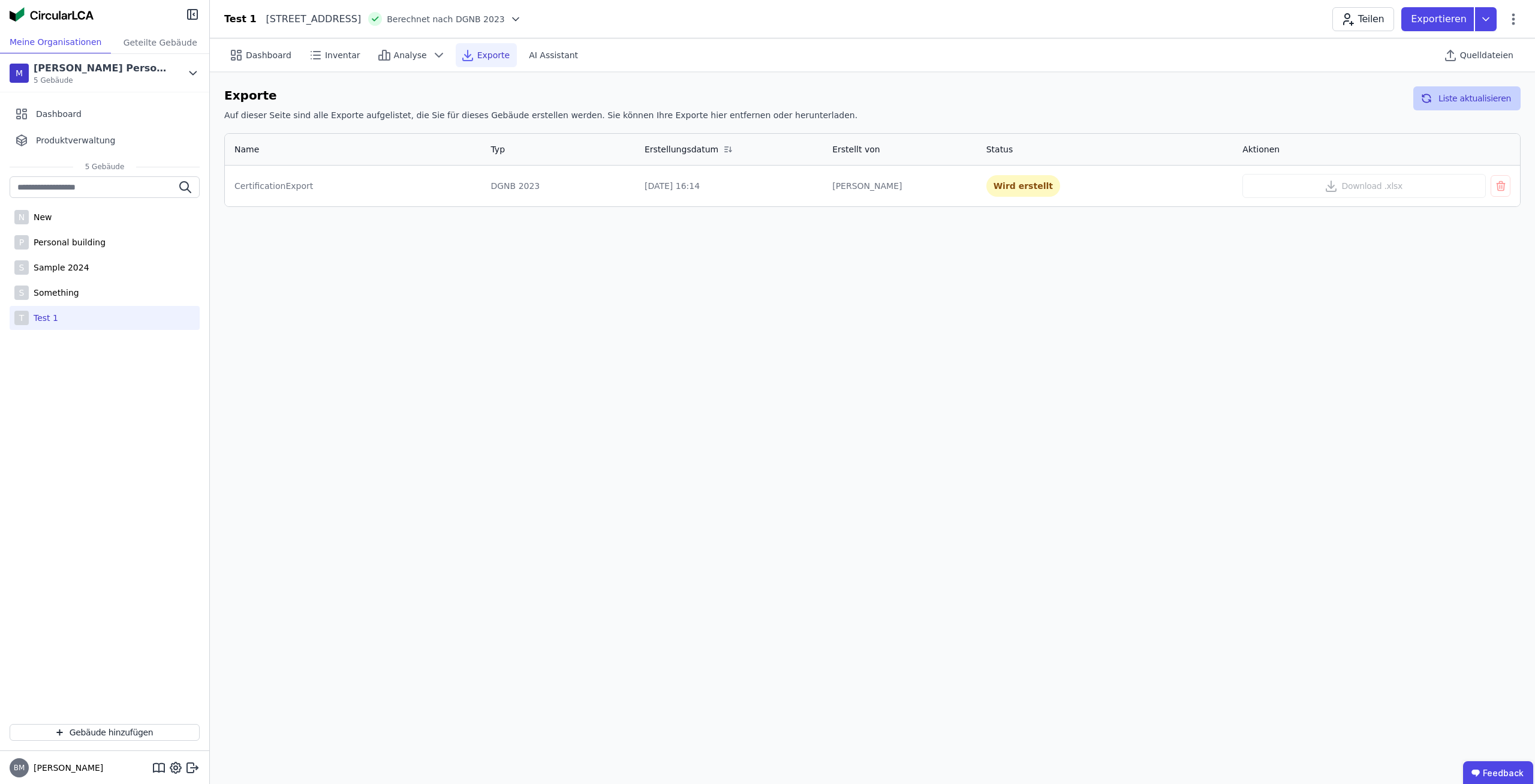
click at [1480, 93] on button "Liste aktualisieren" at bounding box center [1467, 98] width 107 height 24
click at [1472, 93] on button "Liste aktualisieren" at bounding box center [1467, 98] width 107 height 24
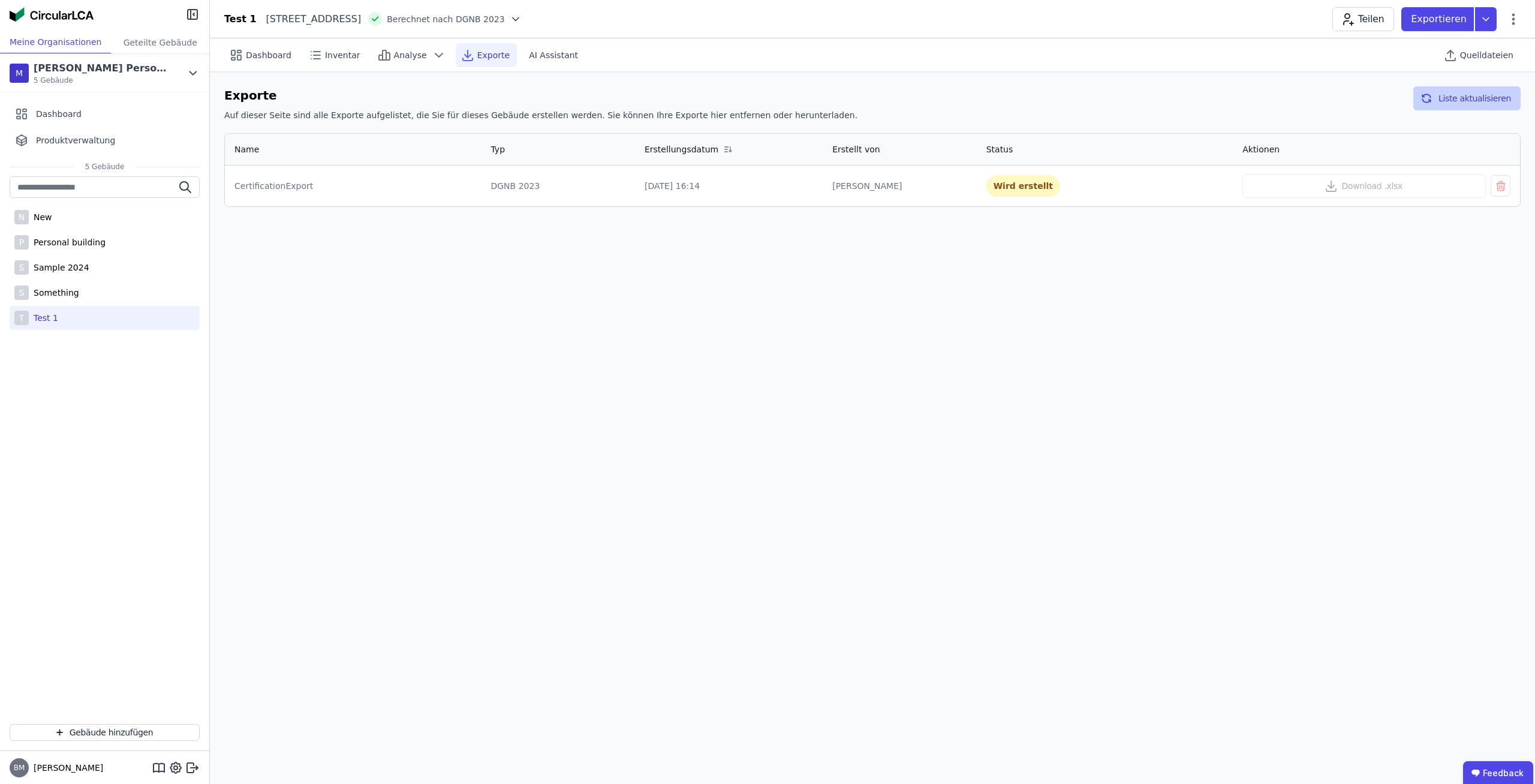
click at [1471, 93] on button "Liste aktualisieren" at bounding box center [1467, 98] width 107 height 24
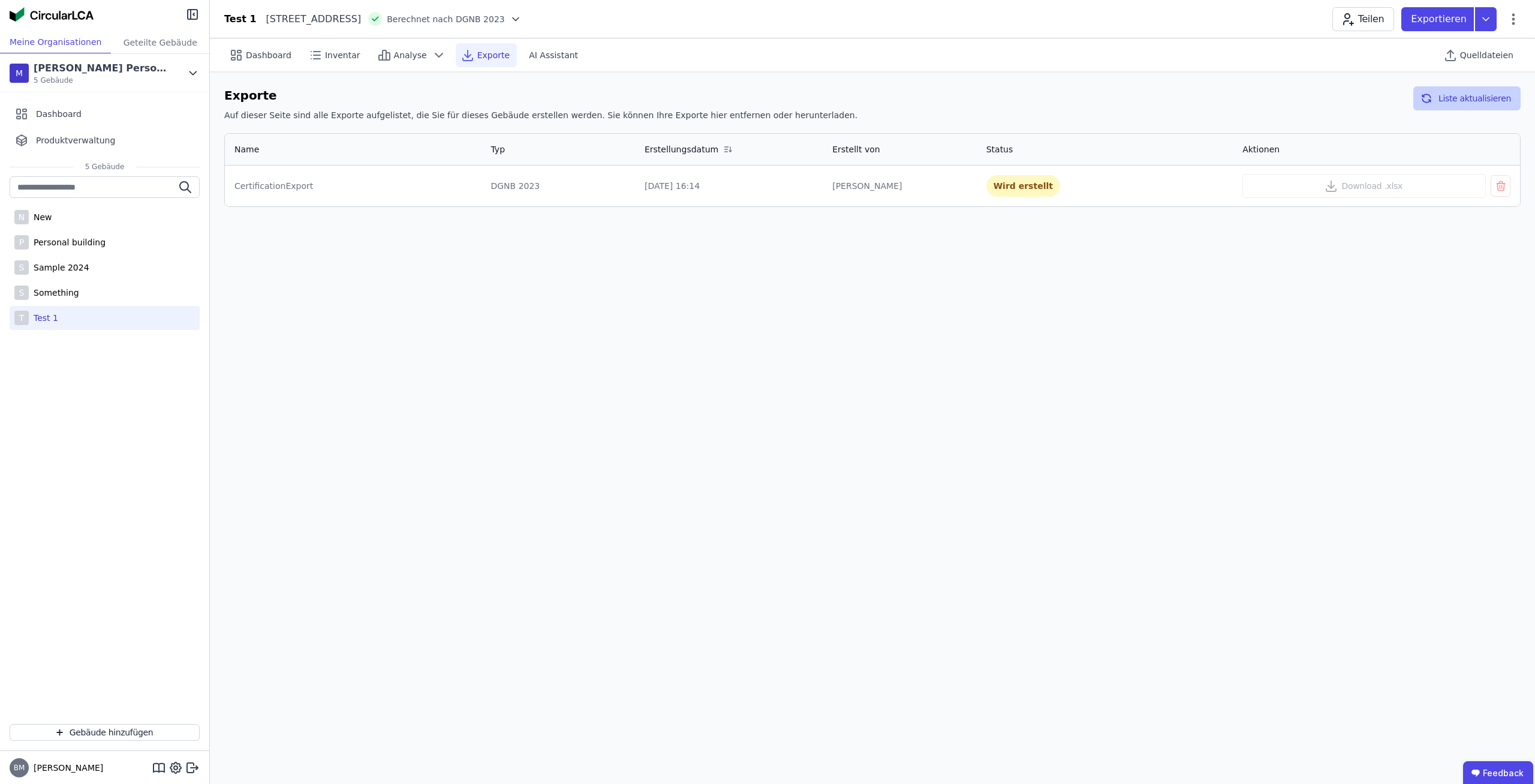
click at [1471, 93] on button "Liste aktualisieren" at bounding box center [1467, 98] width 107 height 24
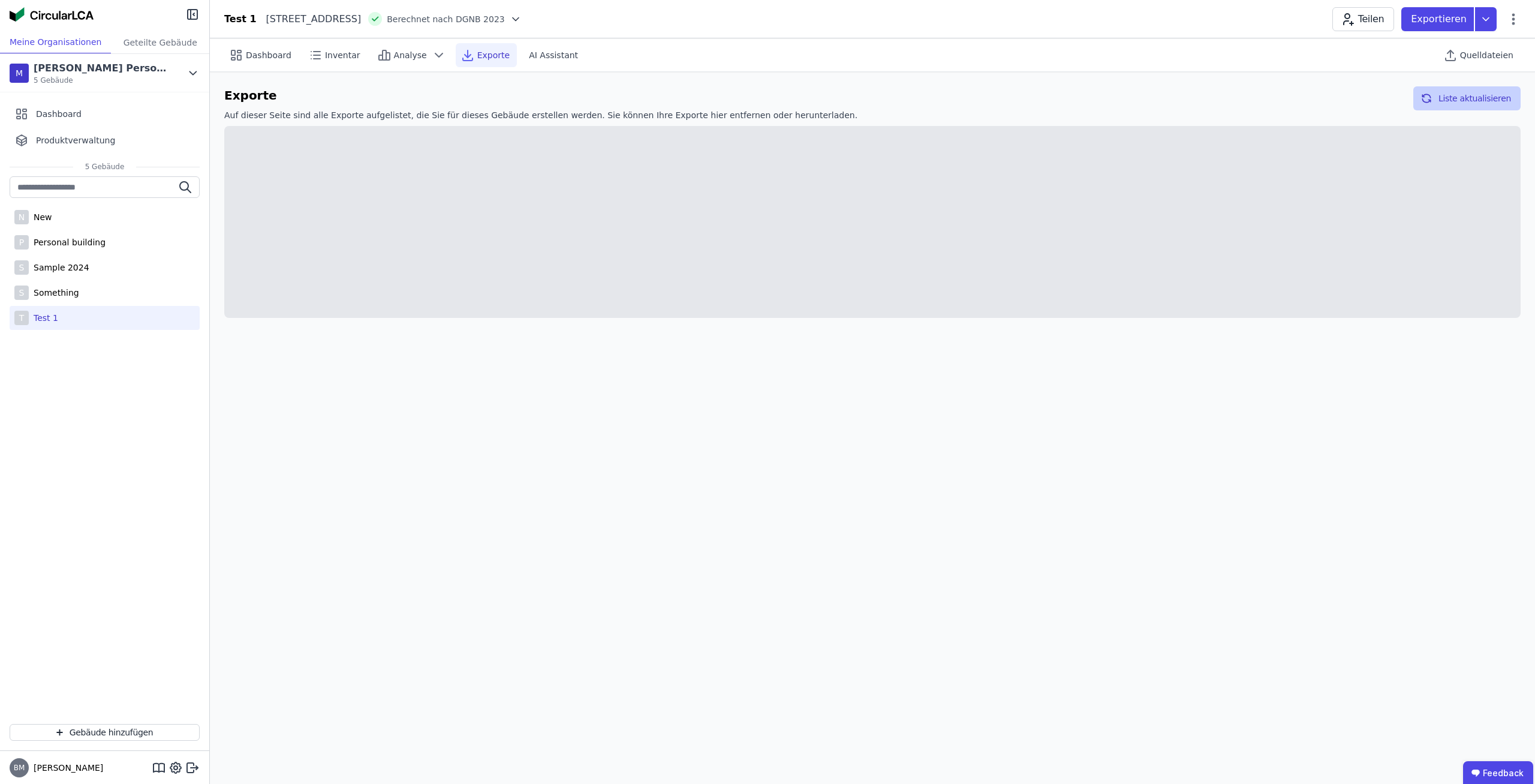
click at [1471, 93] on button "Liste aktualisieren" at bounding box center [1467, 98] width 107 height 24
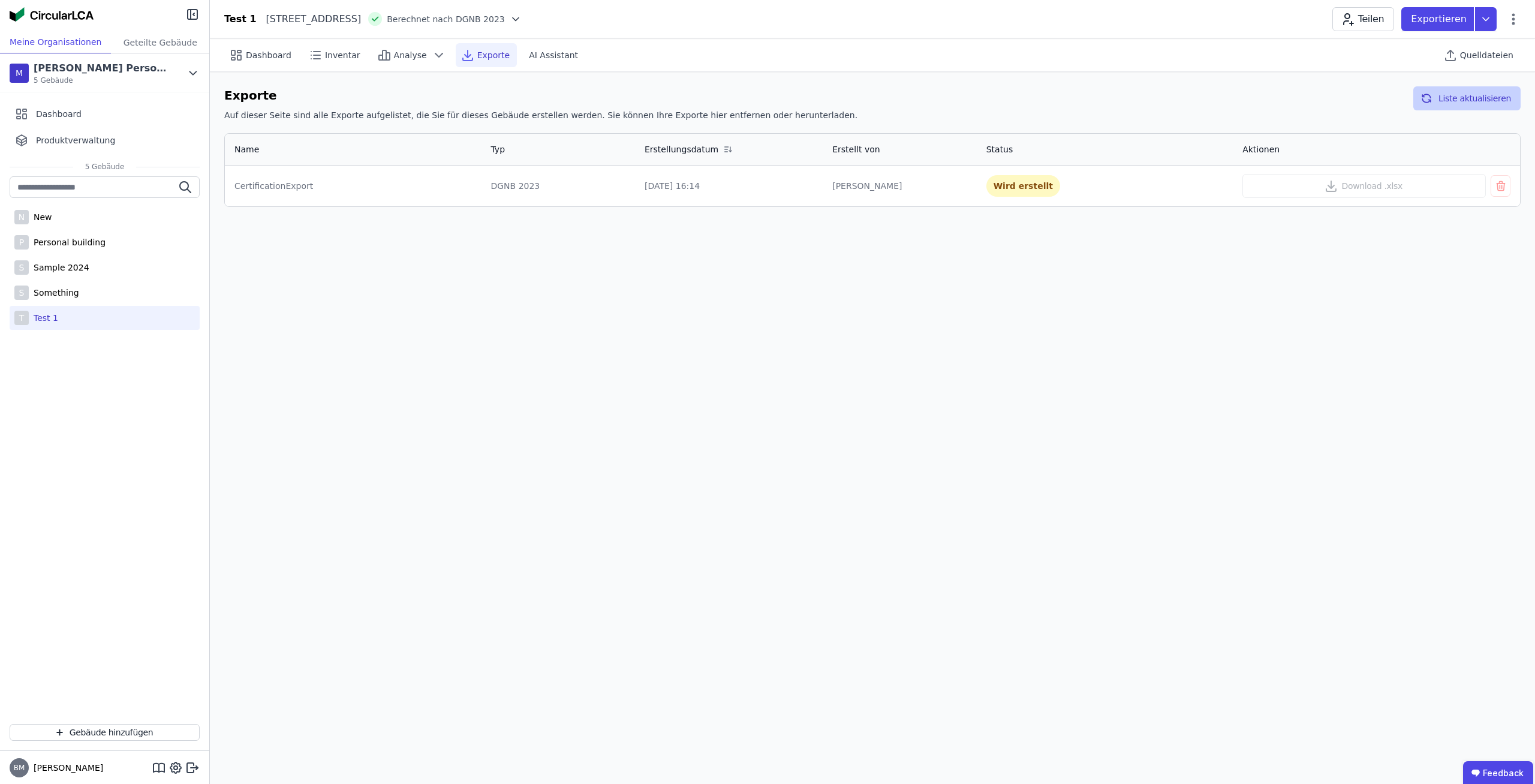
click at [1471, 93] on button "Liste aktualisieren" at bounding box center [1467, 98] width 107 height 24
click at [1401, 179] on button "Download .xlsx" at bounding box center [1364, 186] width 243 height 24
